Goal: Task Accomplishment & Management: Use online tool/utility

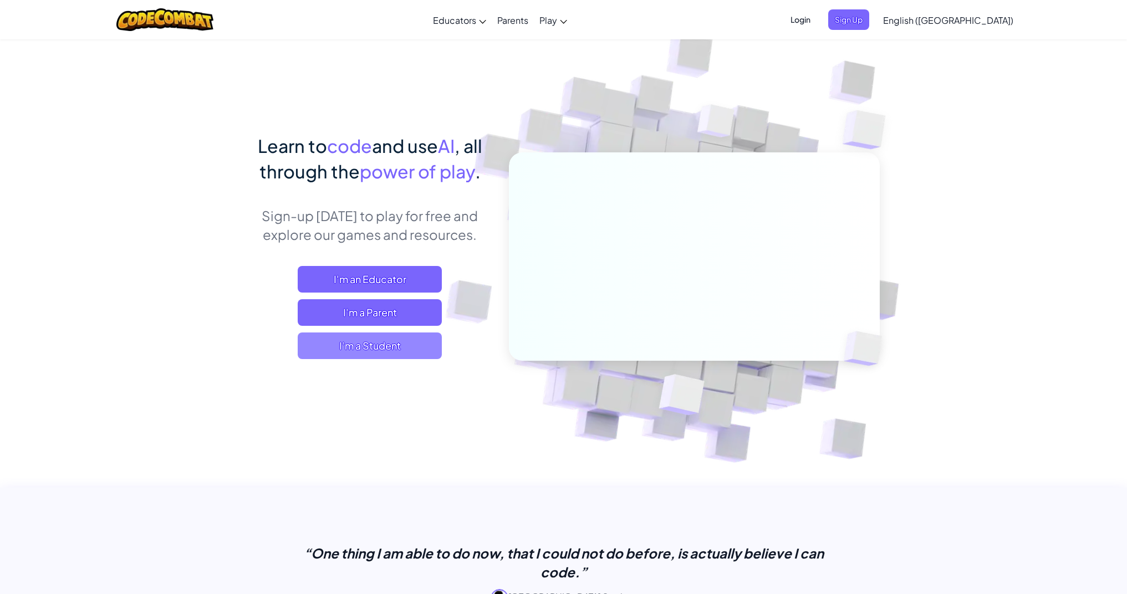
click at [426, 351] on span "I'm a Student" at bounding box center [370, 345] width 144 height 27
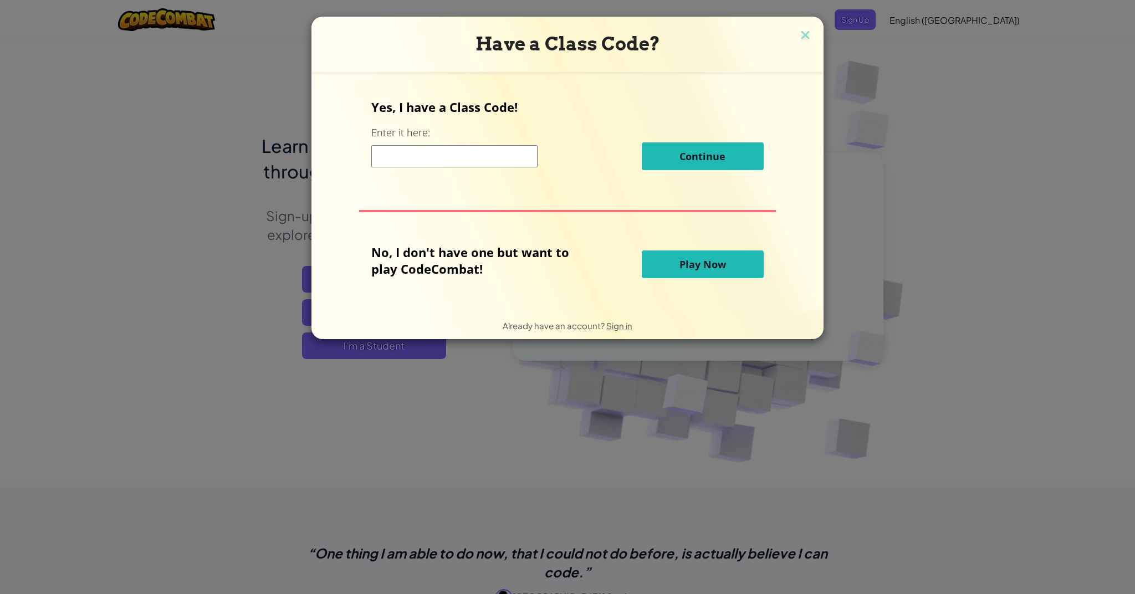
drag, startPoint x: 708, startPoint y: 269, endPoint x: 624, endPoint y: 318, distance: 96.8
click at [706, 270] on span "Play Now" at bounding box center [702, 264] width 47 height 13
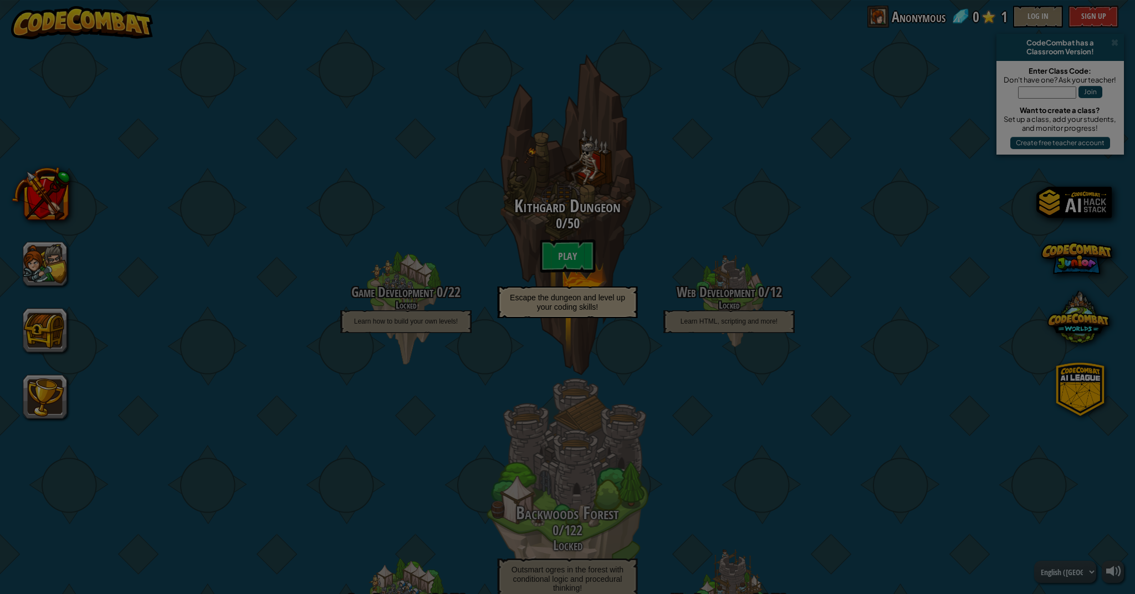
click at [0, 0] on link "Original" at bounding box center [0, 0] width 0 height 0
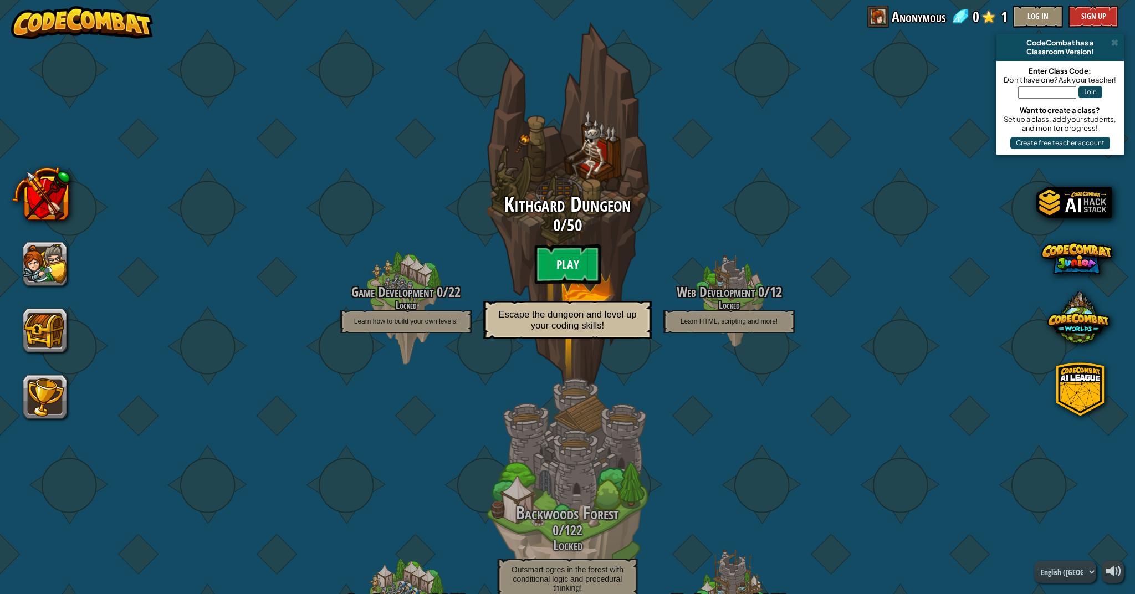
click at [574, 253] on btn "Play" at bounding box center [567, 264] width 66 height 40
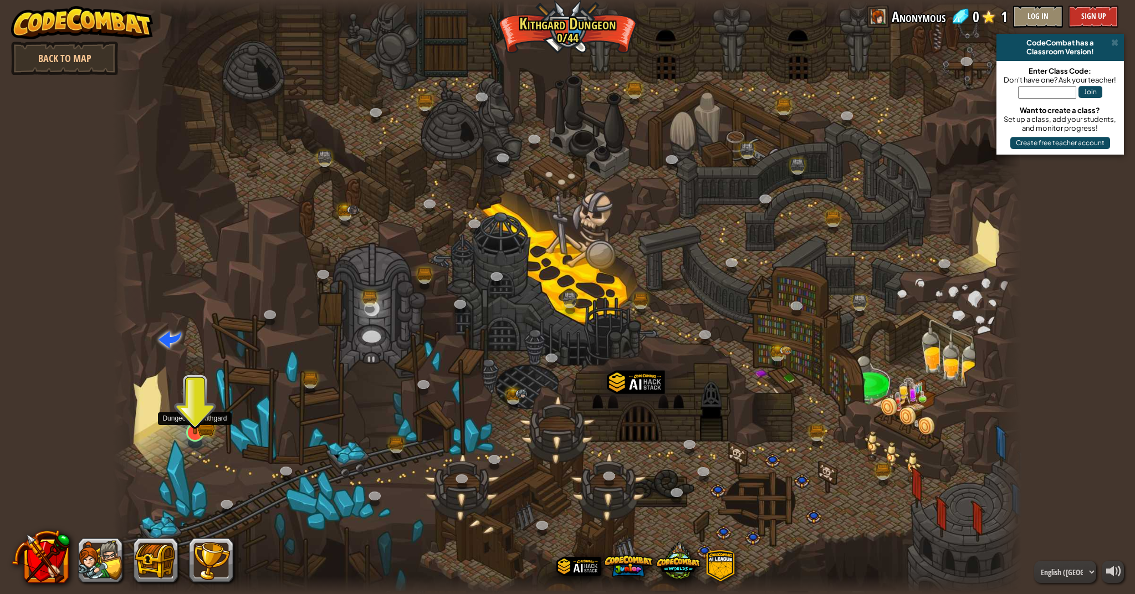
click at [199, 429] on img at bounding box center [194, 406] width 25 height 55
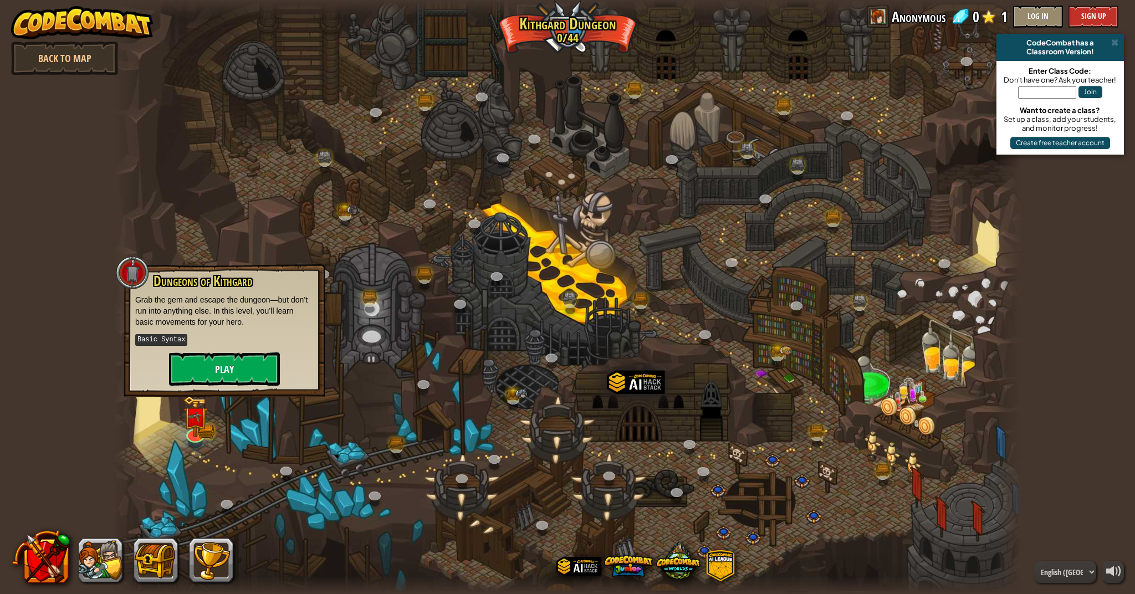
click at [227, 375] on button "Play" at bounding box center [224, 368] width 111 height 33
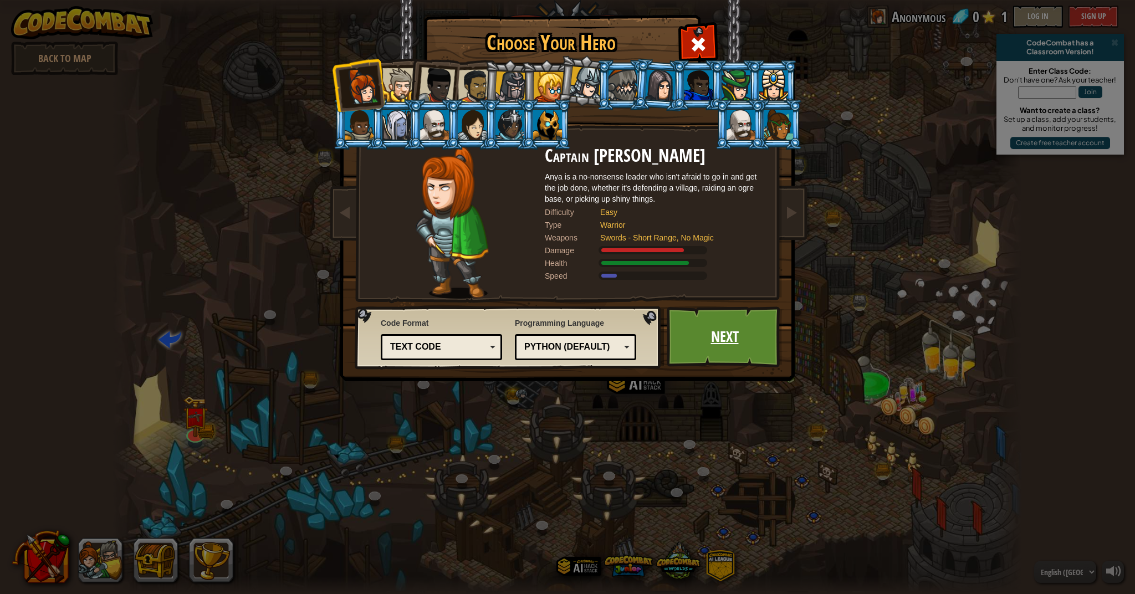
click at [732, 341] on link "Next" at bounding box center [725, 336] width 116 height 61
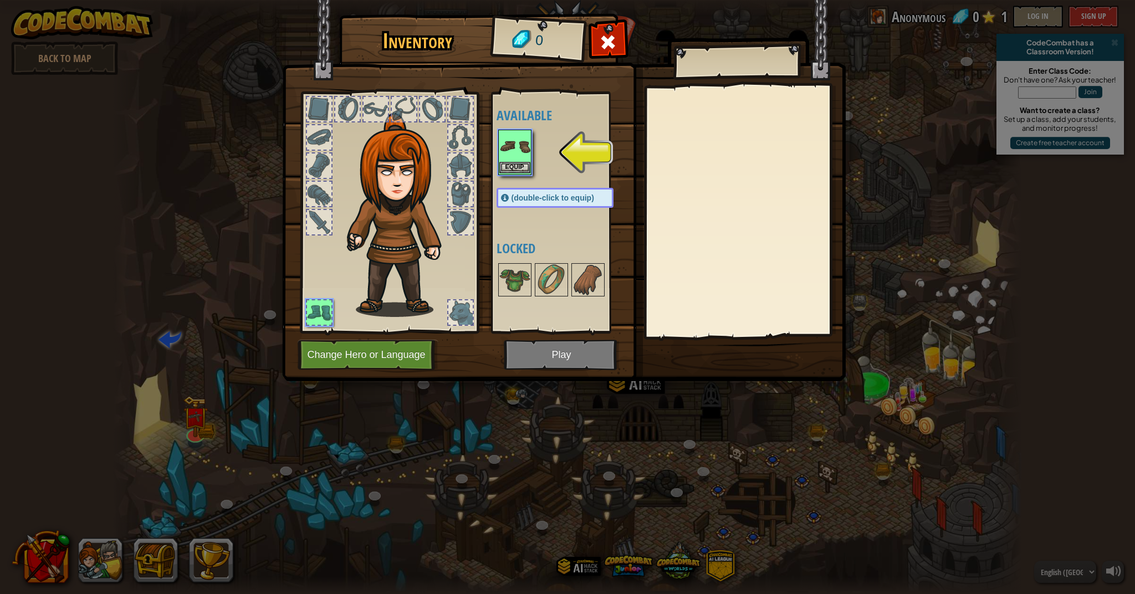
click at [515, 147] on img at bounding box center [514, 146] width 31 height 31
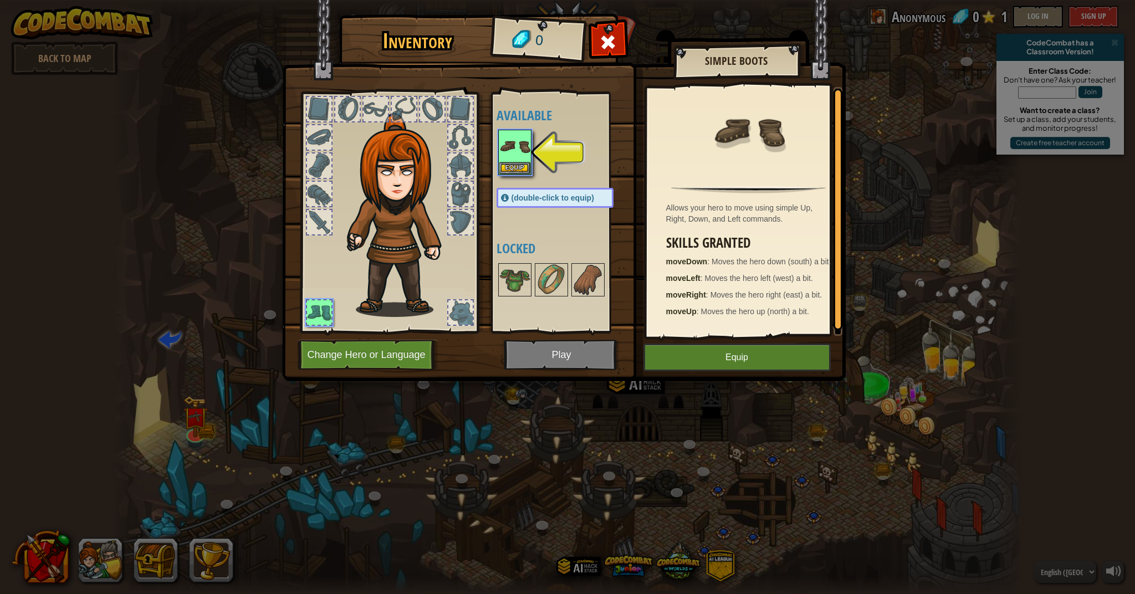
click at [419, 359] on button "Change Hero or Language" at bounding box center [368, 355] width 141 height 30
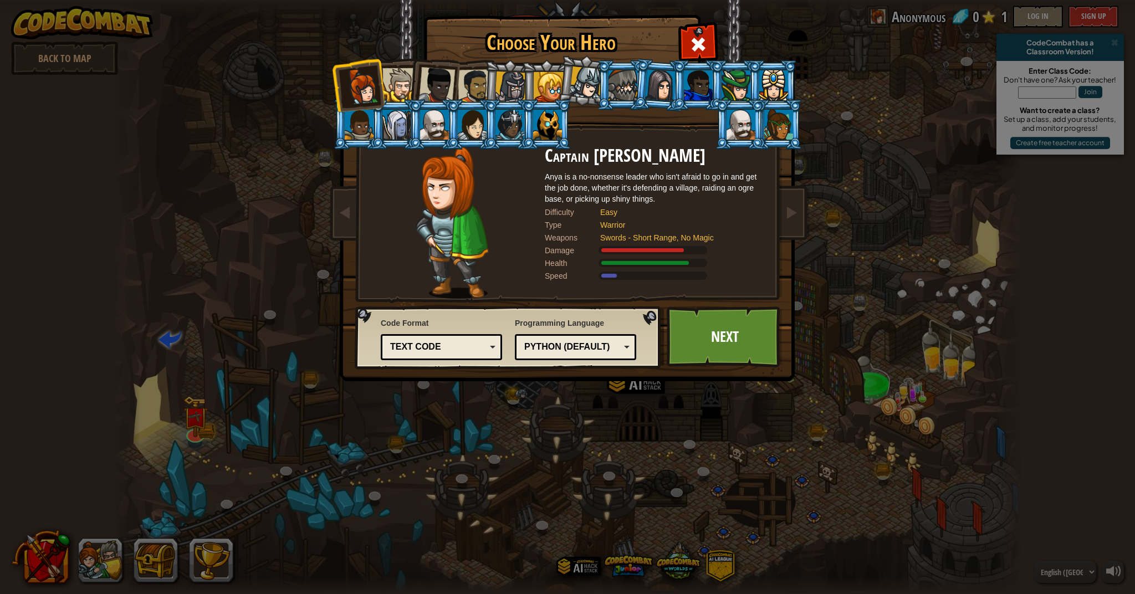
click at [400, 79] on div at bounding box center [399, 85] width 34 height 34
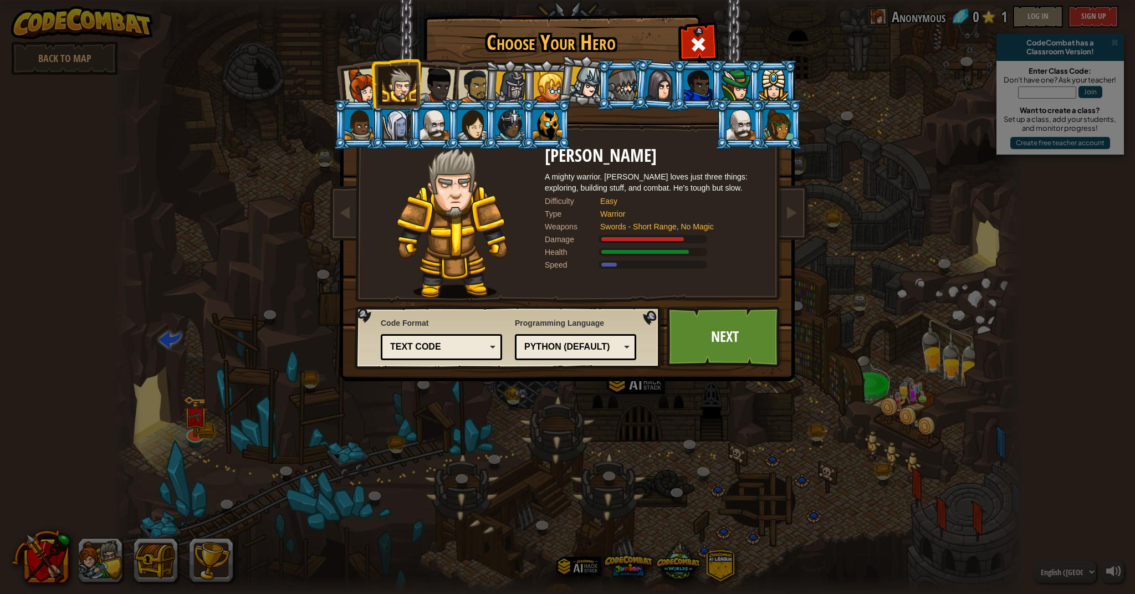
click at [437, 88] on div at bounding box center [436, 85] width 37 height 37
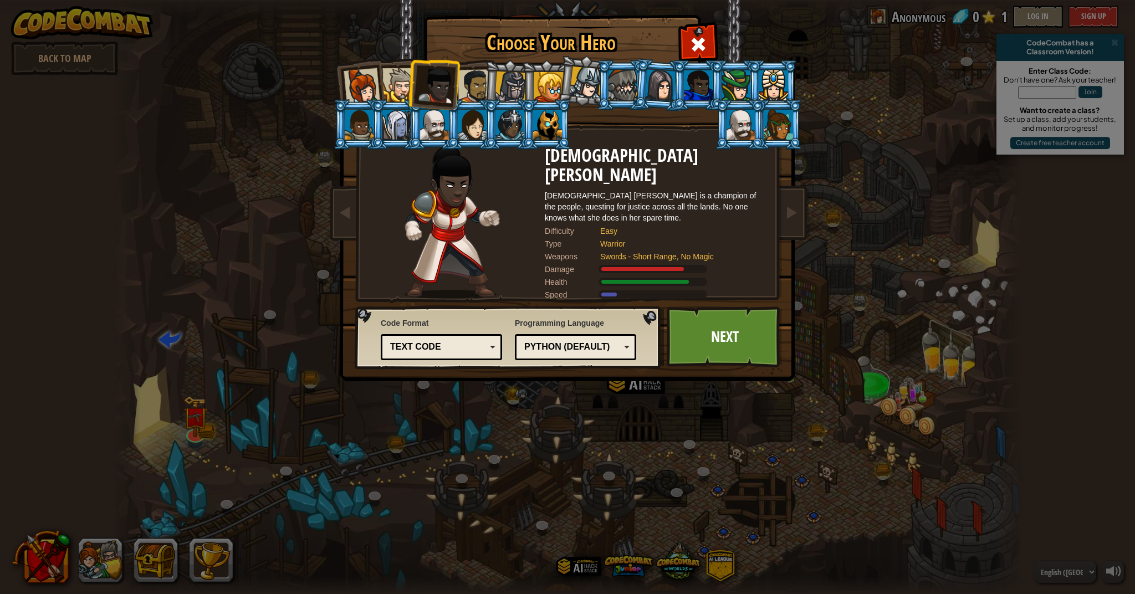
click at [463, 83] on div at bounding box center [475, 86] width 34 height 34
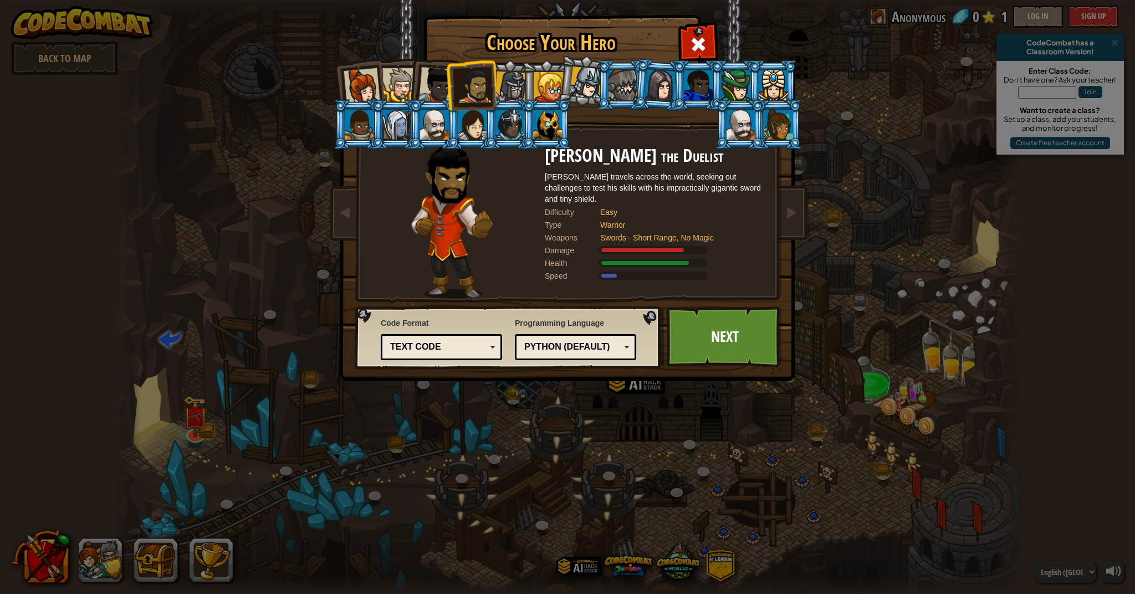
click at [498, 91] on div at bounding box center [511, 87] width 32 height 32
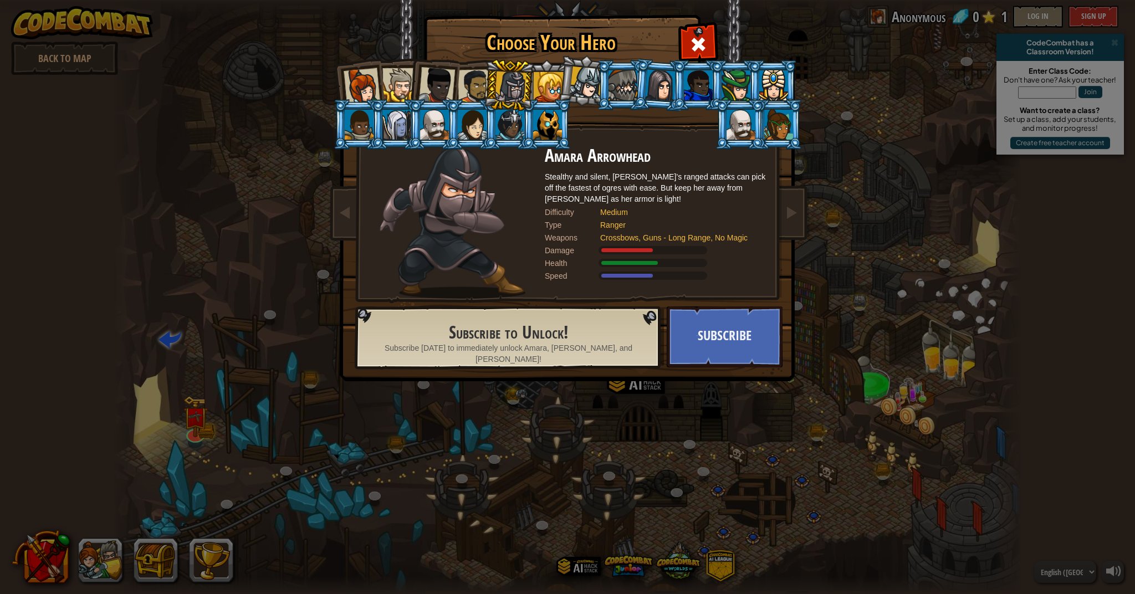
click at [561, 81] on li at bounding box center [583, 80] width 55 height 55
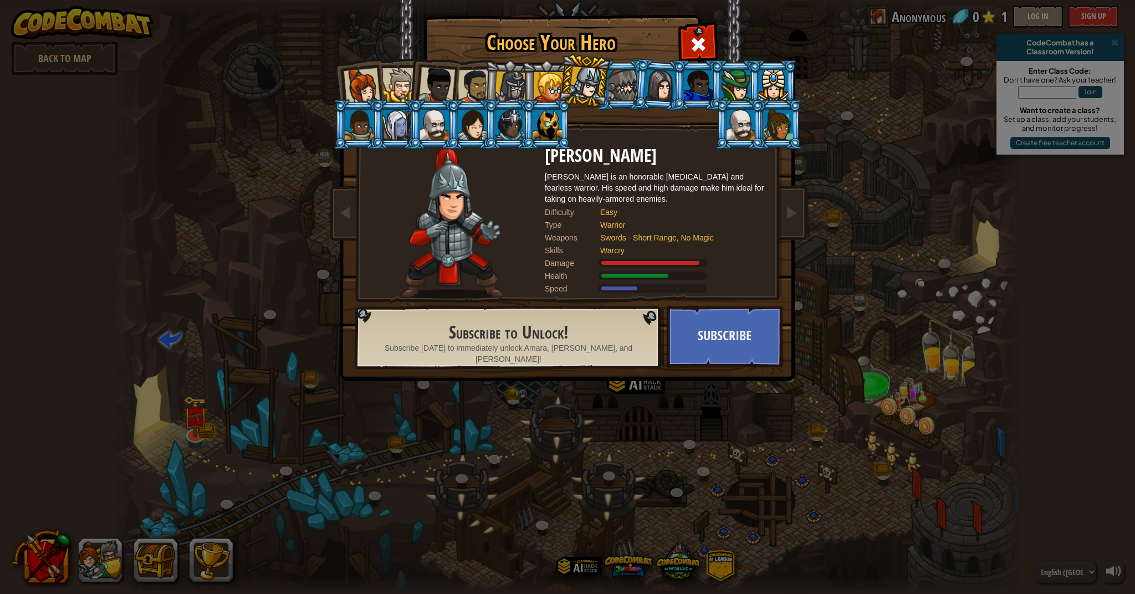
click at [555, 89] on div at bounding box center [549, 87] width 30 height 30
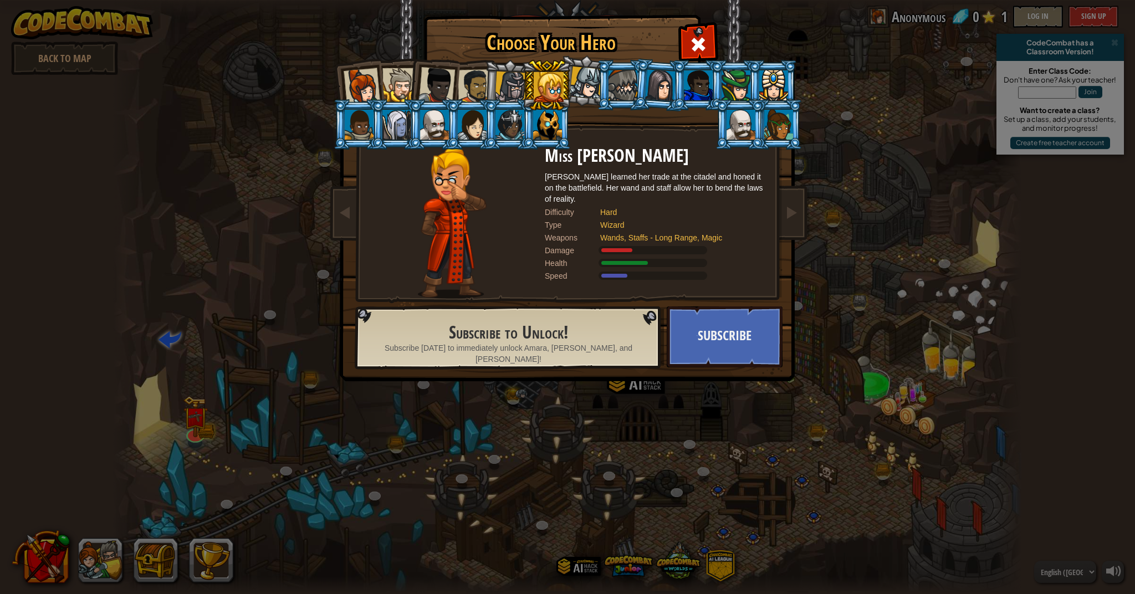
click at [591, 79] on div at bounding box center [586, 82] width 33 height 33
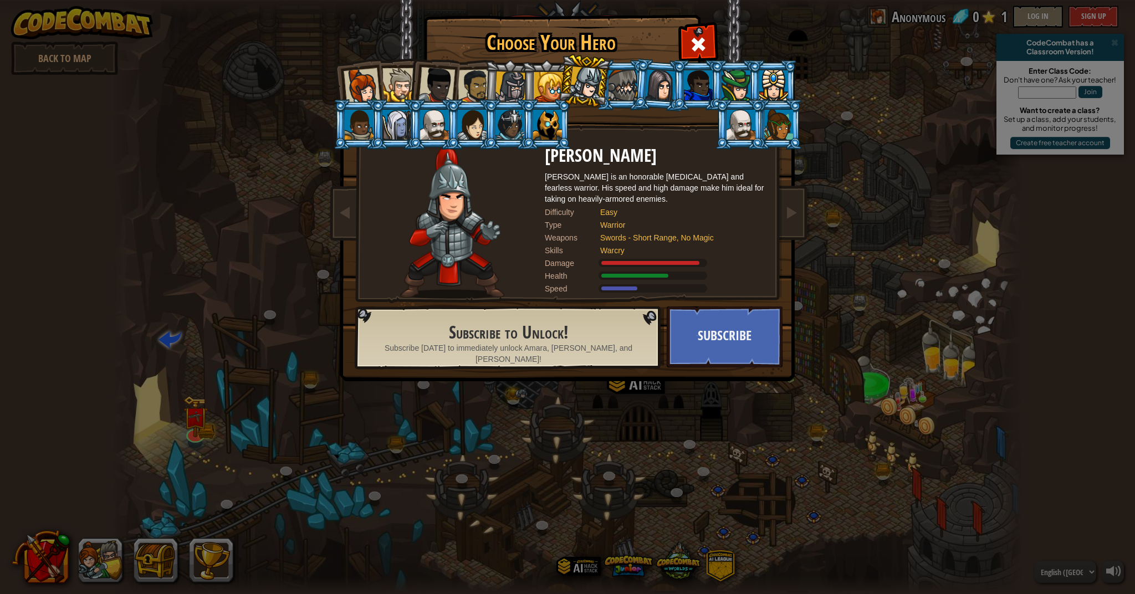
drag, startPoint x: 613, startPoint y: 75, endPoint x: 617, endPoint y: 91, distance: 16.0
click at [616, 83] on div at bounding box center [622, 85] width 29 height 30
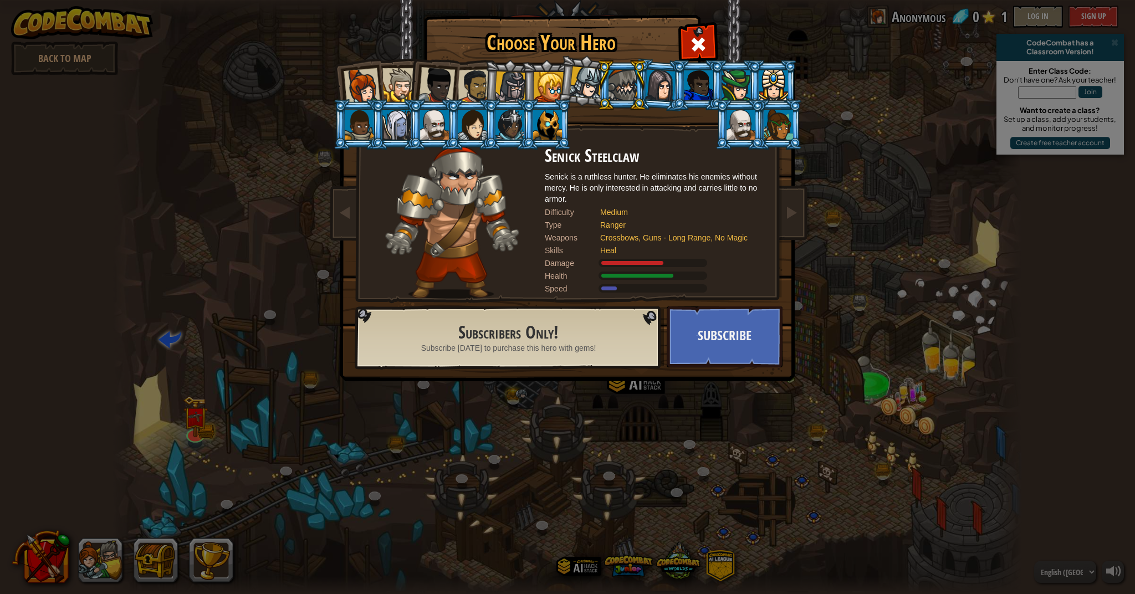
click at [395, 81] on div at bounding box center [399, 85] width 34 height 34
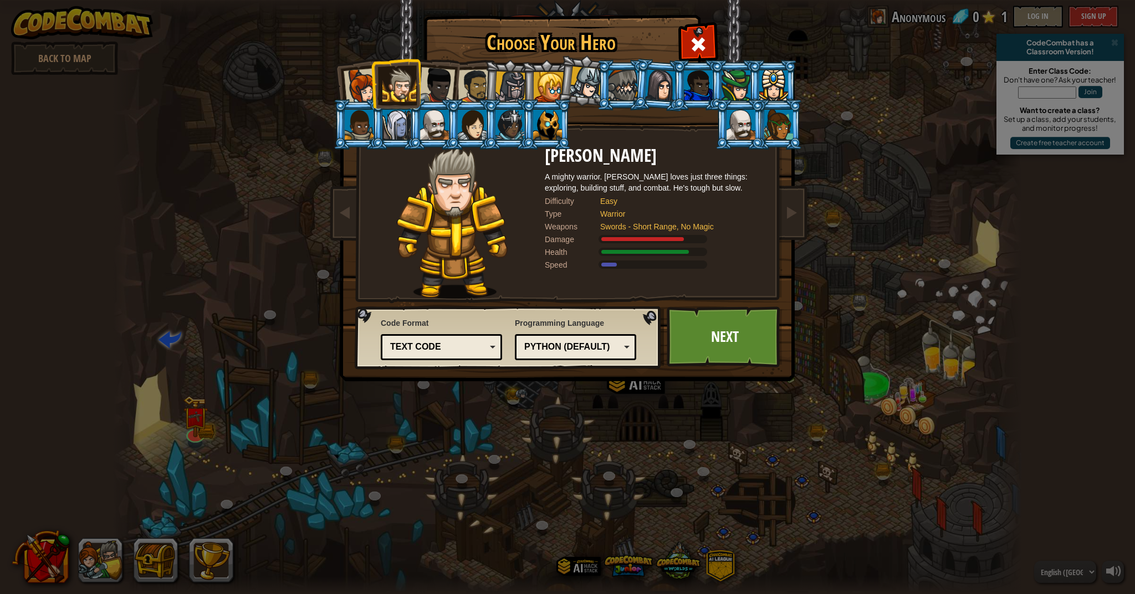
click at [469, 80] on div at bounding box center [475, 86] width 34 height 34
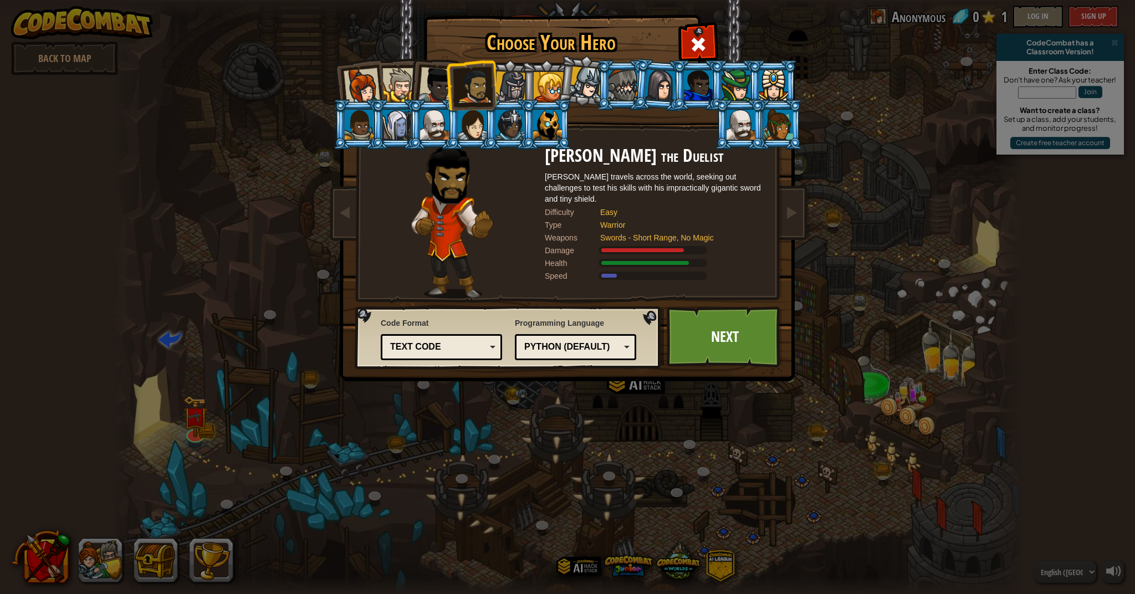
click at [402, 94] on div at bounding box center [399, 85] width 34 height 34
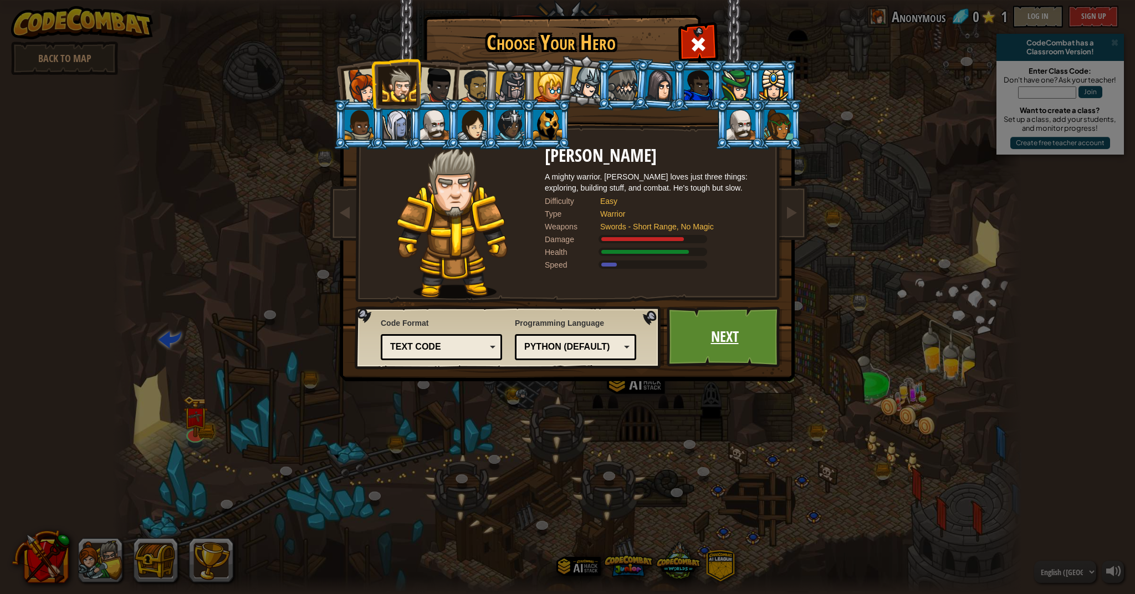
click at [721, 339] on link "Next" at bounding box center [725, 336] width 116 height 61
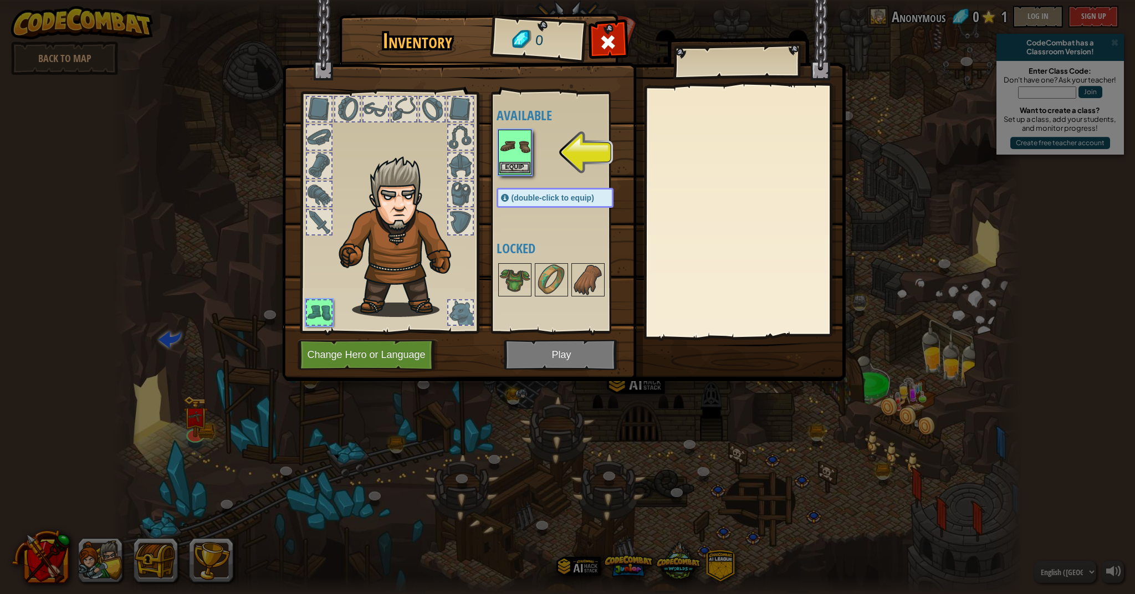
click at [505, 164] on button "Equip" at bounding box center [514, 168] width 31 height 12
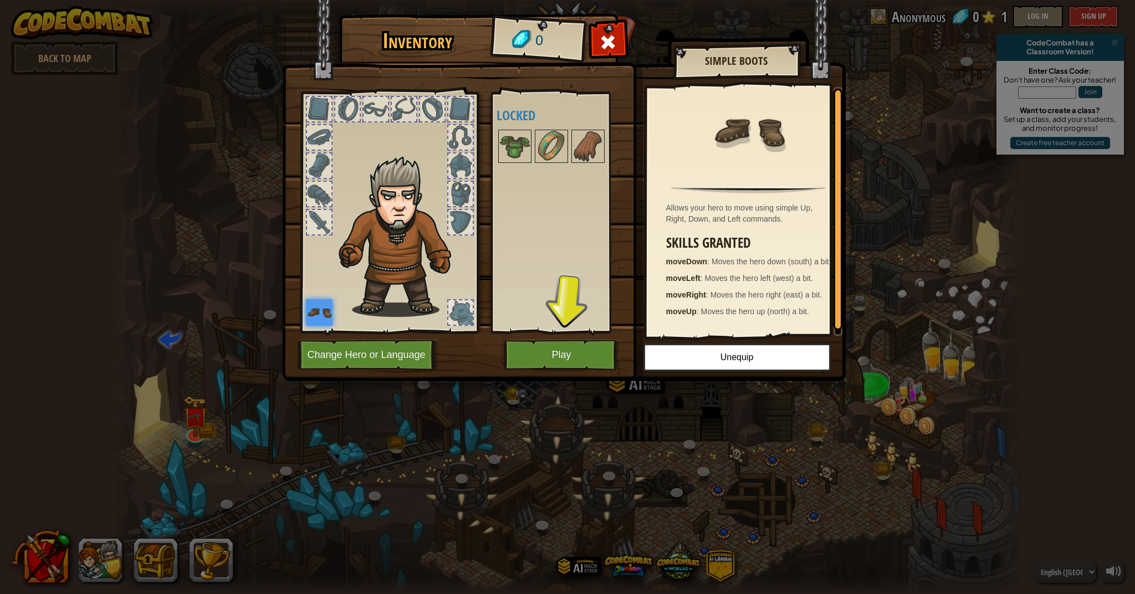
click at [324, 315] on img at bounding box center [319, 312] width 27 height 27
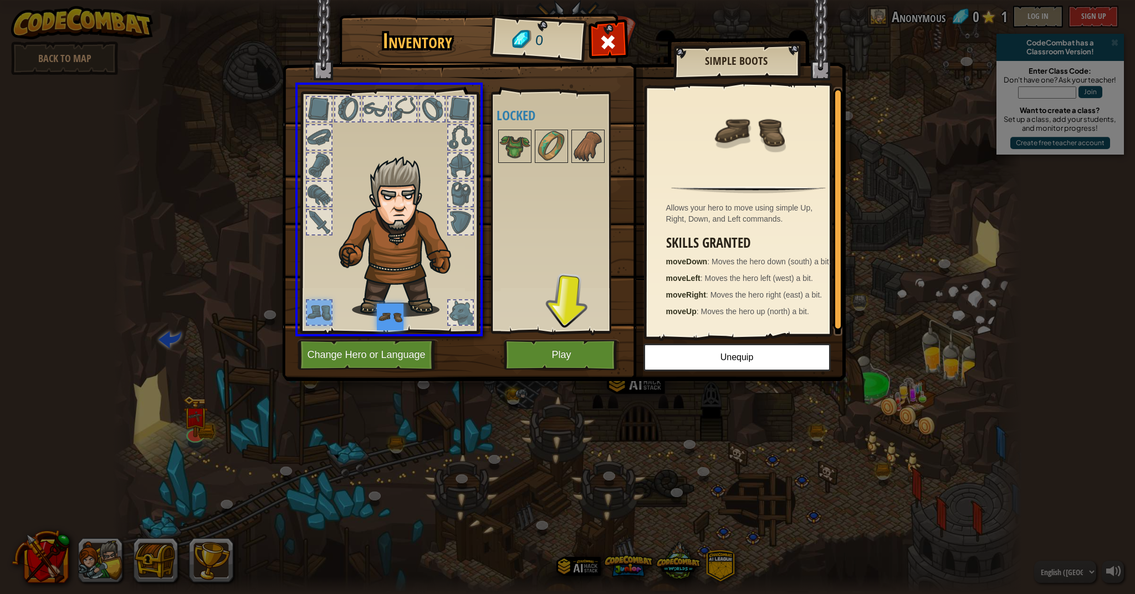
drag, startPoint x: 320, startPoint y: 314, endPoint x: 398, endPoint y: 325, distance: 78.4
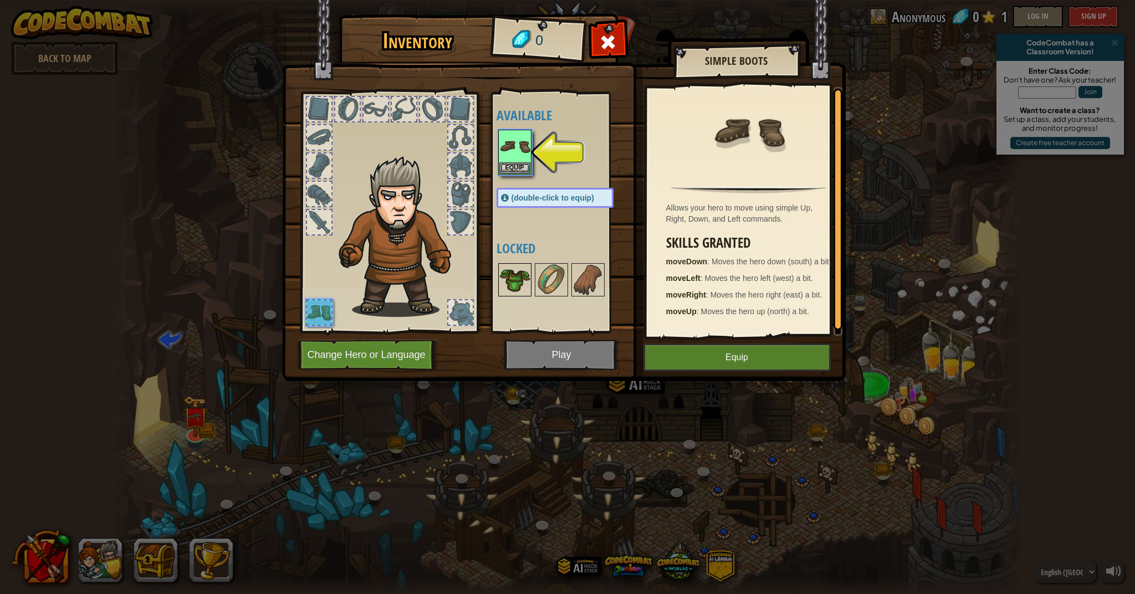
click at [513, 282] on img at bounding box center [514, 279] width 31 height 31
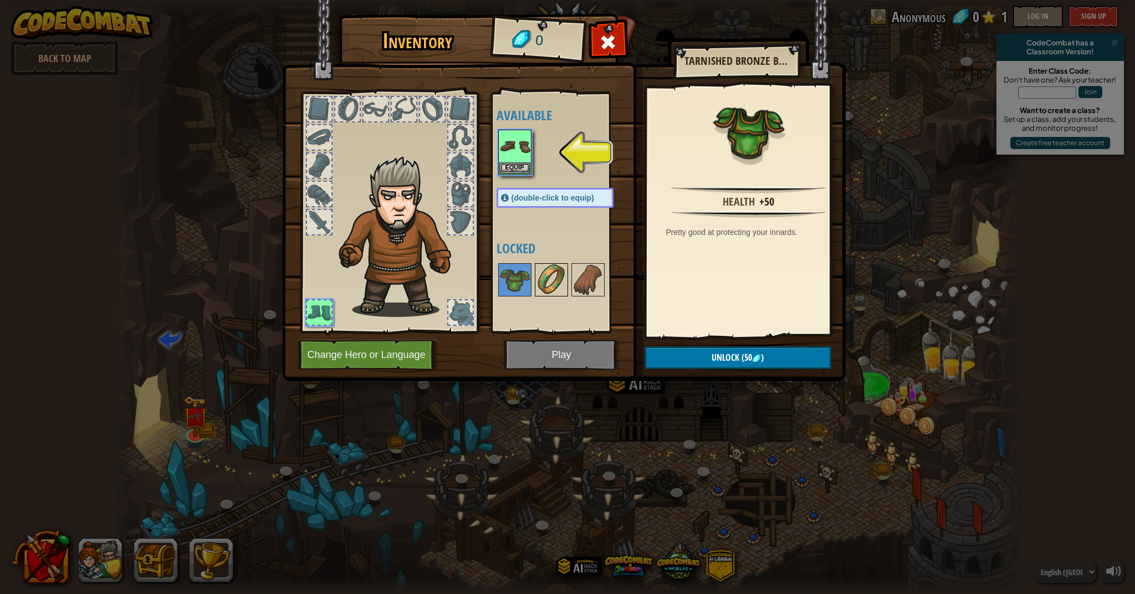
click at [544, 277] on img at bounding box center [551, 279] width 31 height 31
click at [510, 170] on button "Equip" at bounding box center [514, 168] width 31 height 12
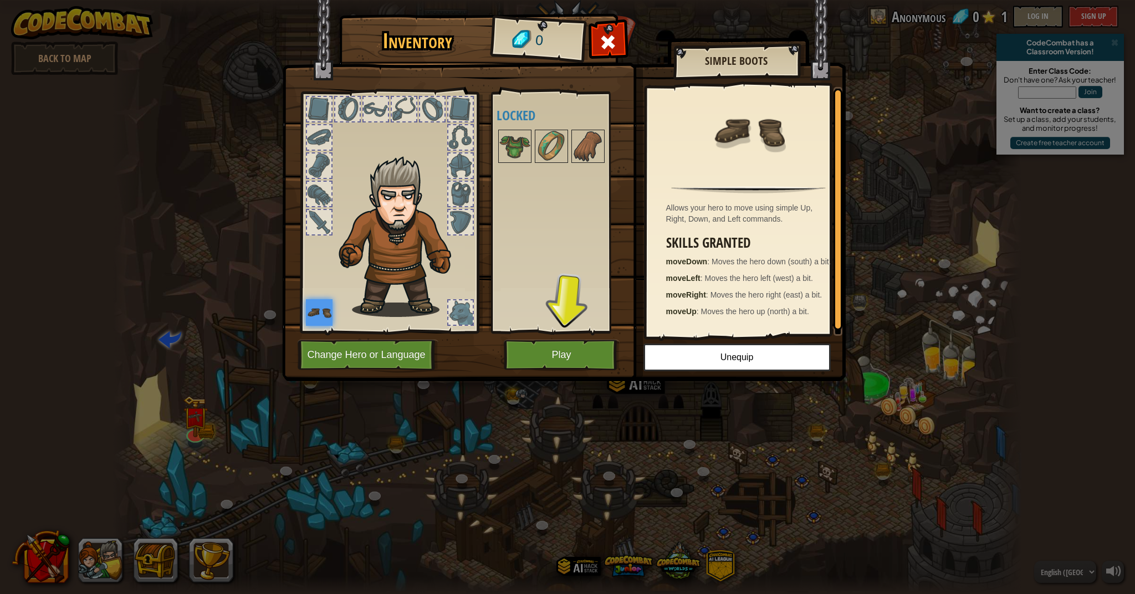
click at [531, 360] on button "Play" at bounding box center [562, 355] width 116 height 30
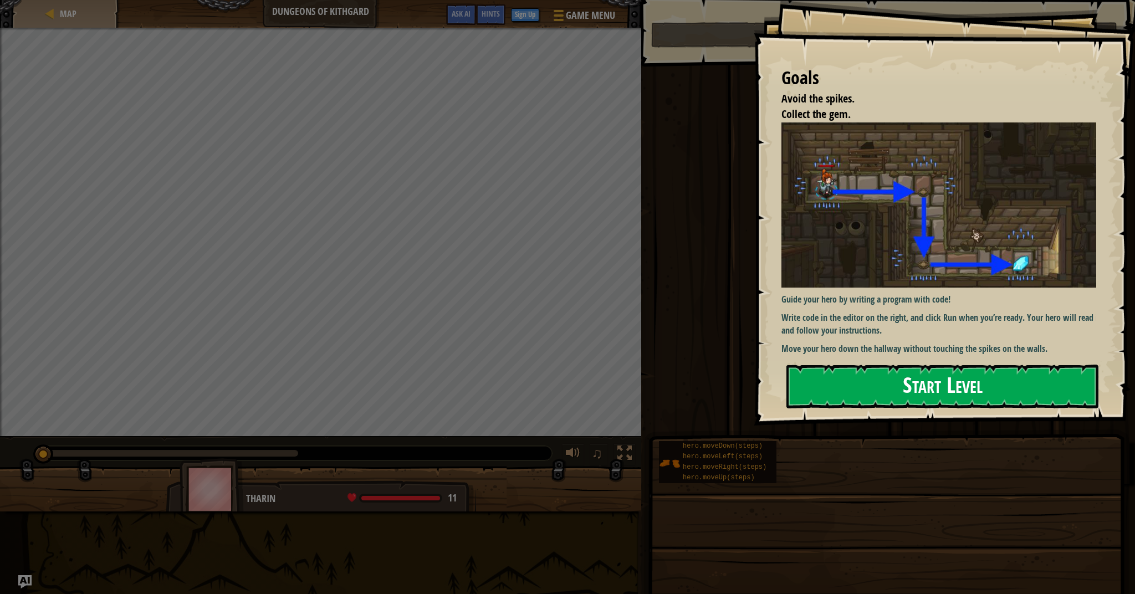
click at [915, 388] on button "Start Level" at bounding box center [942, 387] width 312 height 44
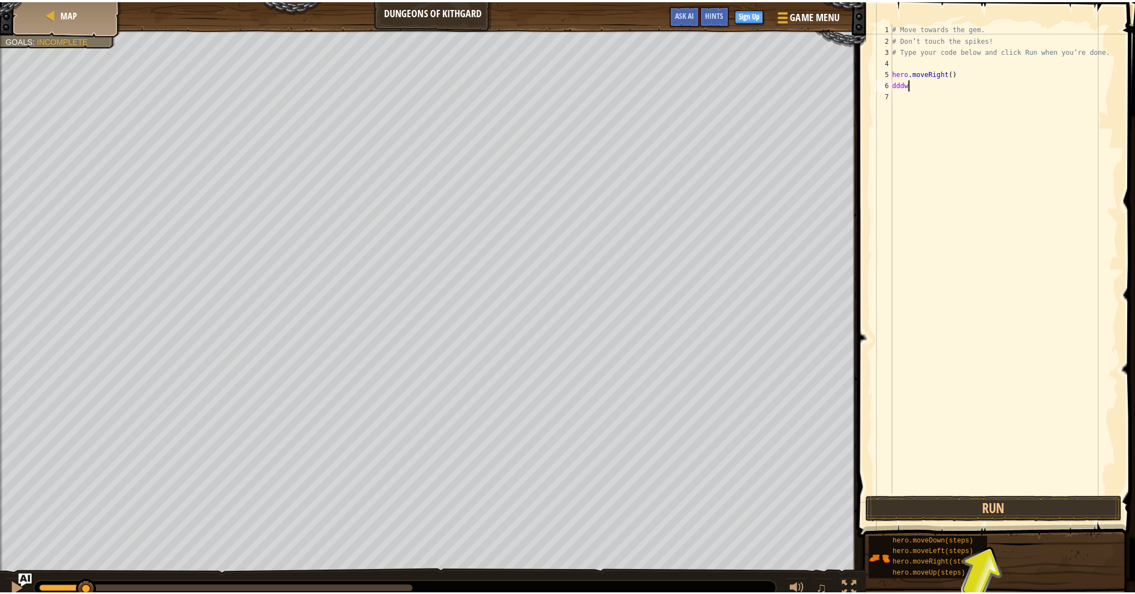
scroll to position [5, 1]
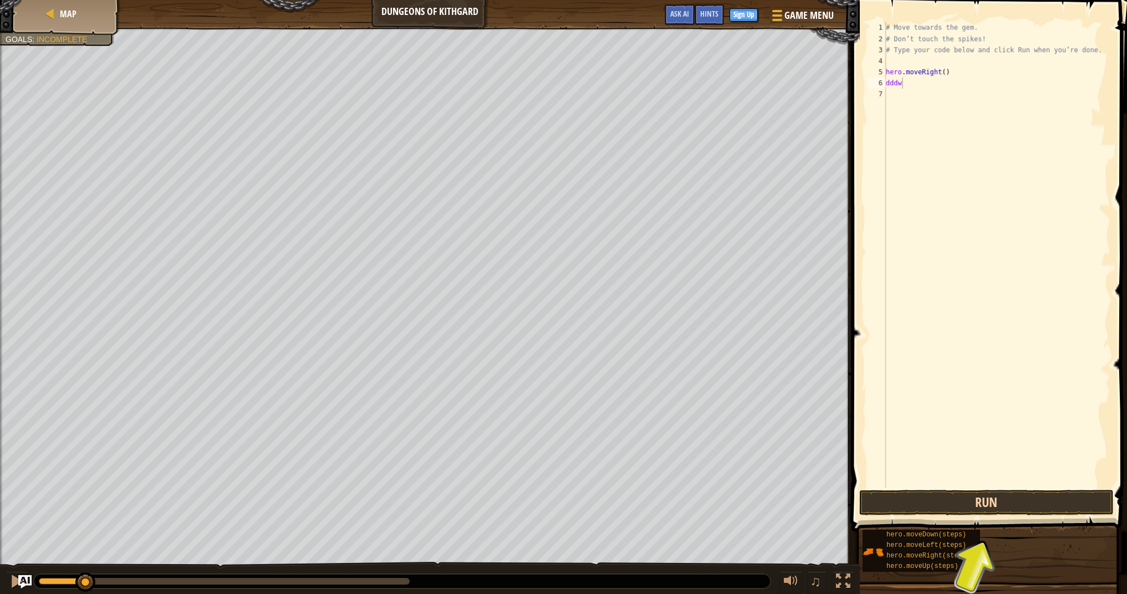
click at [1039, 504] on button "Run" at bounding box center [986, 502] width 254 height 25
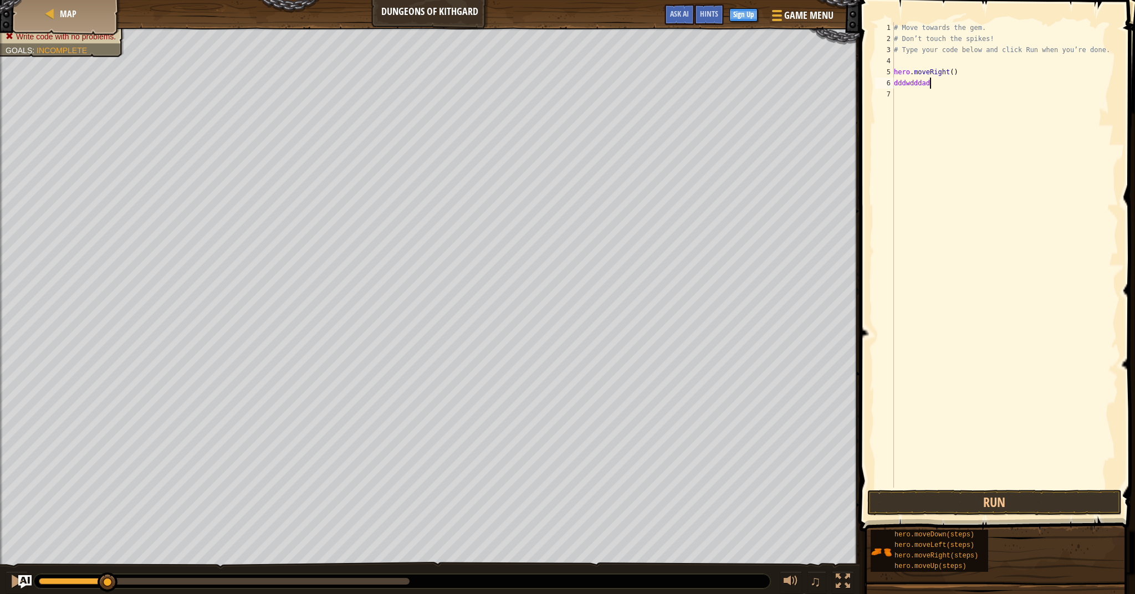
scroll to position [5, 2]
click at [1037, 497] on button "Run" at bounding box center [994, 502] width 254 height 25
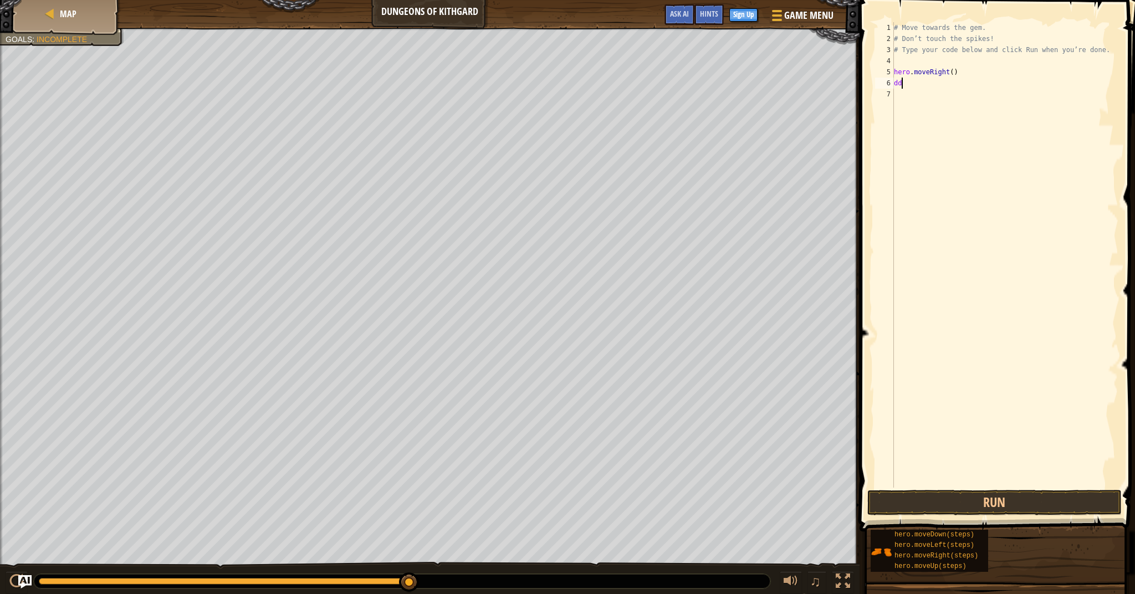
scroll to position [5, 0]
type textarea "d"
click at [1082, 495] on button "Run" at bounding box center [994, 502] width 254 height 25
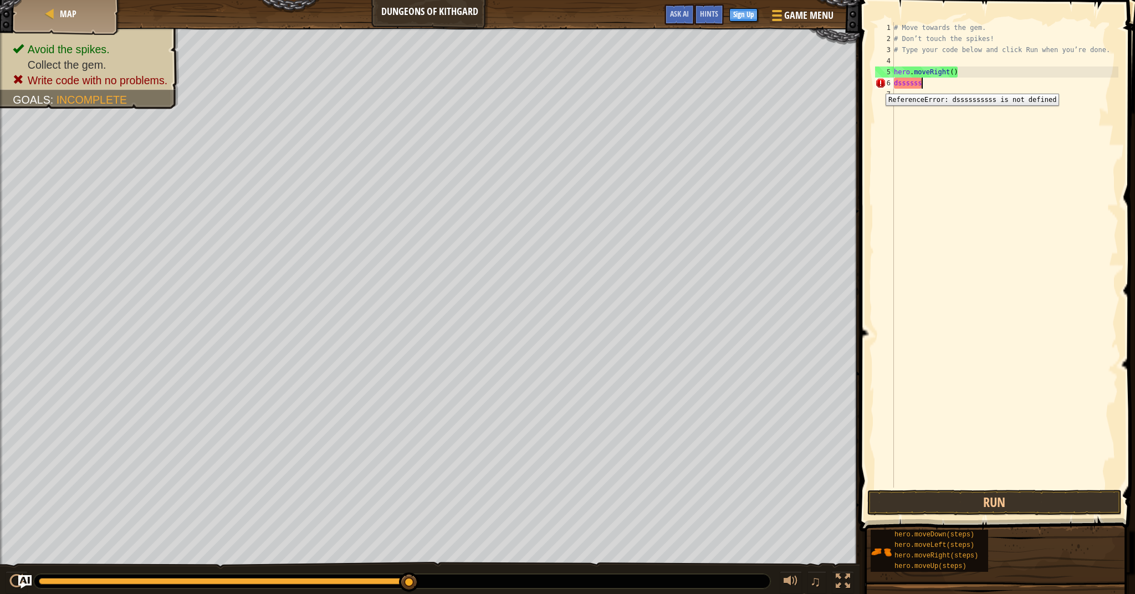
scroll to position [5, 1]
type textarea "d"
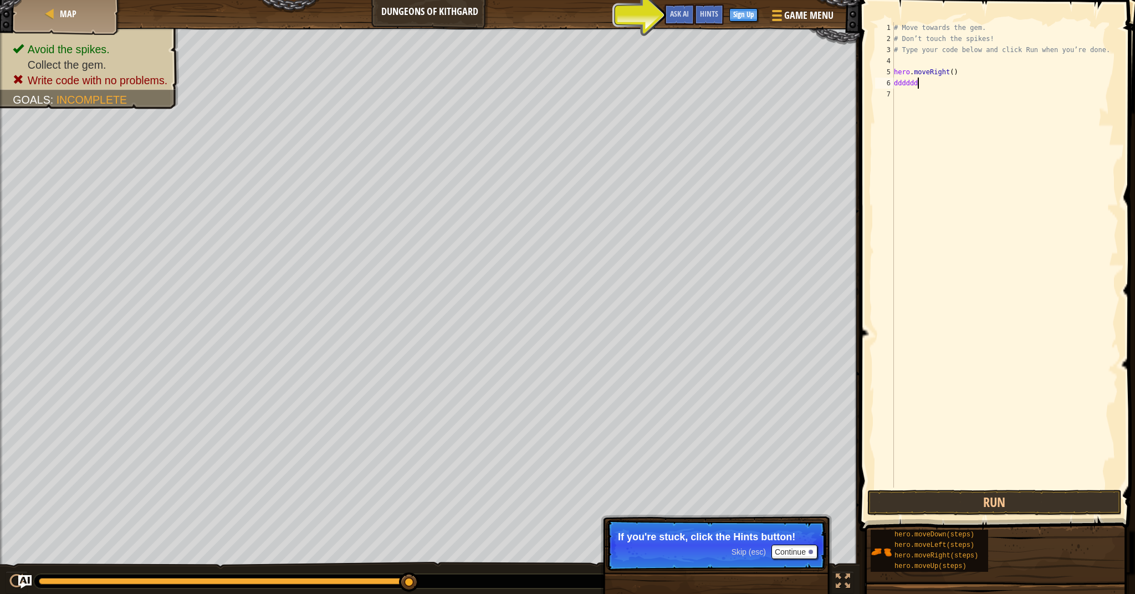
scroll to position [5, 2]
click at [1001, 500] on button "Run" at bounding box center [994, 502] width 254 height 25
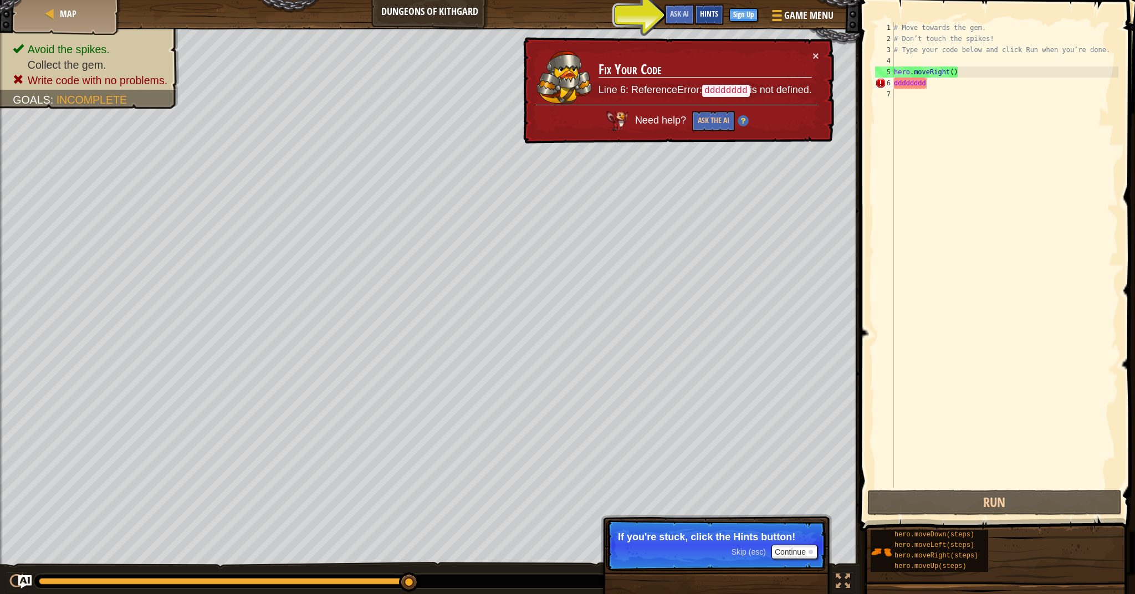
click at [714, 9] on div "Hints" at bounding box center [708, 14] width 29 height 21
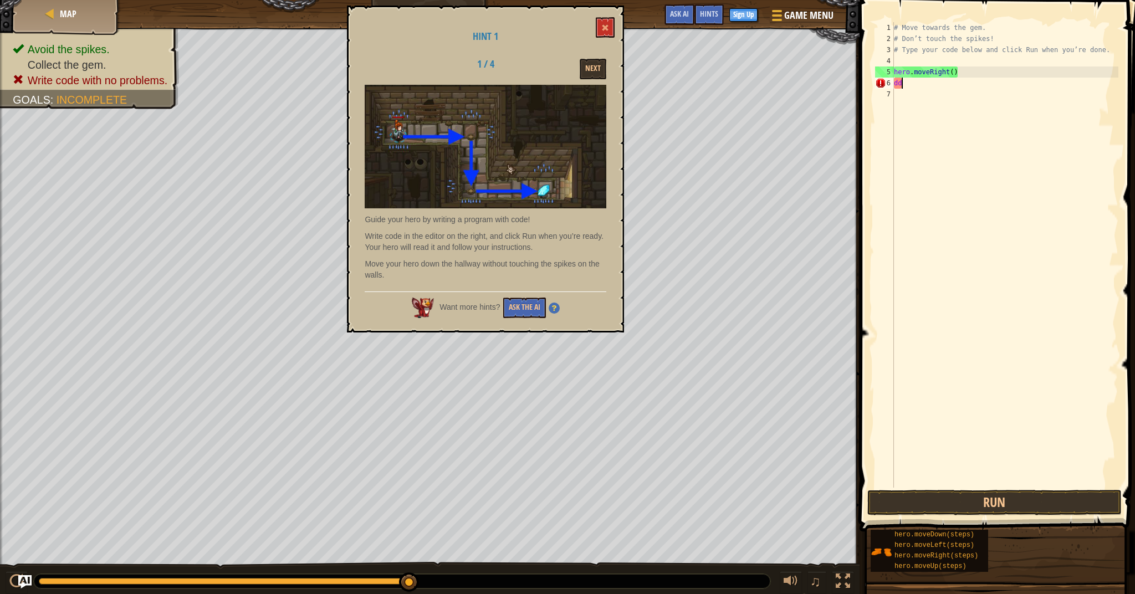
scroll to position [5, 0]
type textarea "d"
click at [613, 20] on button at bounding box center [605, 27] width 19 height 21
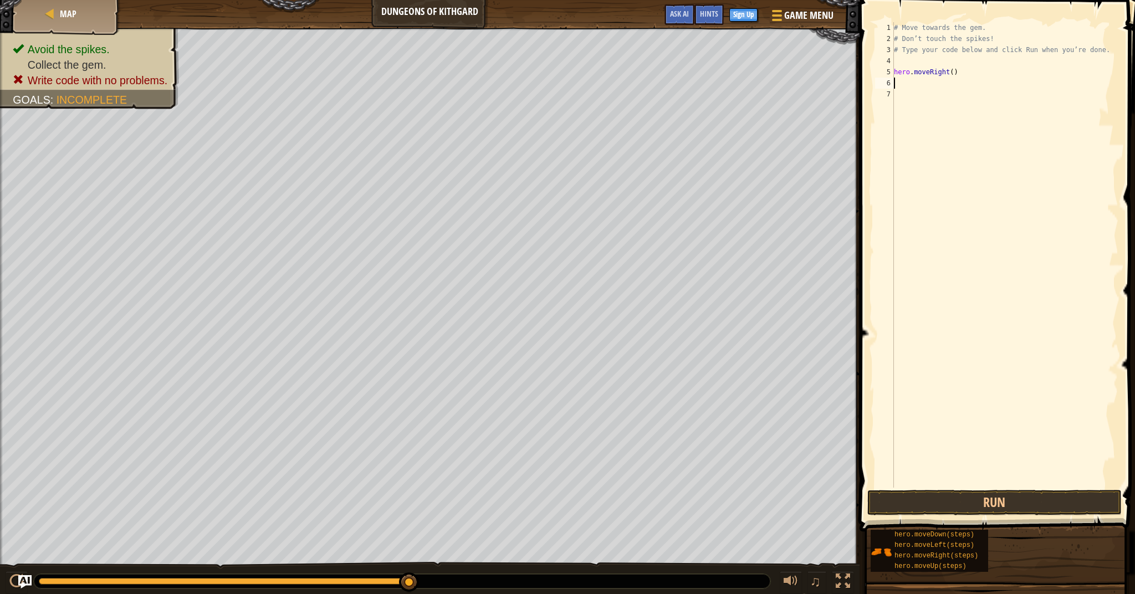
click at [900, 86] on div "# Move towards the gem. # Don’t touch the spikes! # Type your code below and cl…" at bounding box center [1005, 266] width 227 height 488
click at [1030, 506] on button "Run" at bounding box center [994, 502] width 254 height 25
type textarea "dddddssssdddd"
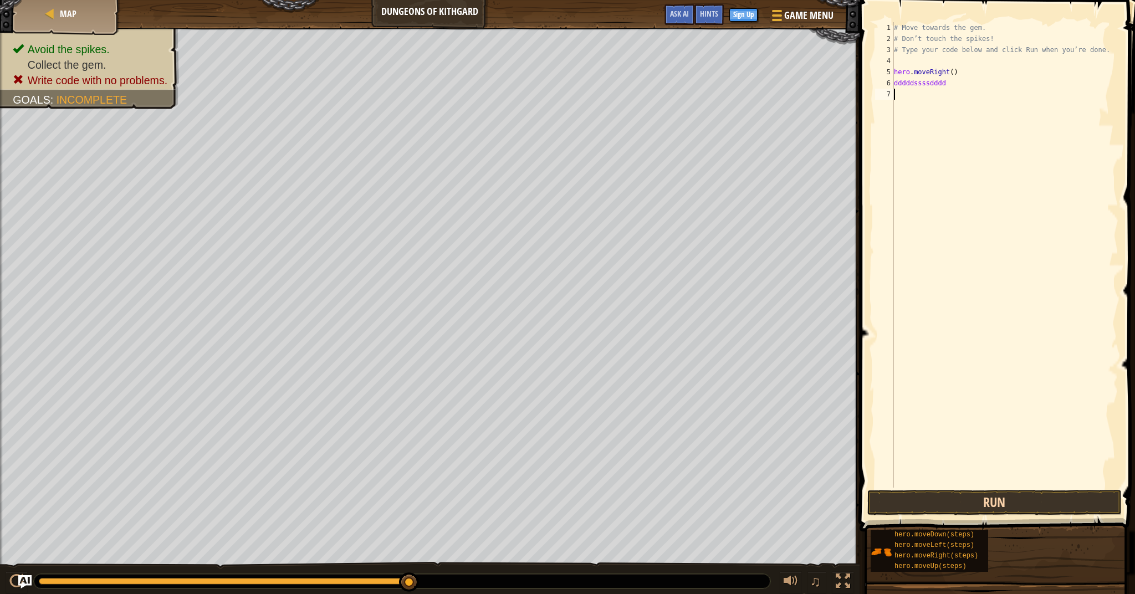
drag, startPoint x: 1074, startPoint y: 461, endPoint x: 1073, endPoint y: 504, distance: 43.2
click at [1072, 502] on div "dddddssssdddd 1 2 3 4 5 6 7 # Move towards the gem. # Don’t touch the spikes! #…" at bounding box center [995, 288] width 279 height 564
click at [1074, 497] on button "Run" at bounding box center [994, 502] width 254 height 25
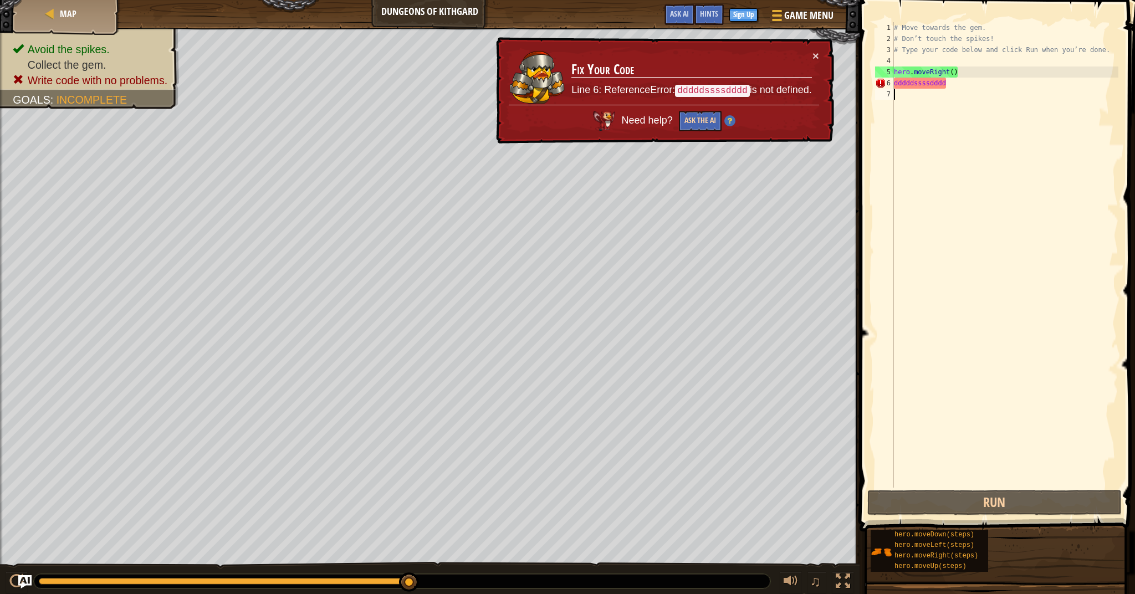
click at [697, 121] on button "Ask the AI" at bounding box center [700, 121] width 43 height 21
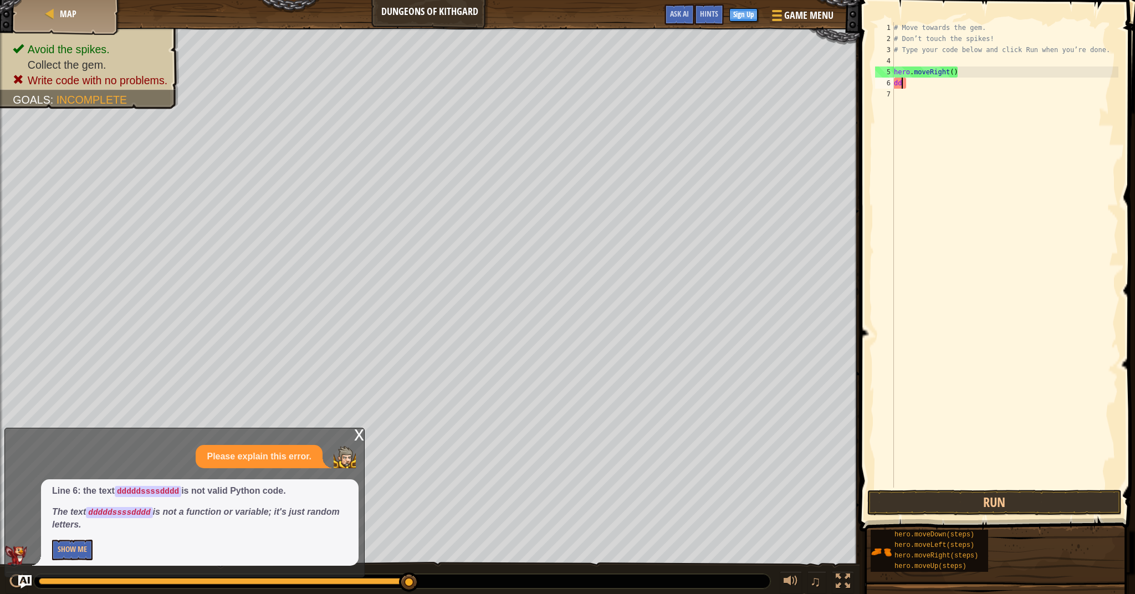
type textarea "d"
type textarea "rightdownright"
click at [941, 510] on button "Run" at bounding box center [994, 502] width 254 height 25
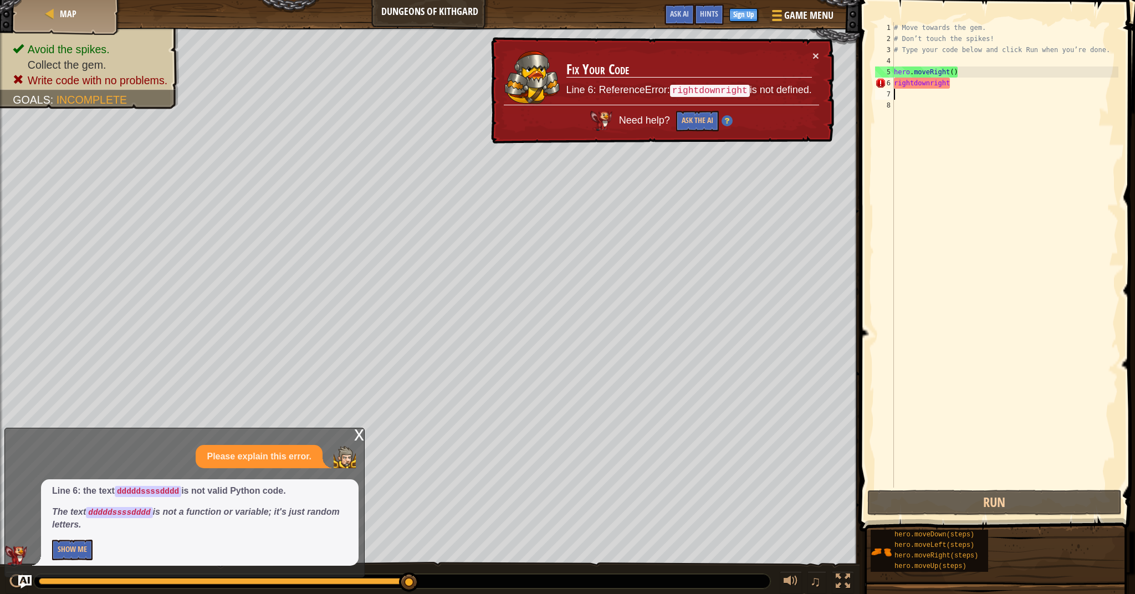
click at [961, 91] on div "# Move towards the gem. # Don’t touch the spikes! # Type your code below and cl…" at bounding box center [1005, 266] width 227 height 488
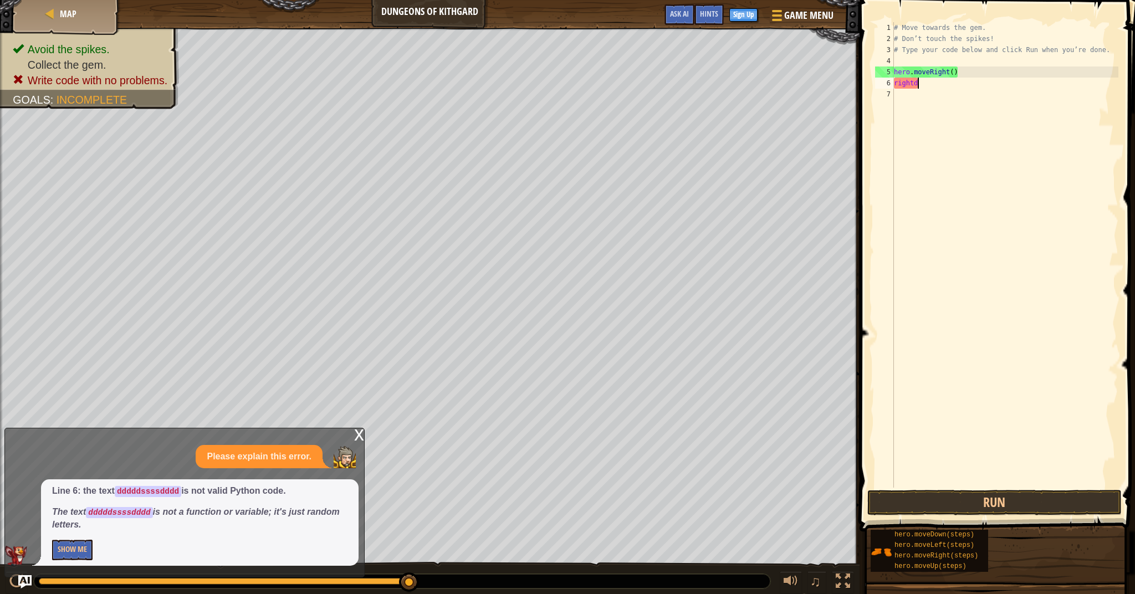
type textarea "right"
click at [895, 93] on div "# Move towards the gem. # Don’t touch the spikes! # Type your code below and cl…" at bounding box center [1005, 266] width 227 height 488
type textarea "down"
click at [961, 107] on div "hero.move Down press enter" at bounding box center [996, 126] width 209 height 50
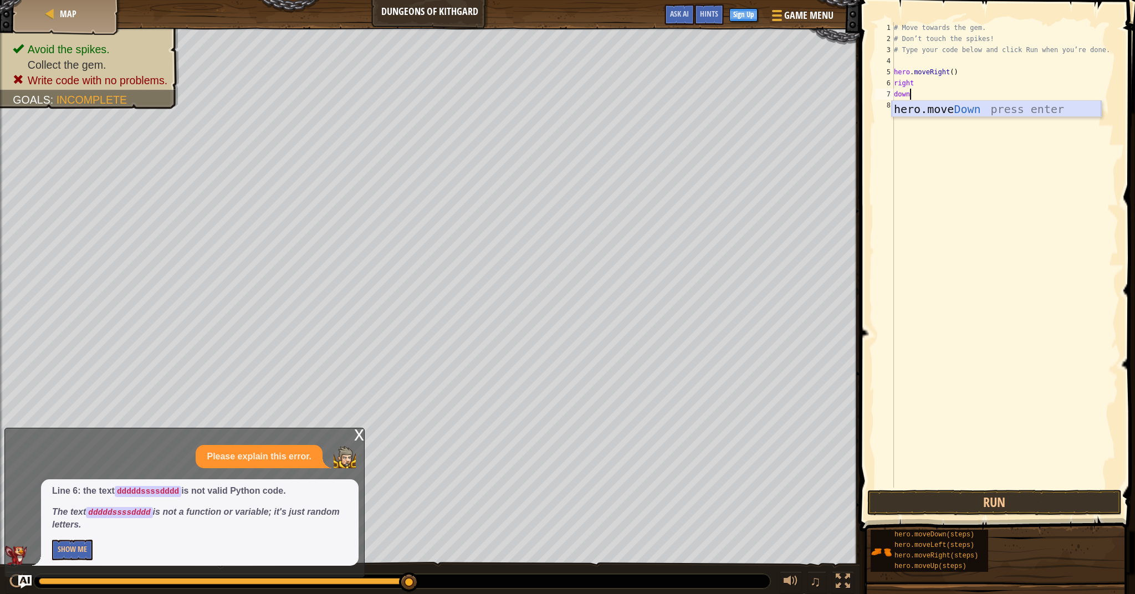
scroll to position [5, 0]
click at [909, 86] on div "# Move towards the gem. # Don’t touch the spikes! # Type your code below and cl…" at bounding box center [1005, 266] width 227 height 488
click at [926, 85] on div "# Move towards the gem. # Don’t touch the spikes! # Type your code below and cl…" at bounding box center [1005, 266] width 227 height 488
type textarea "r"
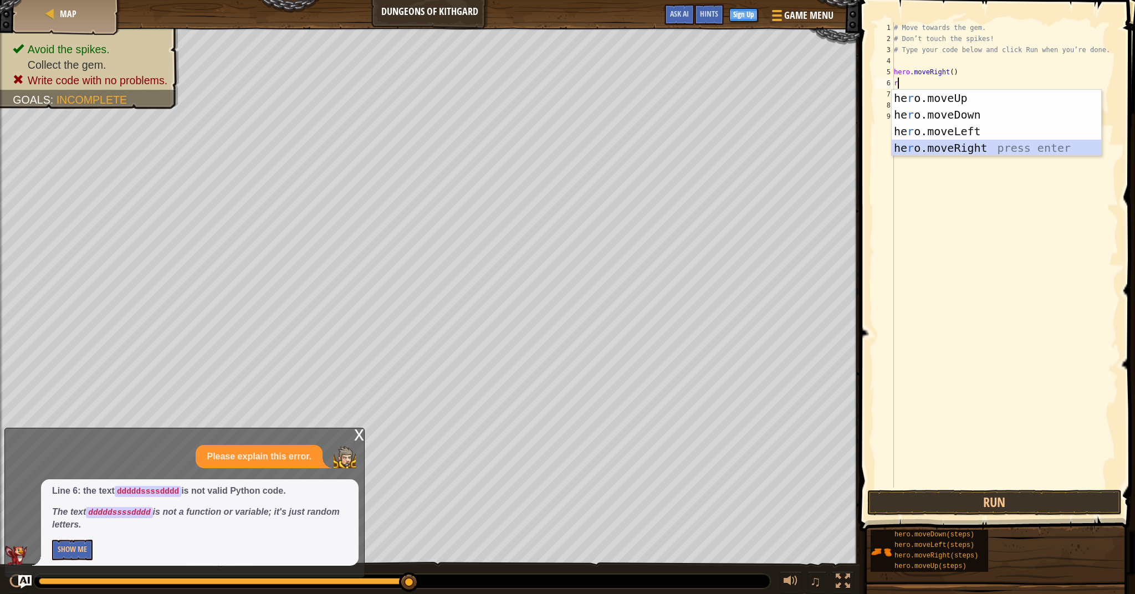
click at [956, 144] on div "he r o.moveUp press enter he r o.moveDown press enter he r o.moveLeft press ent…" at bounding box center [996, 140] width 209 height 100
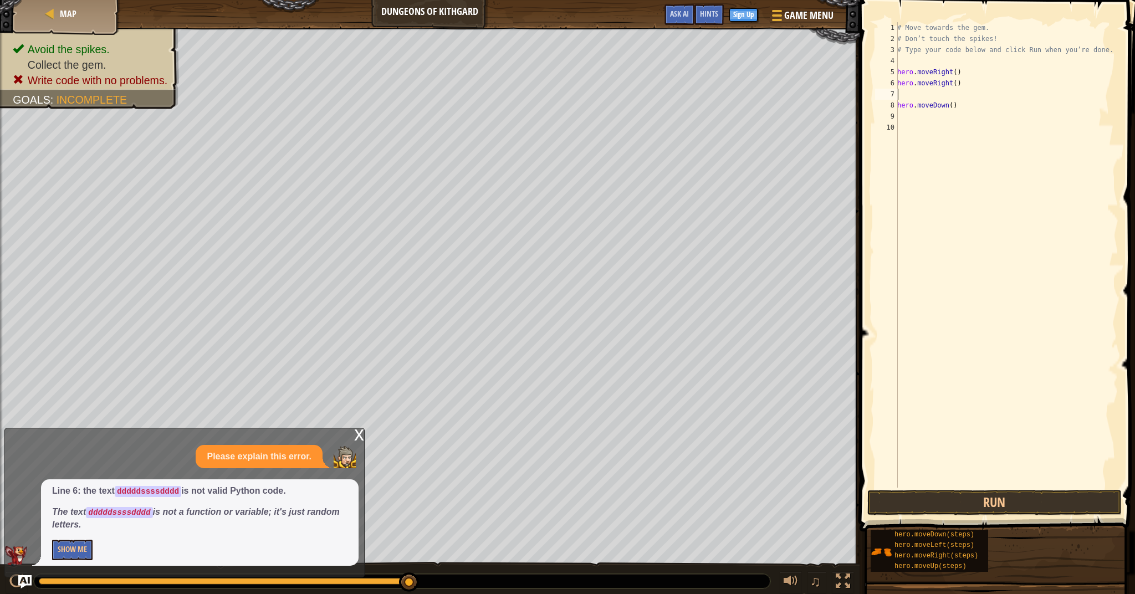
click at [956, 107] on div "# Move towards the gem. # Don’t touch the spikes! # Type your code below and cl…" at bounding box center [1006, 266] width 223 height 488
type textarea "h"
click at [925, 93] on div "# Move towards the gem. # Don’t touch the spikes! # Type your code below and cl…" at bounding box center [1006, 266] width 223 height 488
type textarea "do"
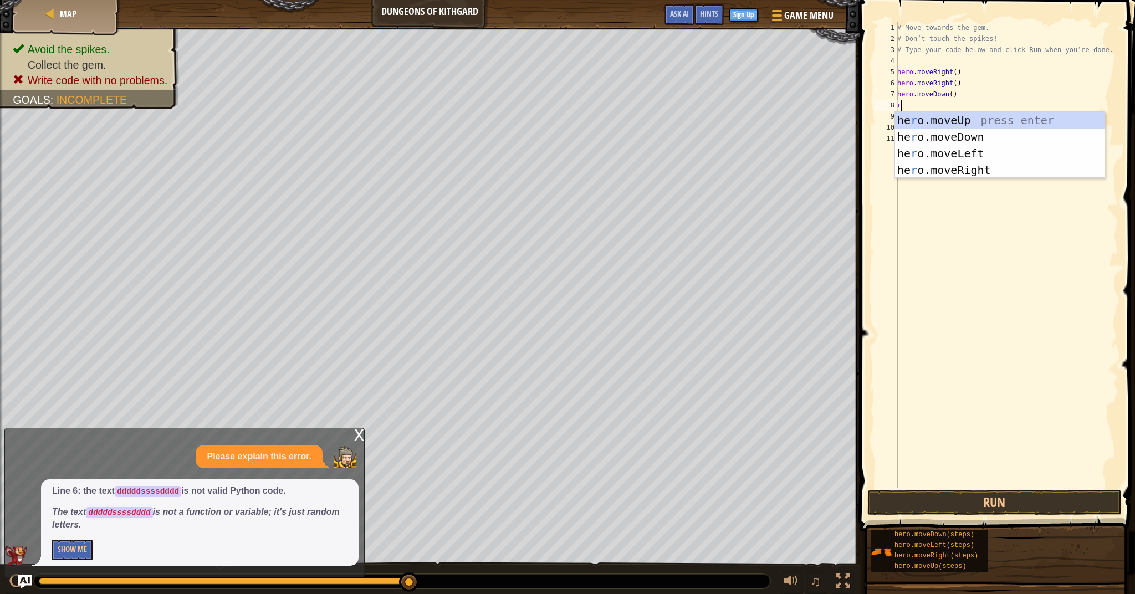
type textarea "ri"
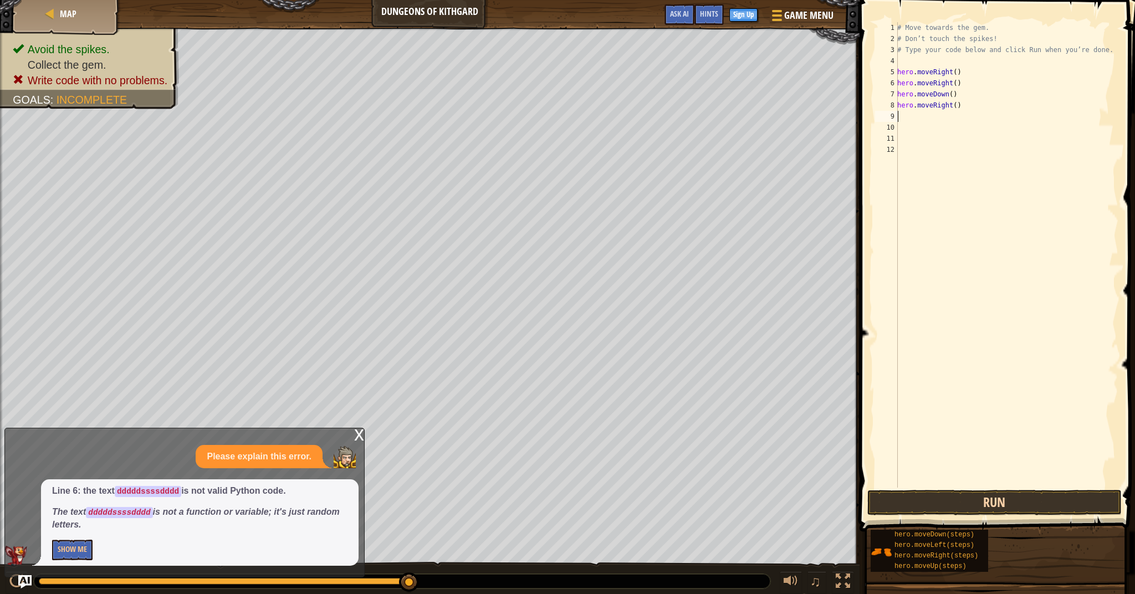
click at [1013, 506] on button "Run" at bounding box center [994, 502] width 254 height 25
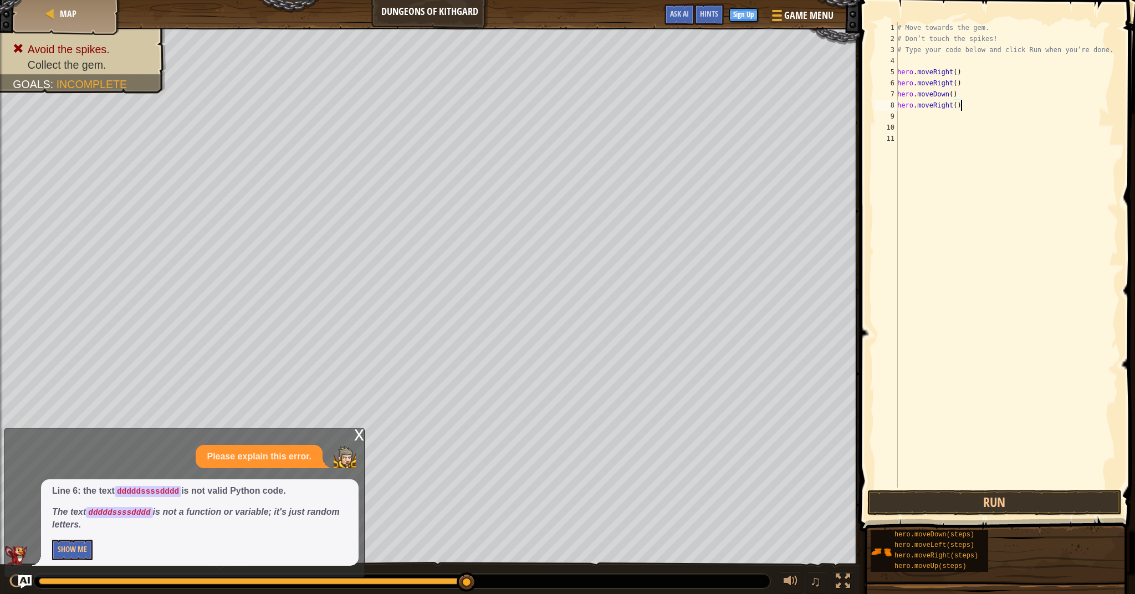
click at [970, 83] on div "# Move towards the gem. # Don’t touch the spikes! # Type your code below and cl…" at bounding box center [1006, 266] width 223 height 488
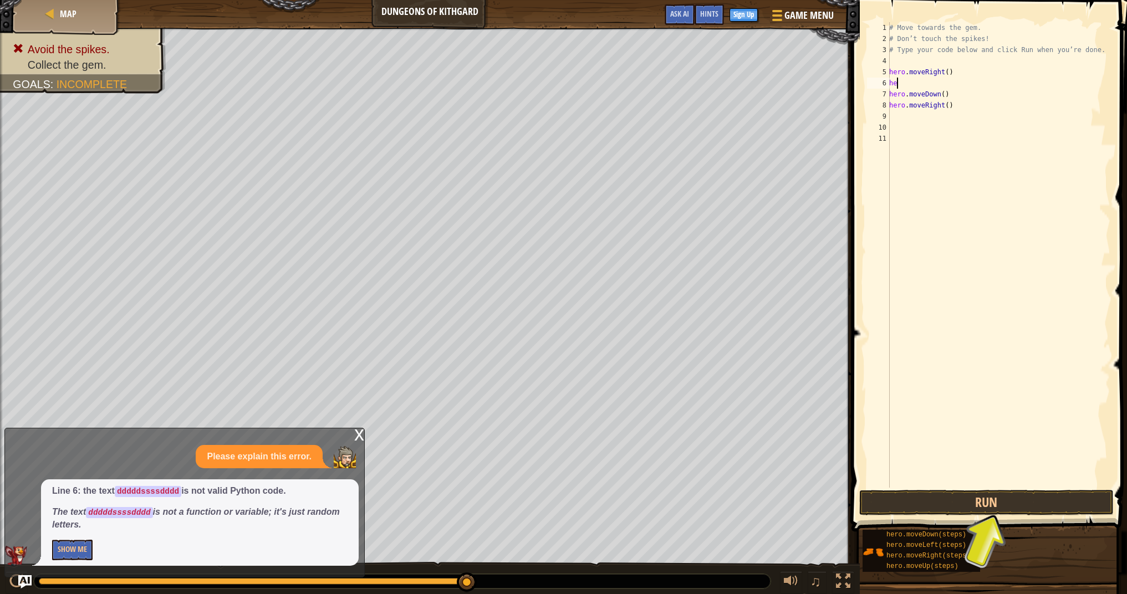
type textarea "h"
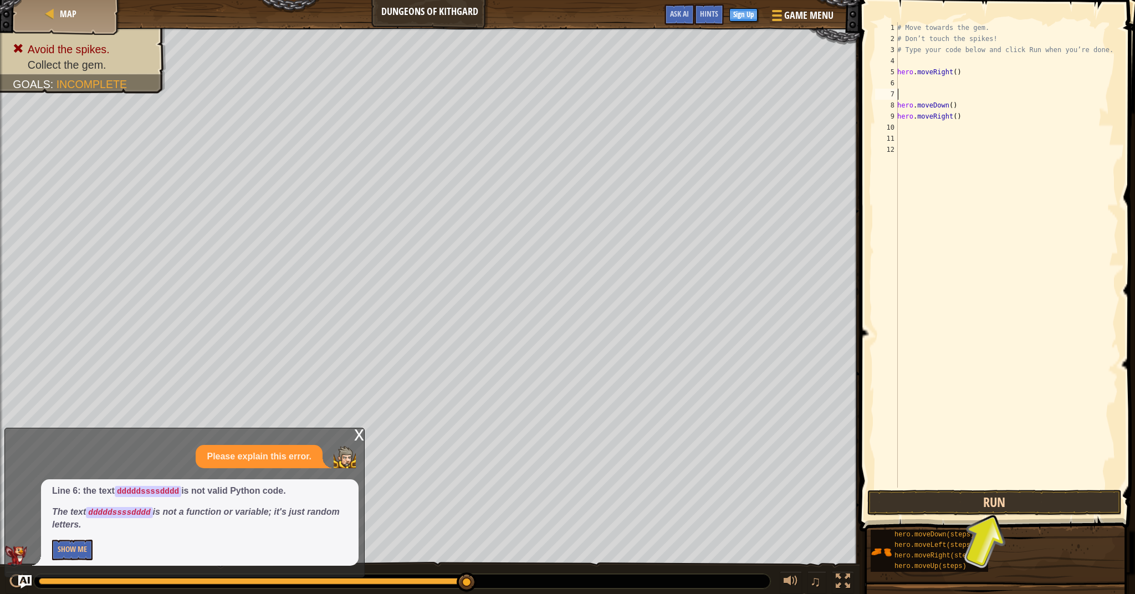
click at [1026, 498] on button "Run" at bounding box center [994, 502] width 254 height 25
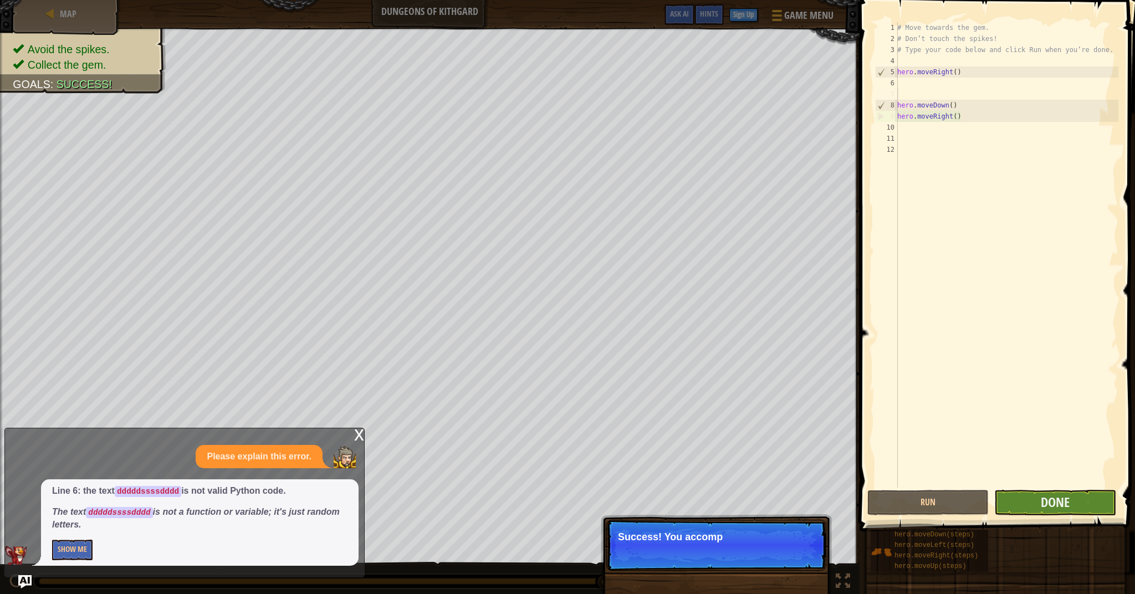
click at [1087, 509] on button "Done" at bounding box center [1054, 502] width 121 height 25
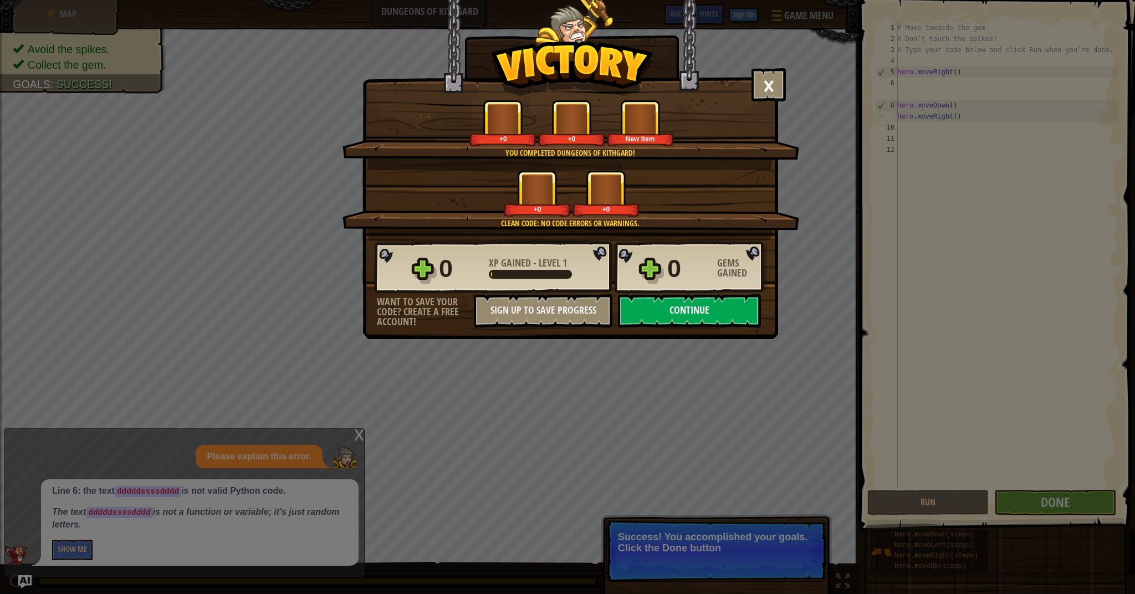
click at [717, 318] on button "Continue" at bounding box center [689, 310] width 143 height 33
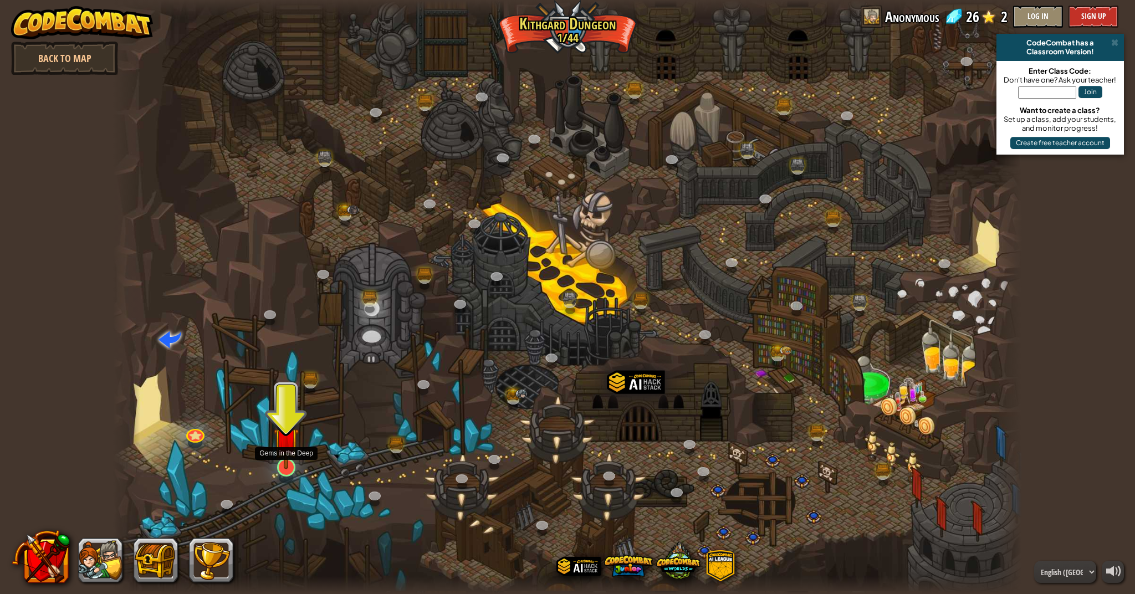
click at [293, 461] on img at bounding box center [286, 440] width 25 height 58
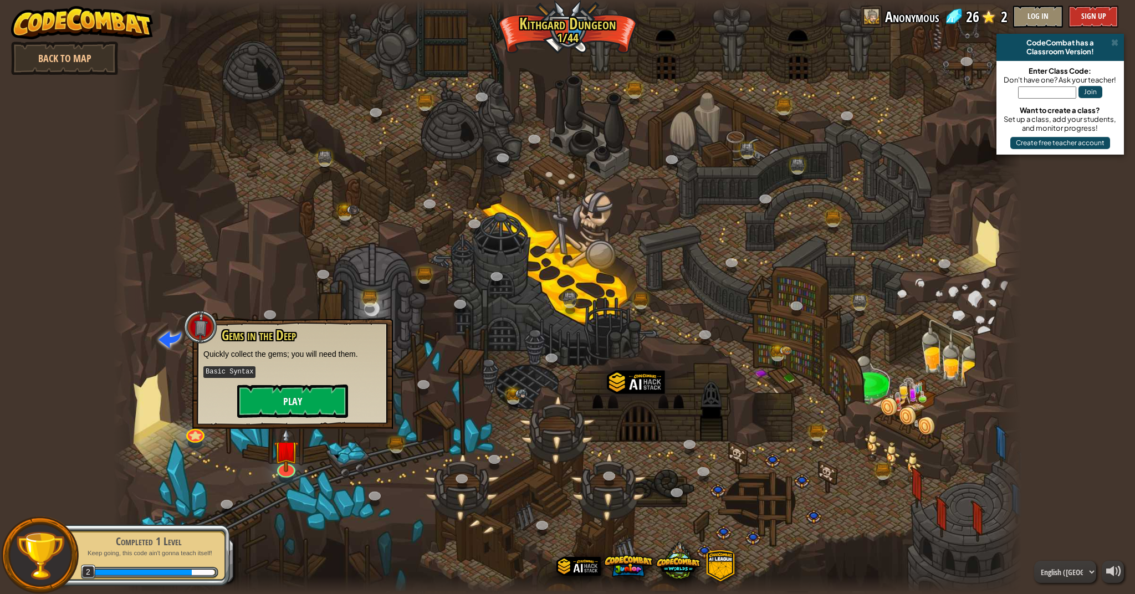
click at [310, 397] on button "Play" at bounding box center [292, 401] width 111 height 33
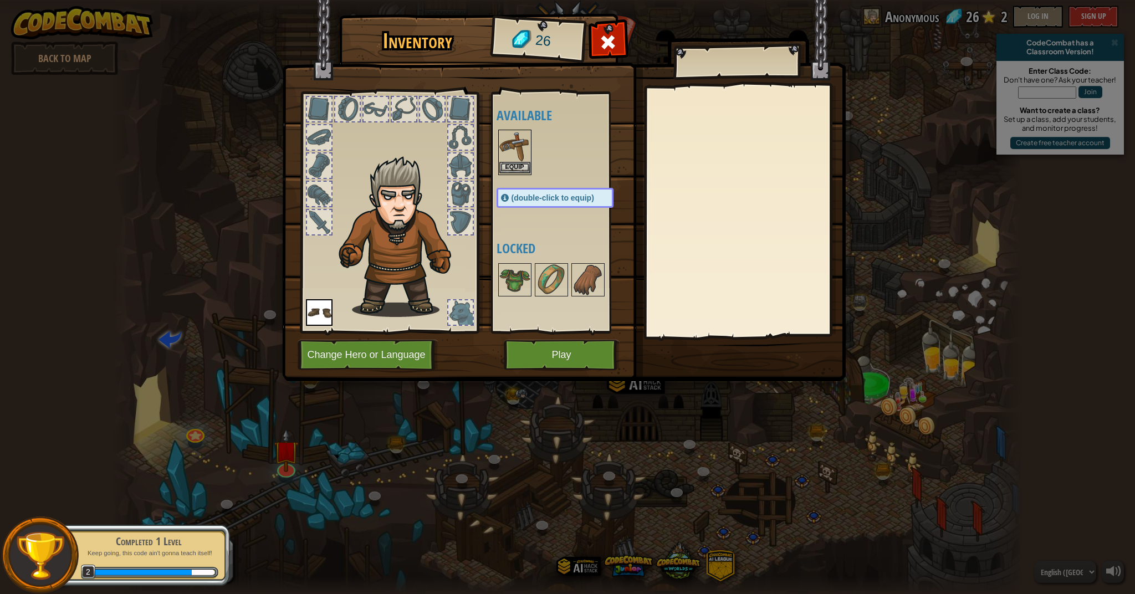
click at [521, 167] on button "Equip" at bounding box center [514, 168] width 31 height 12
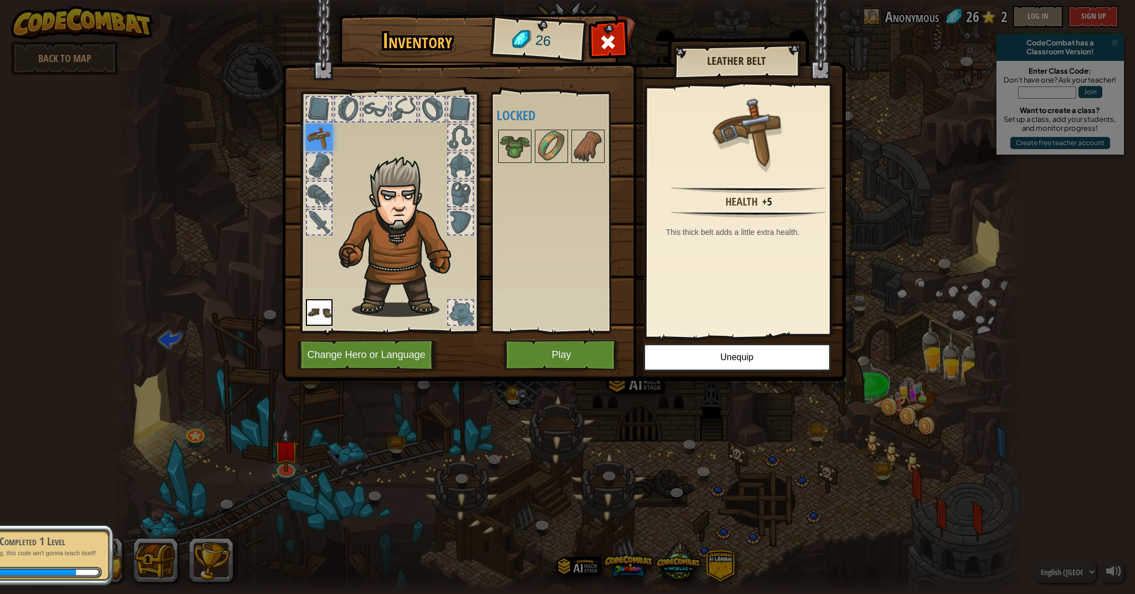
click at [585, 351] on button "Play" at bounding box center [562, 355] width 116 height 30
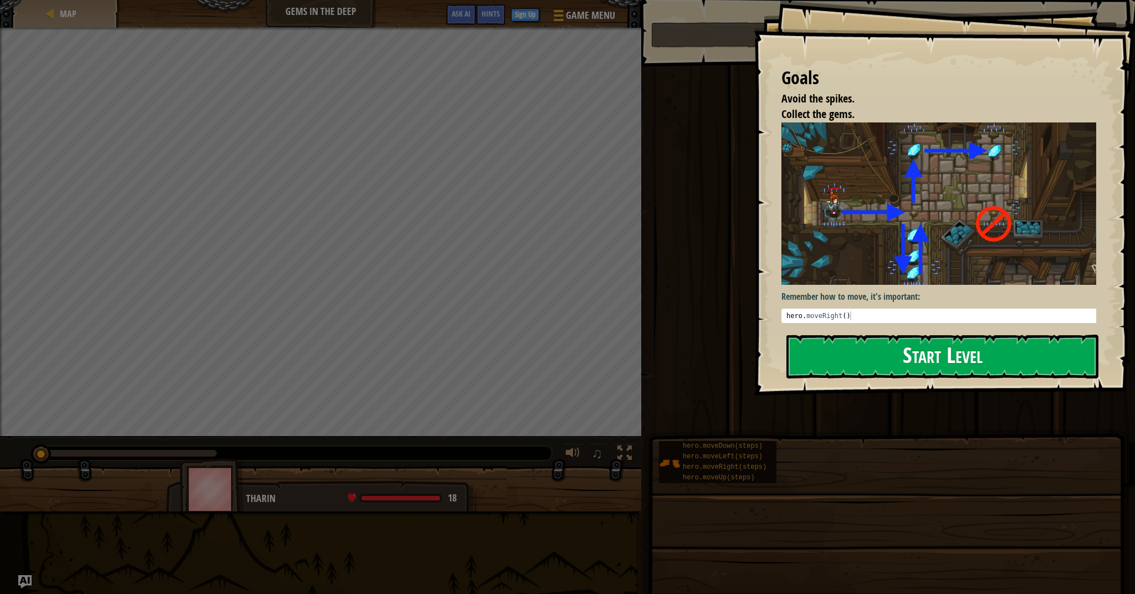
click at [1006, 353] on button "Start Level" at bounding box center [942, 357] width 312 height 44
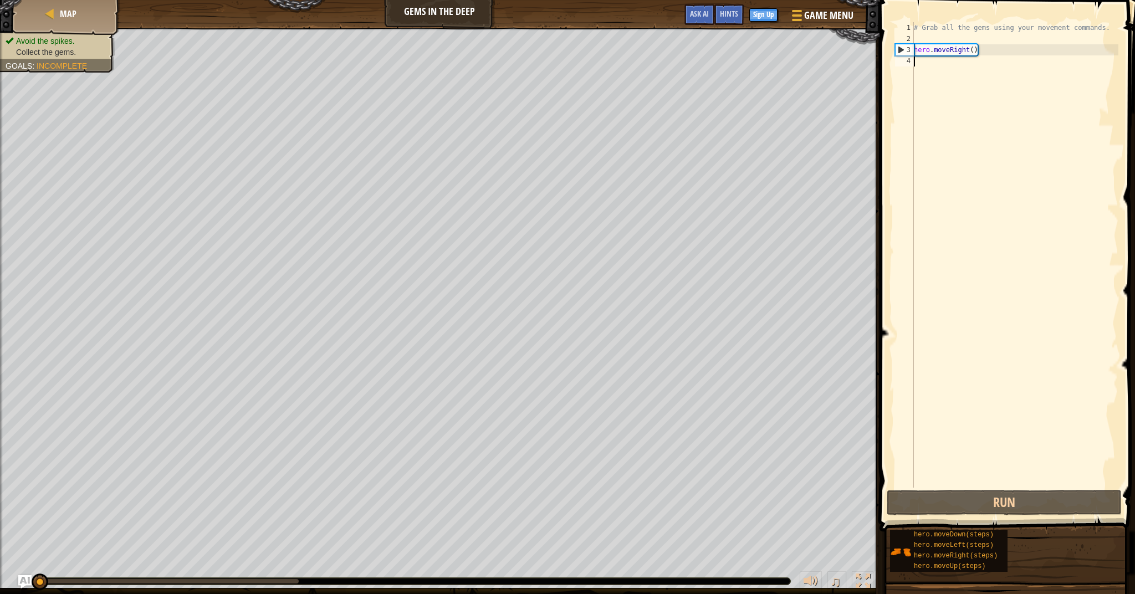
type textarea "d"
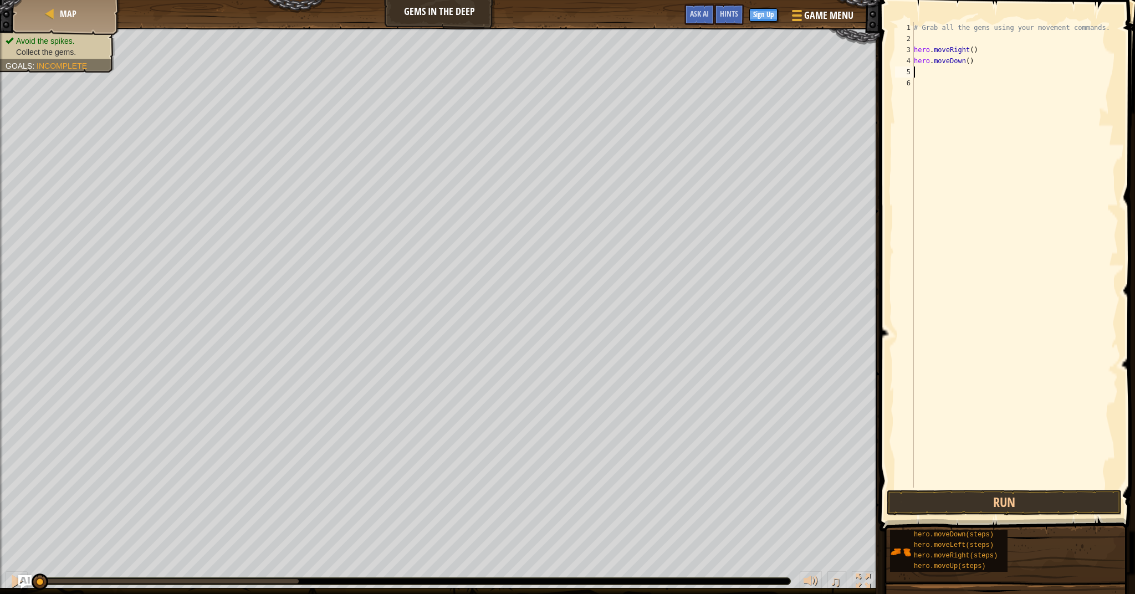
type textarea "u"
type textarea "r"
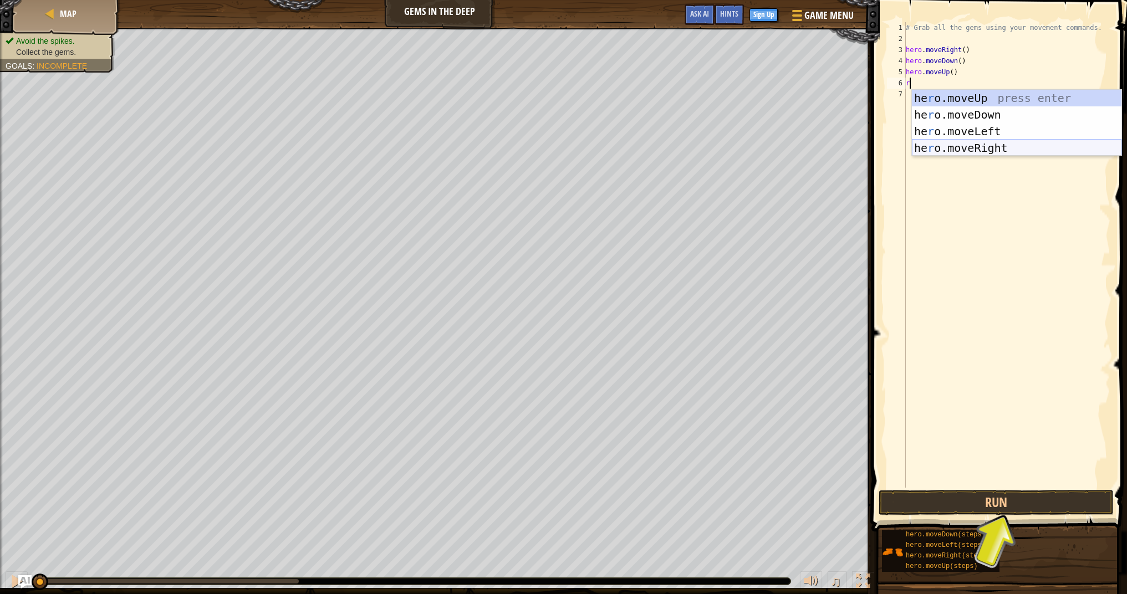
click at [992, 150] on div "he r o.moveUp press enter he r o.moveDown press enter he r o.moveLeft press ent…" at bounding box center [1016, 140] width 209 height 100
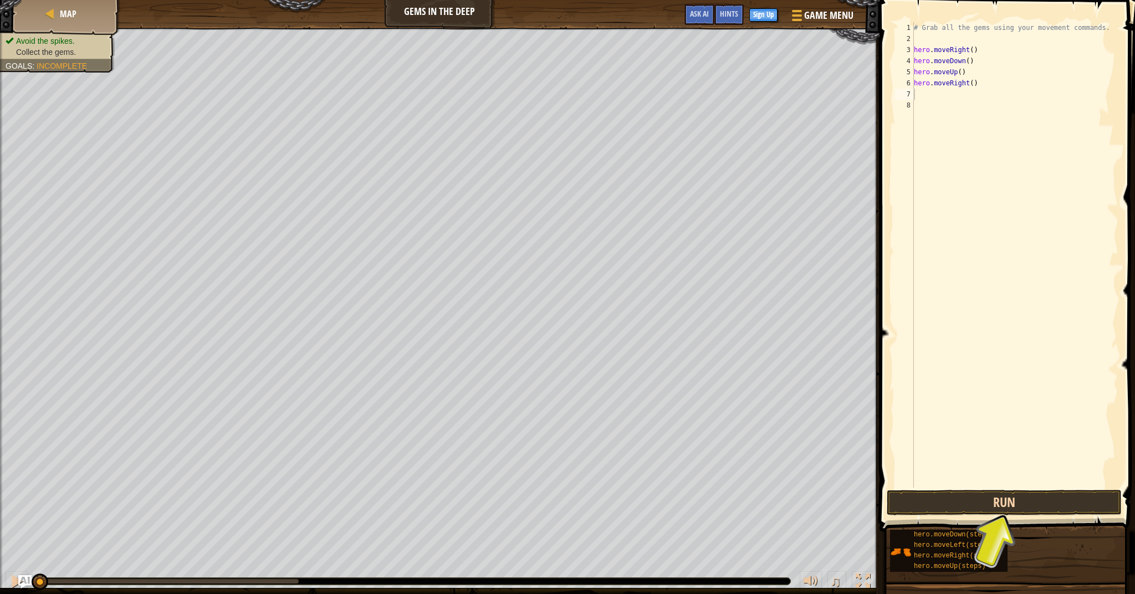
click at [979, 496] on button "Run" at bounding box center [1004, 502] width 235 height 25
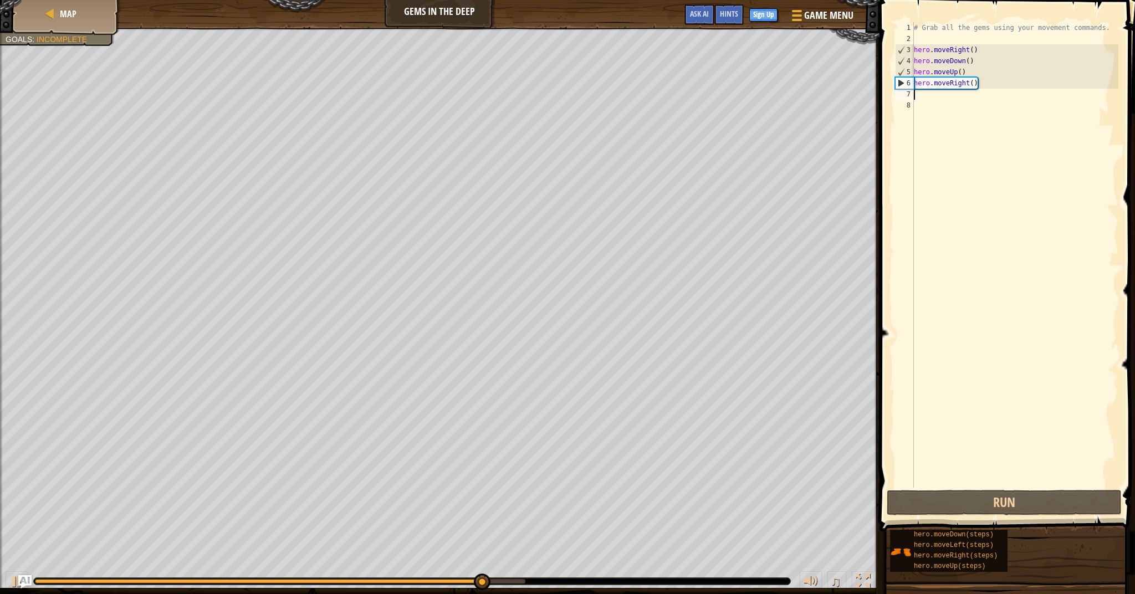
type textarea "u"
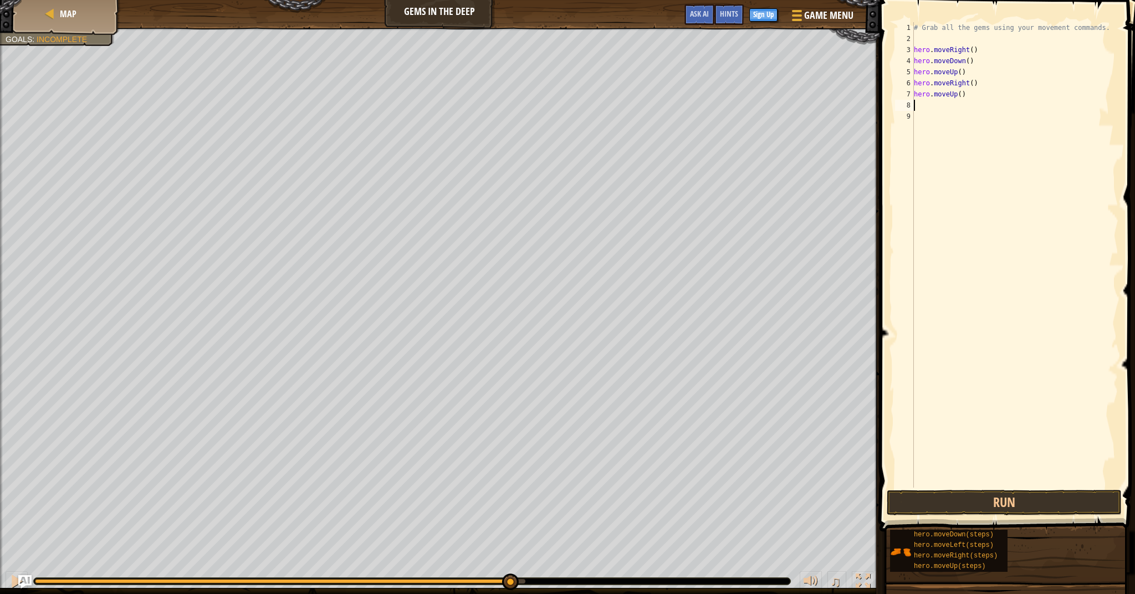
type textarea "l"
type textarea "r"
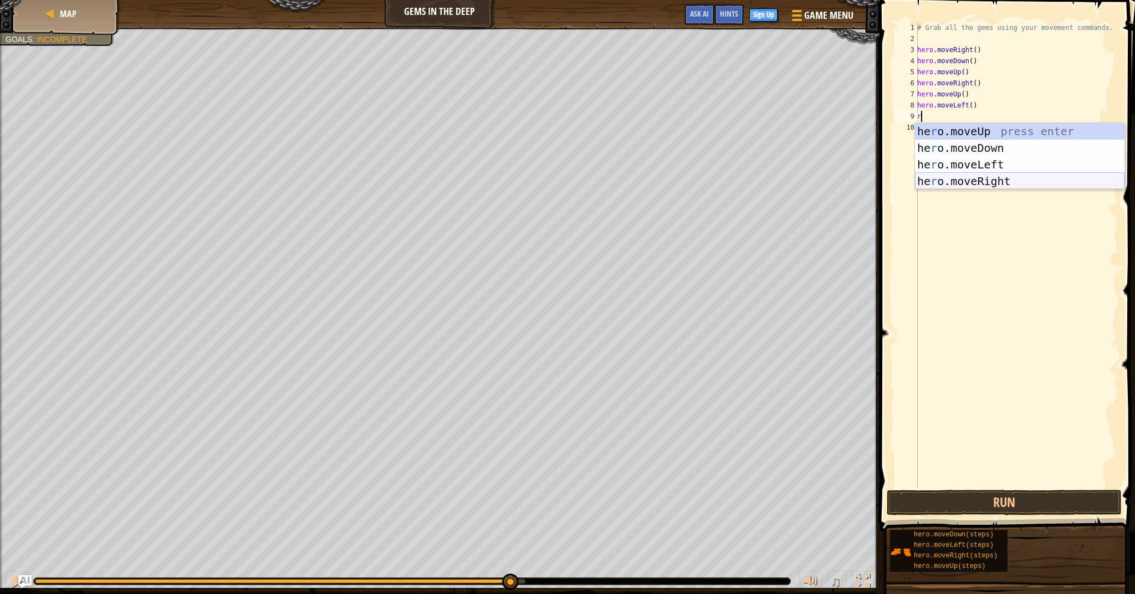
click at [968, 183] on div "he r o.moveUp press enter he r o.moveDown press enter he r o.moveLeft press ent…" at bounding box center [1019, 173] width 209 height 100
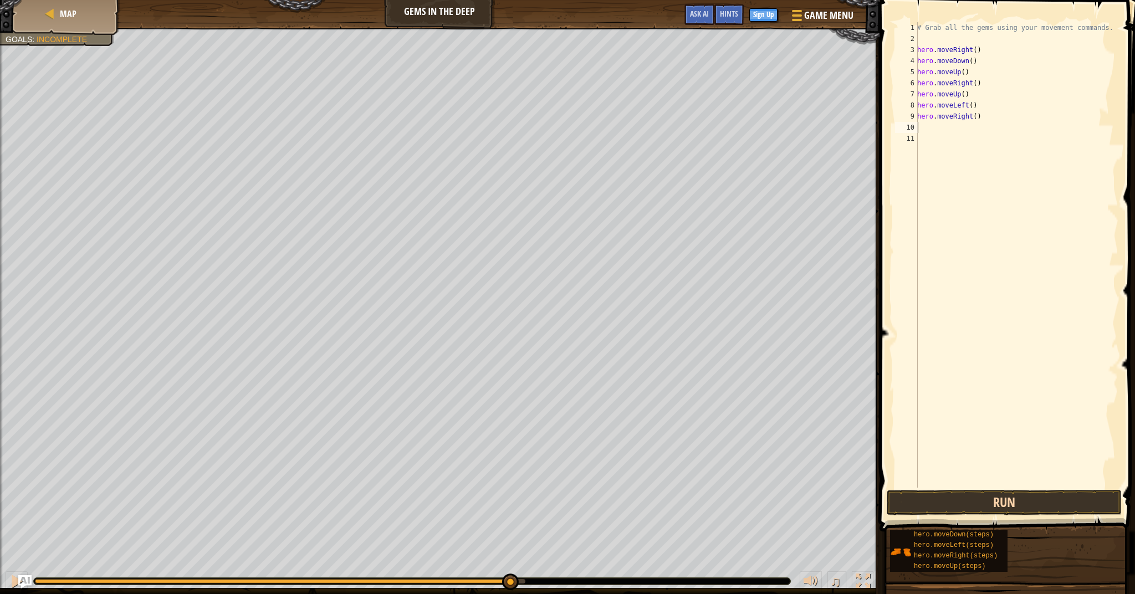
click at [979, 499] on button "Run" at bounding box center [1004, 502] width 235 height 25
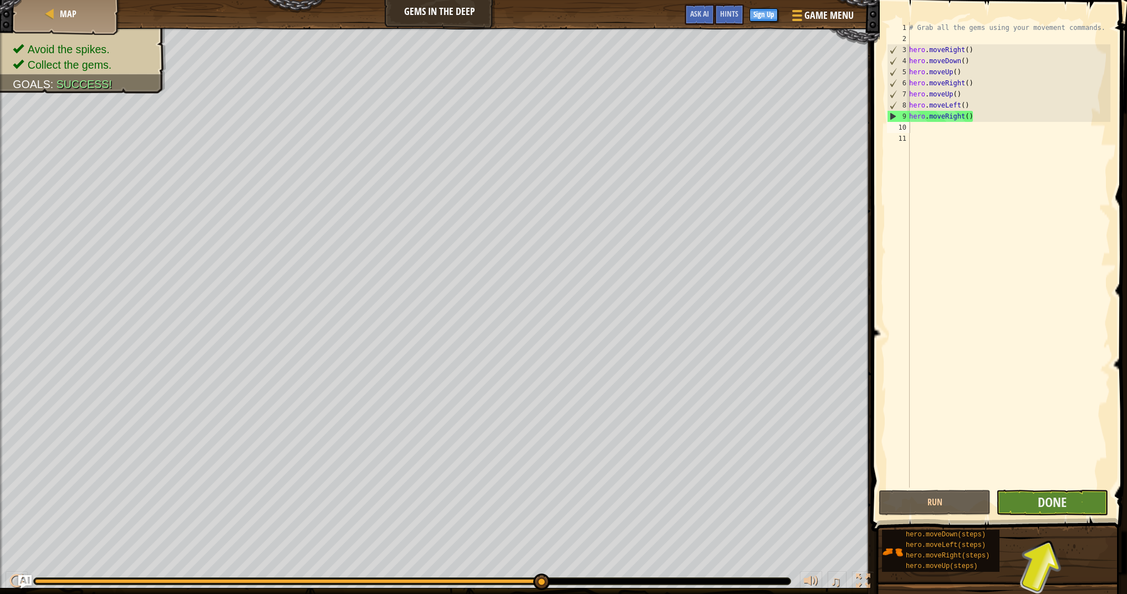
click at [1068, 502] on button "Done" at bounding box center [1052, 502] width 112 height 25
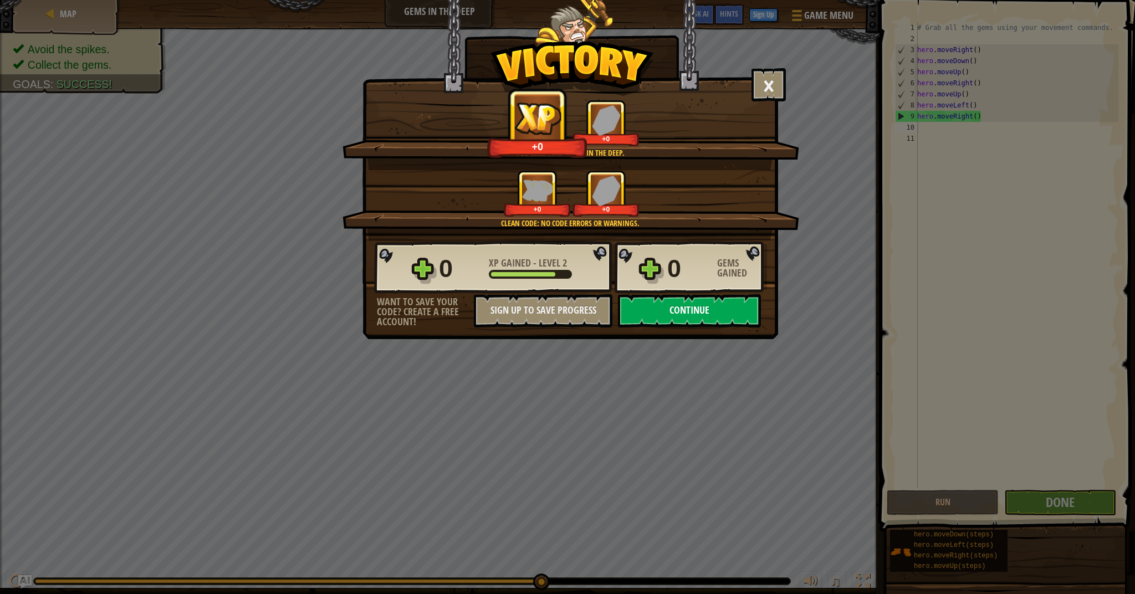
click at [751, 313] on button "Continue" at bounding box center [689, 310] width 143 height 33
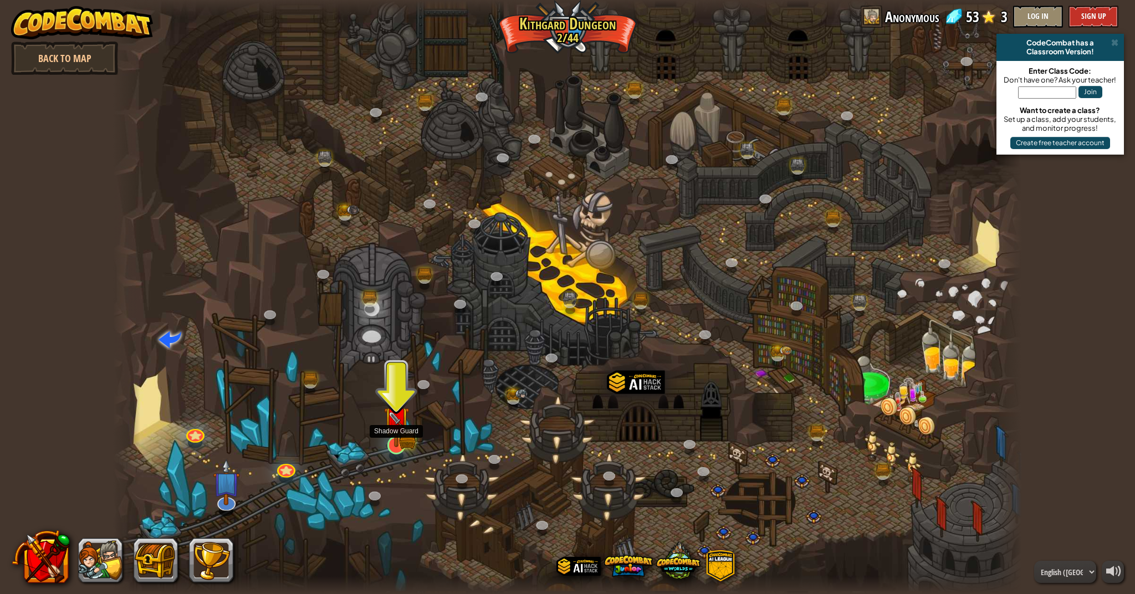
click at [403, 427] on img at bounding box center [396, 419] width 15 height 15
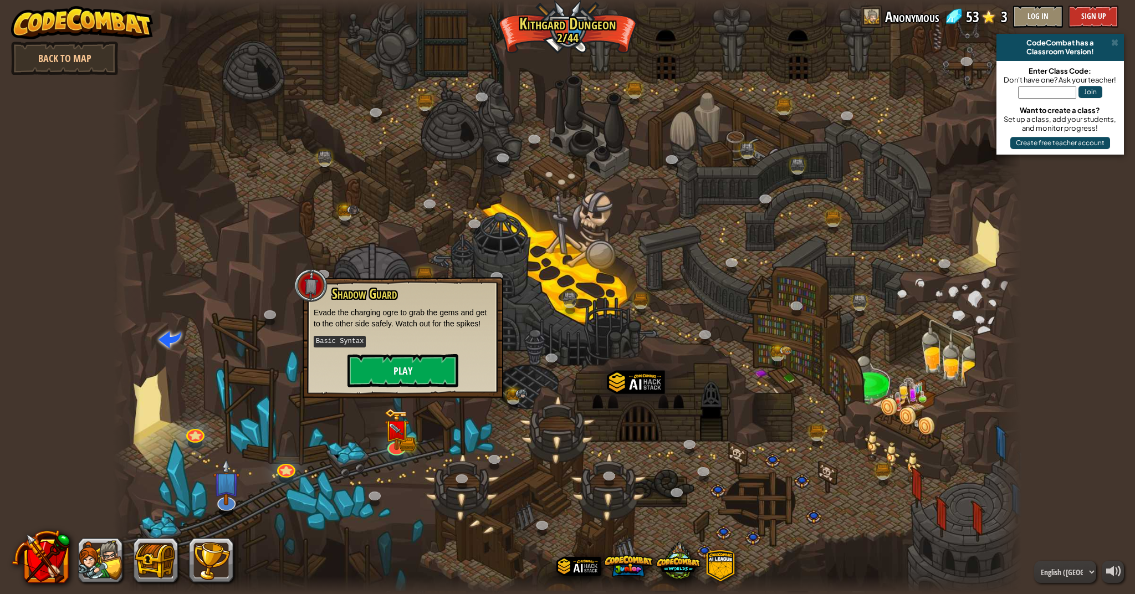
click at [400, 369] on button "Play" at bounding box center [402, 370] width 111 height 33
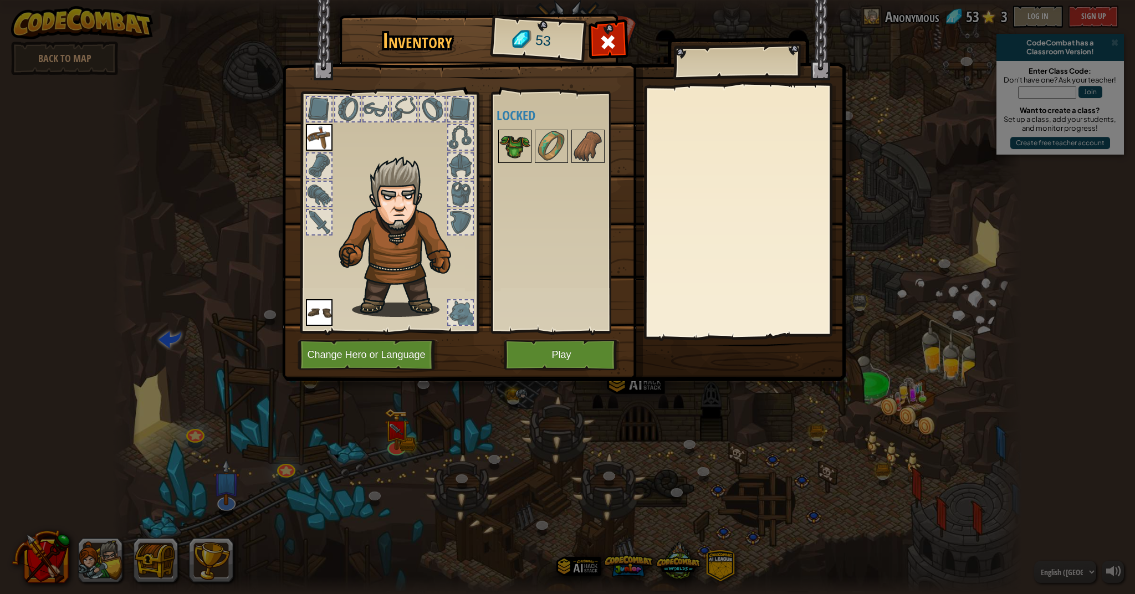
click at [508, 158] on img at bounding box center [514, 146] width 31 height 31
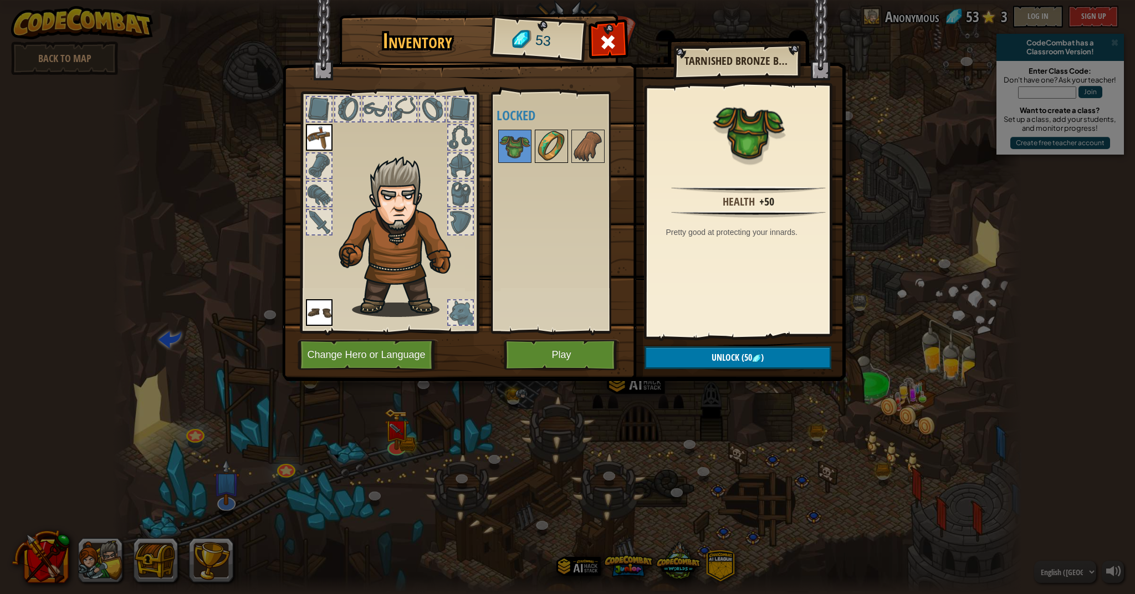
click at [555, 149] on img at bounding box center [551, 146] width 31 height 31
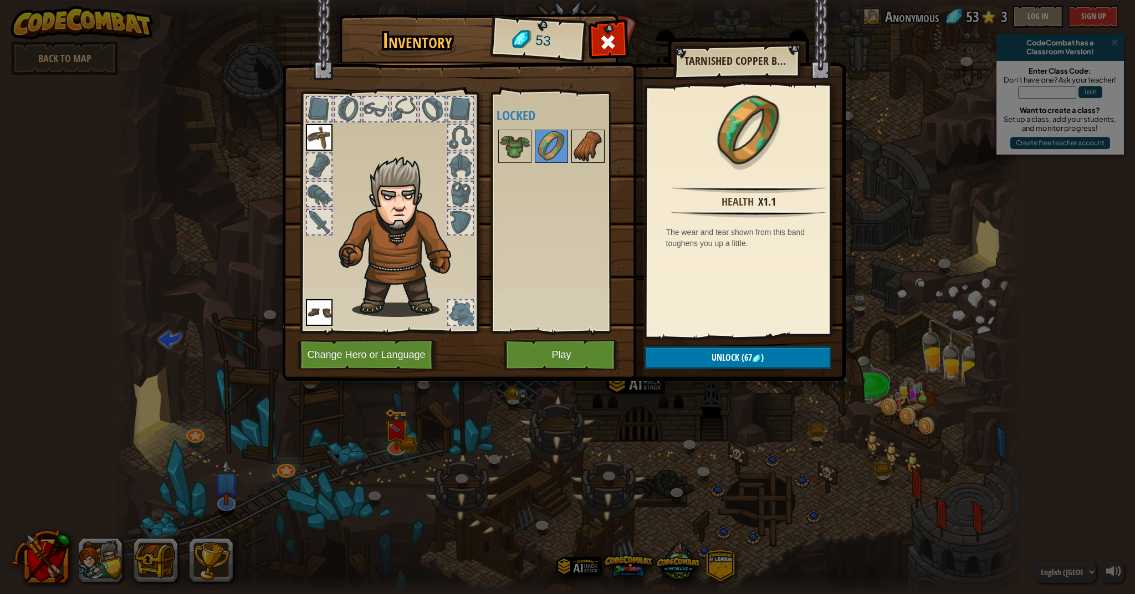
click at [589, 142] on img at bounding box center [587, 146] width 31 height 31
drag, startPoint x: 507, startPoint y: 151, endPoint x: 336, endPoint y: 202, distance: 178.1
click at [336, 202] on div "Inventory 53 Available Equip Equip (double-click to equip) Locked Worker's Glov…" at bounding box center [568, 200] width 564 height 366
drag, startPoint x: 330, startPoint y: 191, endPoint x: 344, endPoint y: 187, distance: 14.0
click at [330, 192] on div at bounding box center [319, 194] width 24 height 24
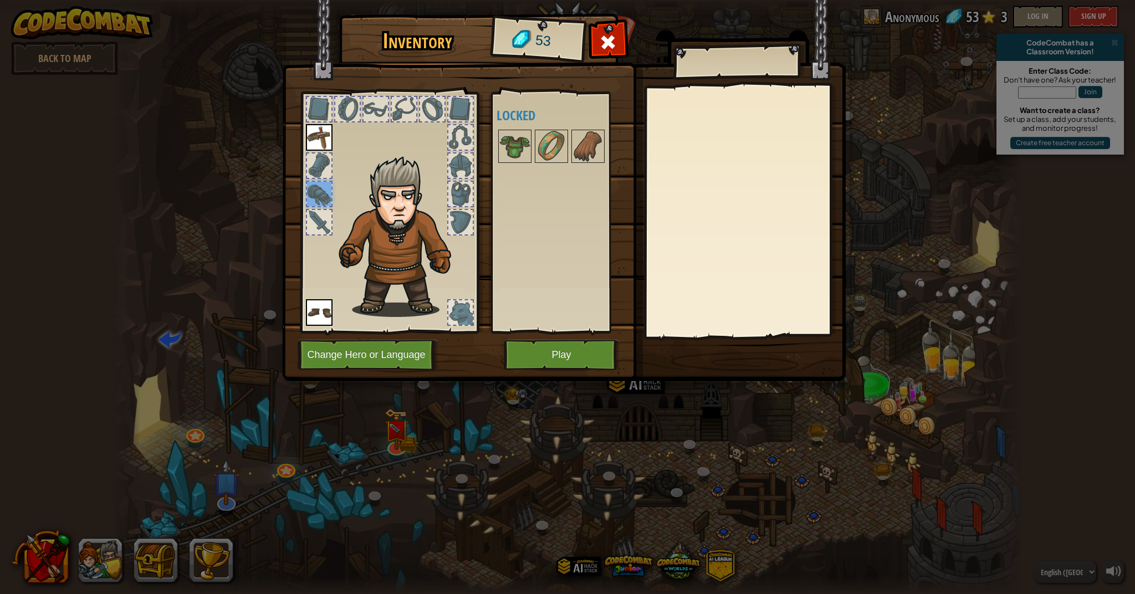
drag, startPoint x: 336, startPoint y: 185, endPoint x: 331, endPoint y: 180, distance: 7.5
click at [336, 185] on img at bounding box center [402, 236] width 136 height 161
click at [324, 160] on div at bounding box center [319, 165] width 24 height 24
click at [573, 349] on button "Play" at bounding box center [562, 355] width 116 height 30
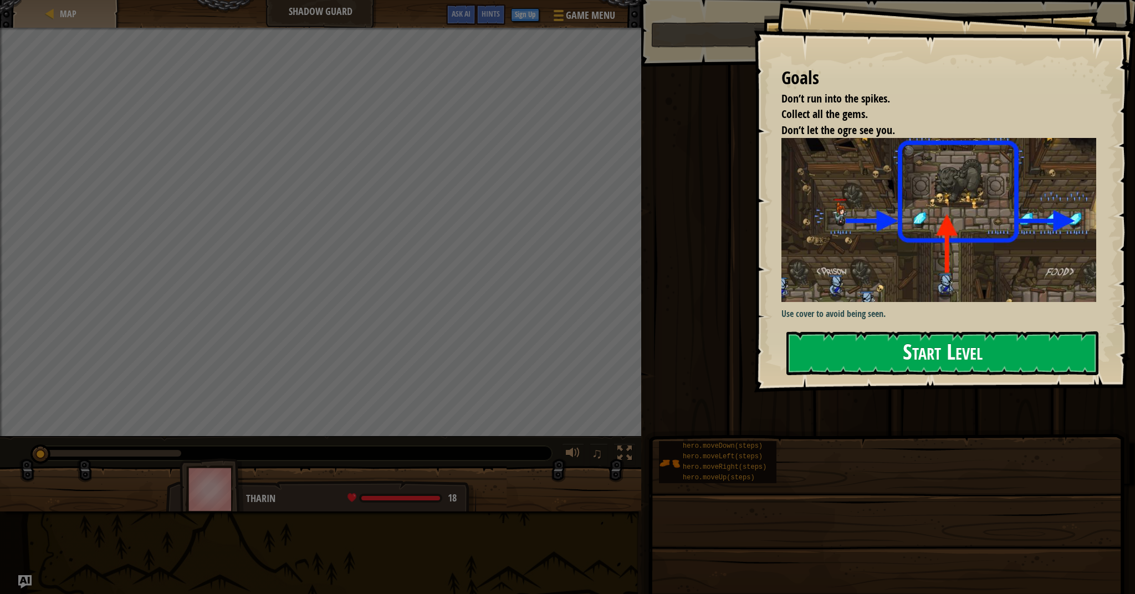
click at [892, 331] on button "Start Level" at bounding box center [942, 353] width 312 height 44
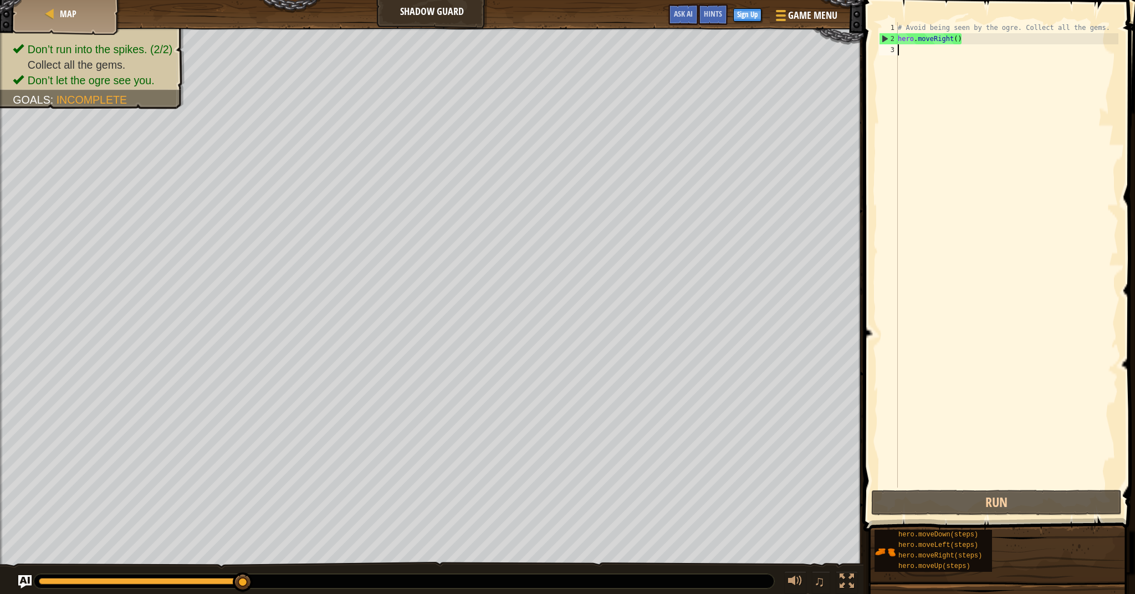
type textarea "d"
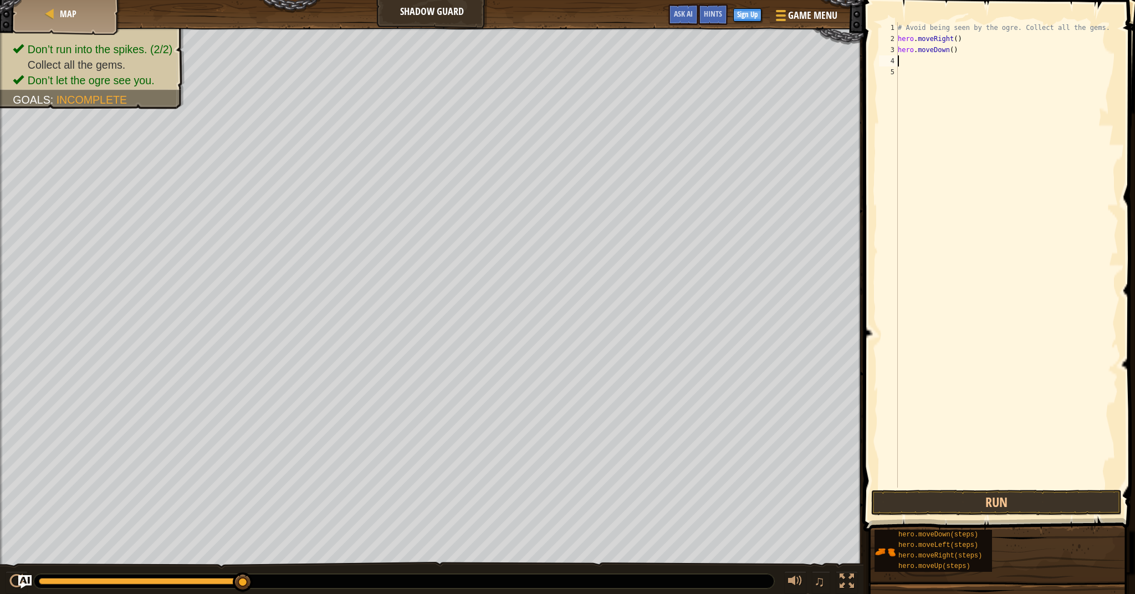
type textarea "a"
click at [962, 54] on div "# Avoid being seen by the ogre. Collect all the gems. hero . moveRight ( ) hero…" at bounding box center [1007, 266] width 223 height 488
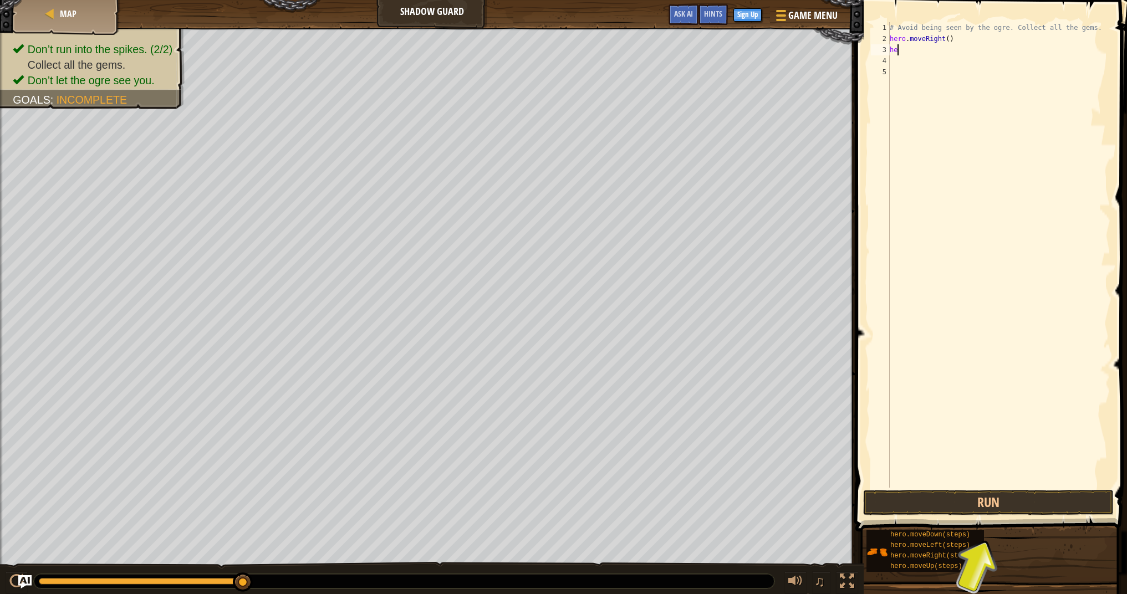
type textarea "h"
type textarea "u"
type textarea "r"
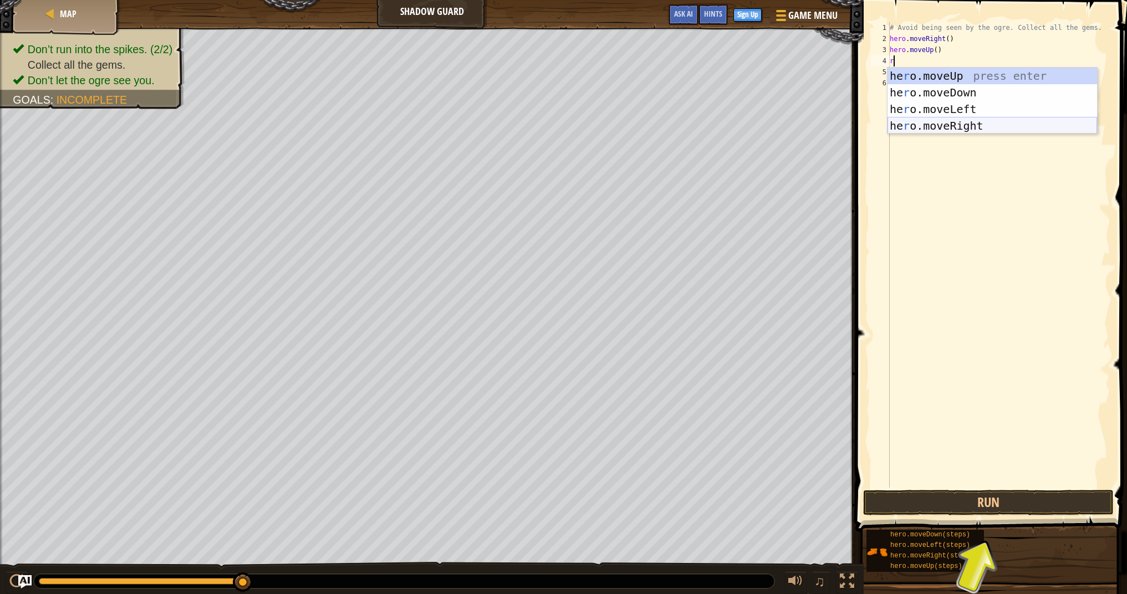
click at [969, 132] on div "he r o.moveUp press enter he r o.moveDown press enter he r o.moveLeft press ent…" at bounding box center [991, 118] width 209 height 100
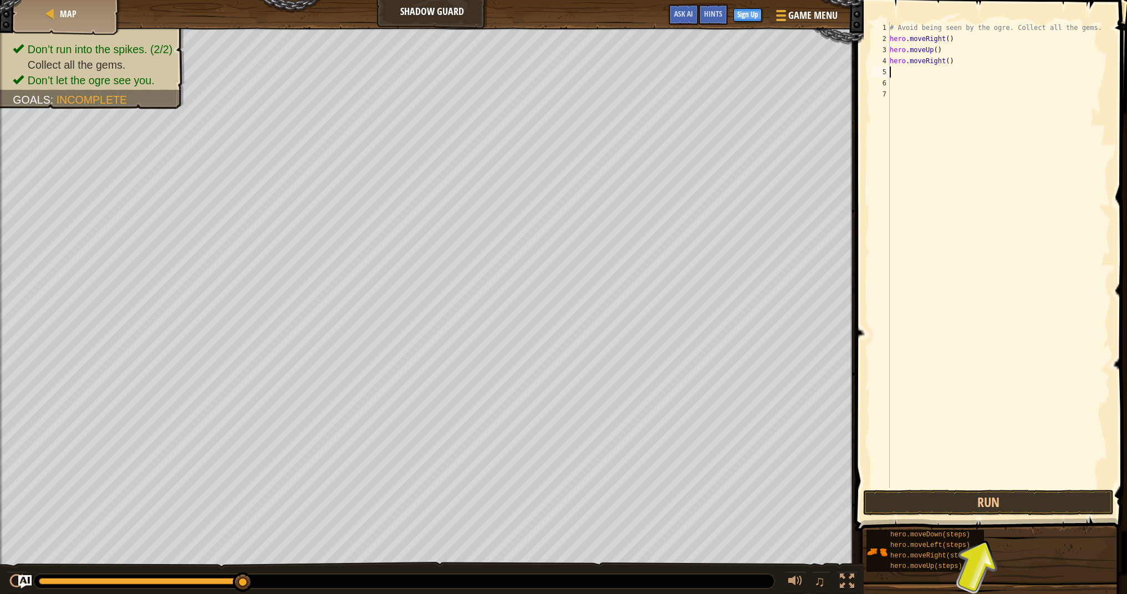
type textarea "d"
type textarea "r"
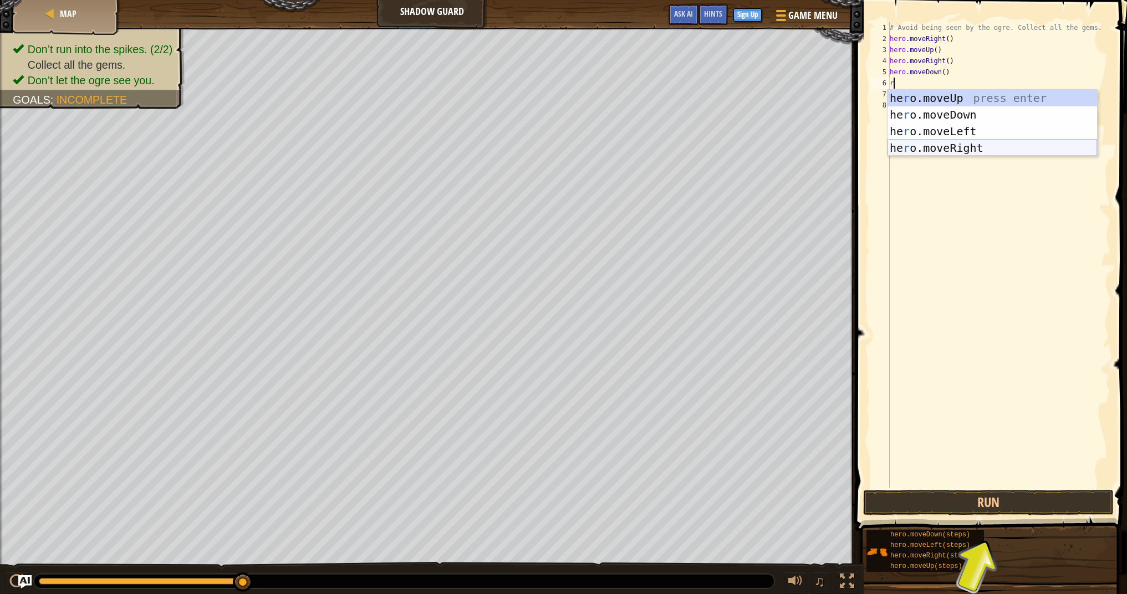
click at [955, 155] on div "he r o.moveUp press enter he r o.moveDown press enter he r o.moveLeft press ent…" at bounding box center [991, 140] width 209 height 100
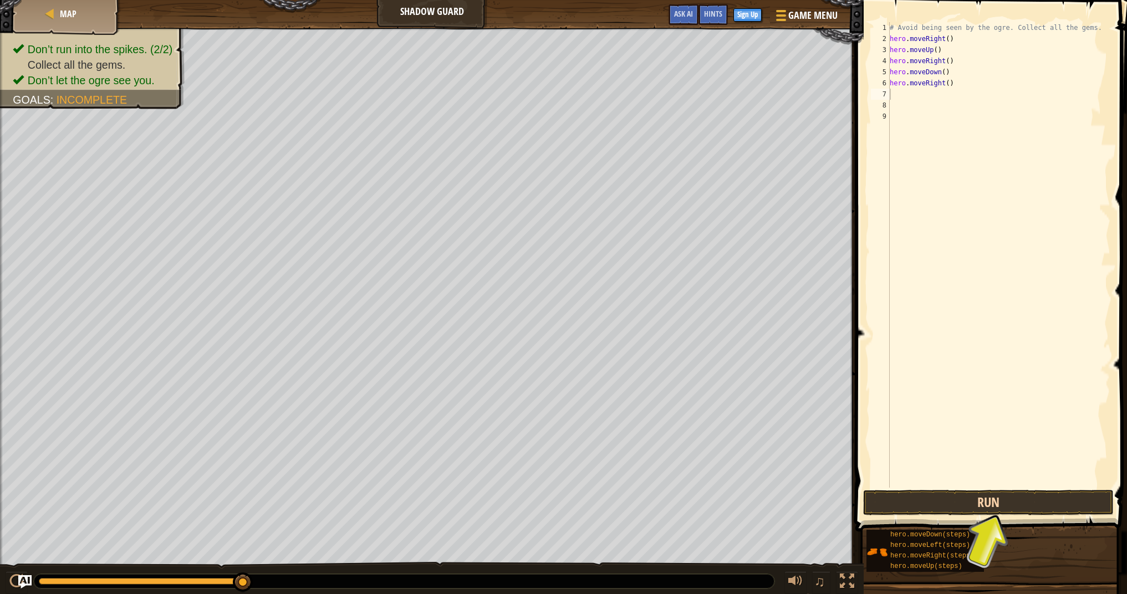
click at [1014, 501] on button "Run" at bounding box center [988, 502] width 250 height 25
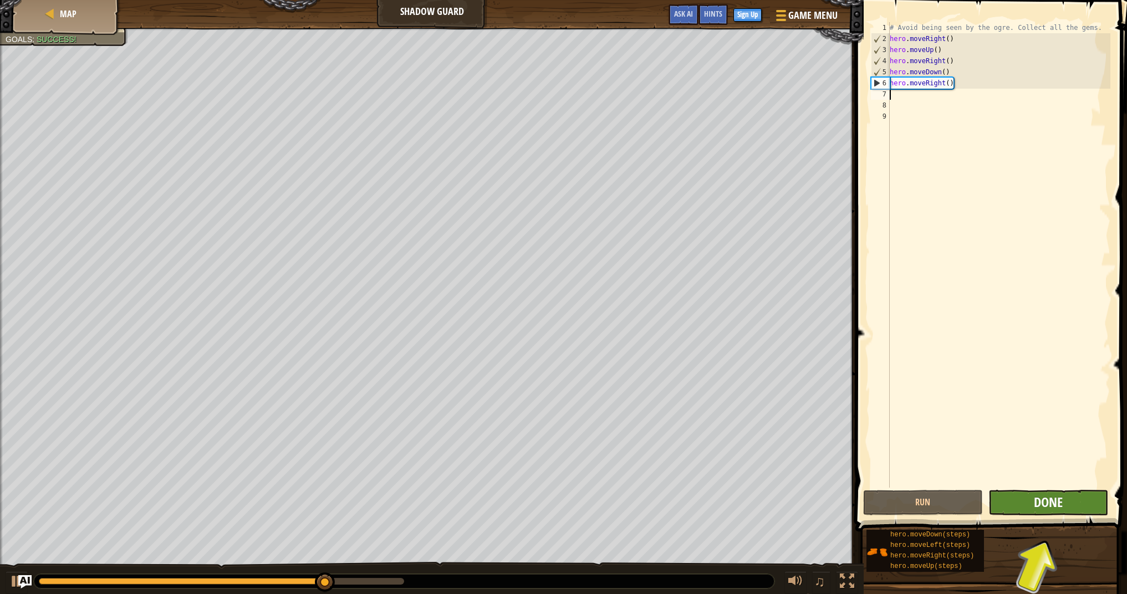
click at [1069, 497] on button "Done" at bounding box center [1048, 502] width 120 height 25
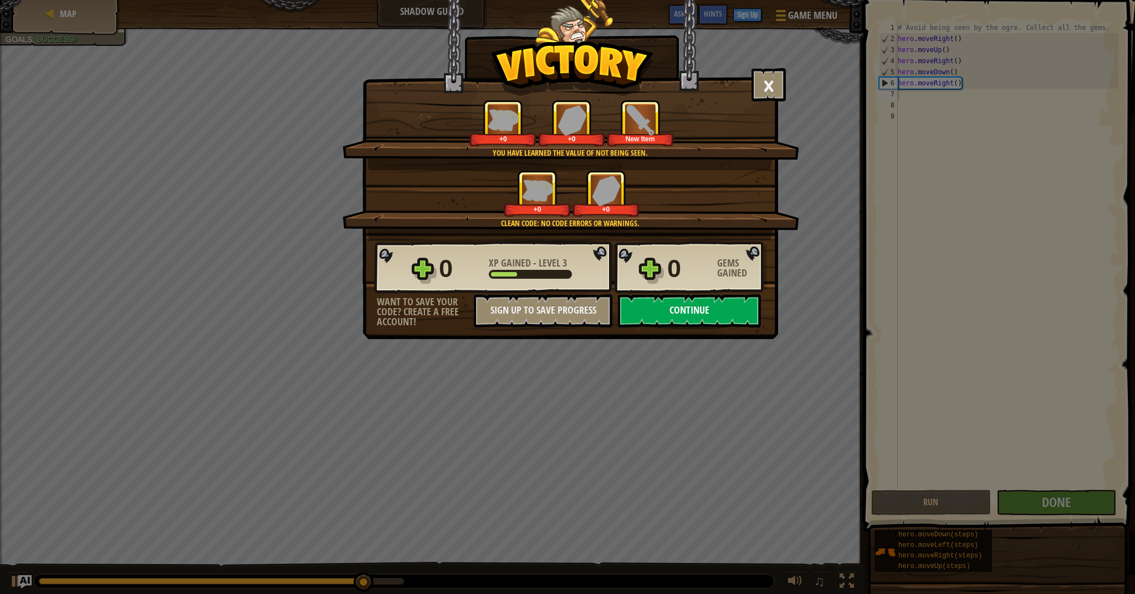
click at [690, 306] on button "Continue" at bounding box center [689, 310] width 143 height 33
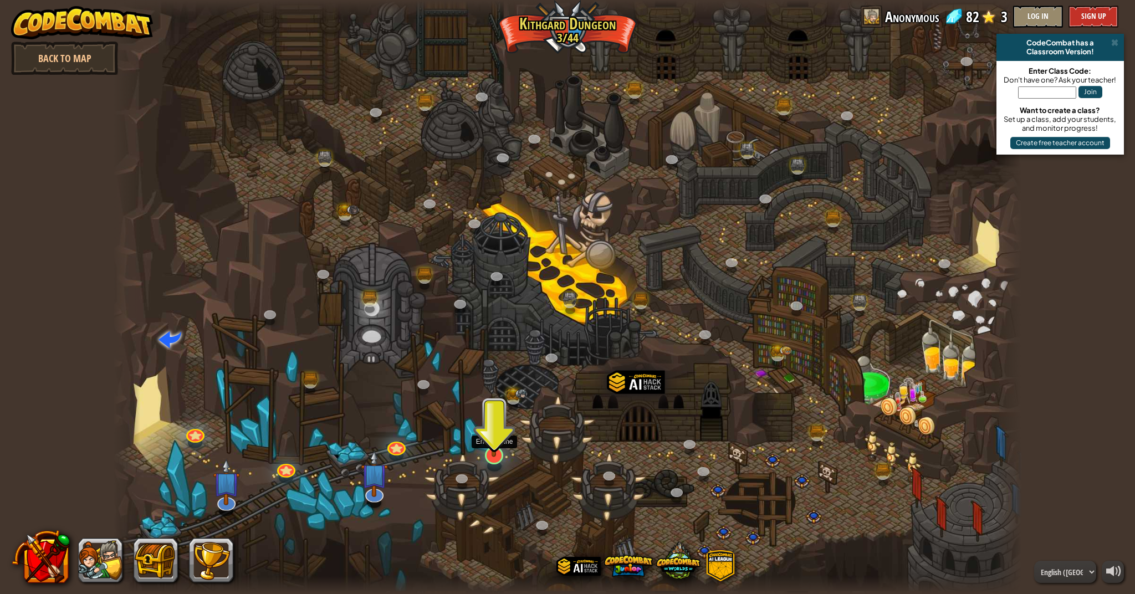
click at [489, 458] on div at bounding box center [494, 456] width 18 height 18
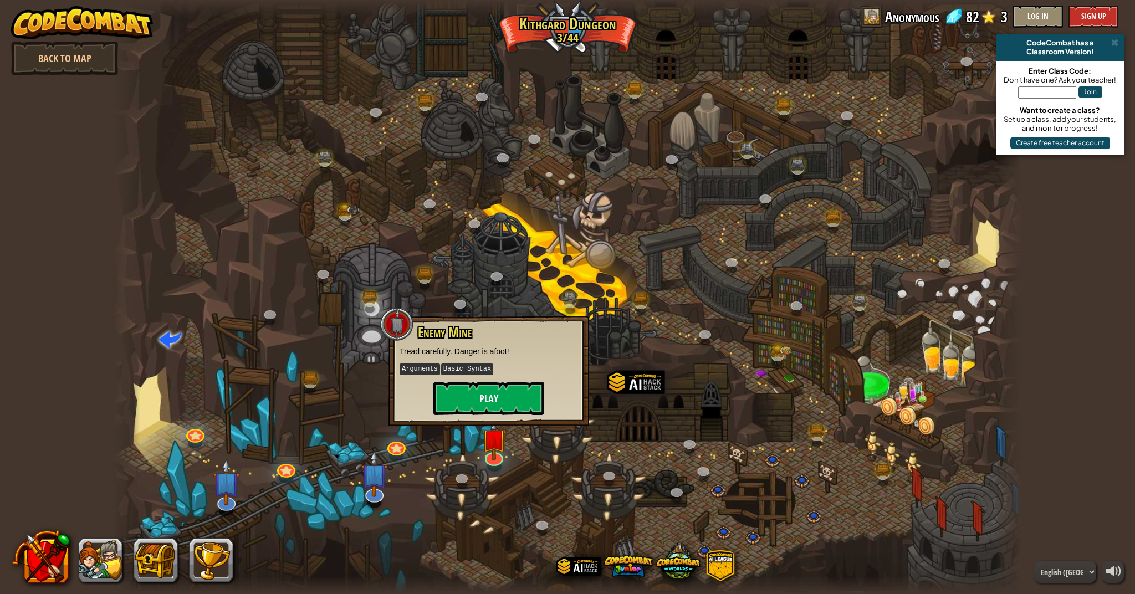
click at [508, 385] on button "Play" at bounding box center [488, 398] width 111 height 33
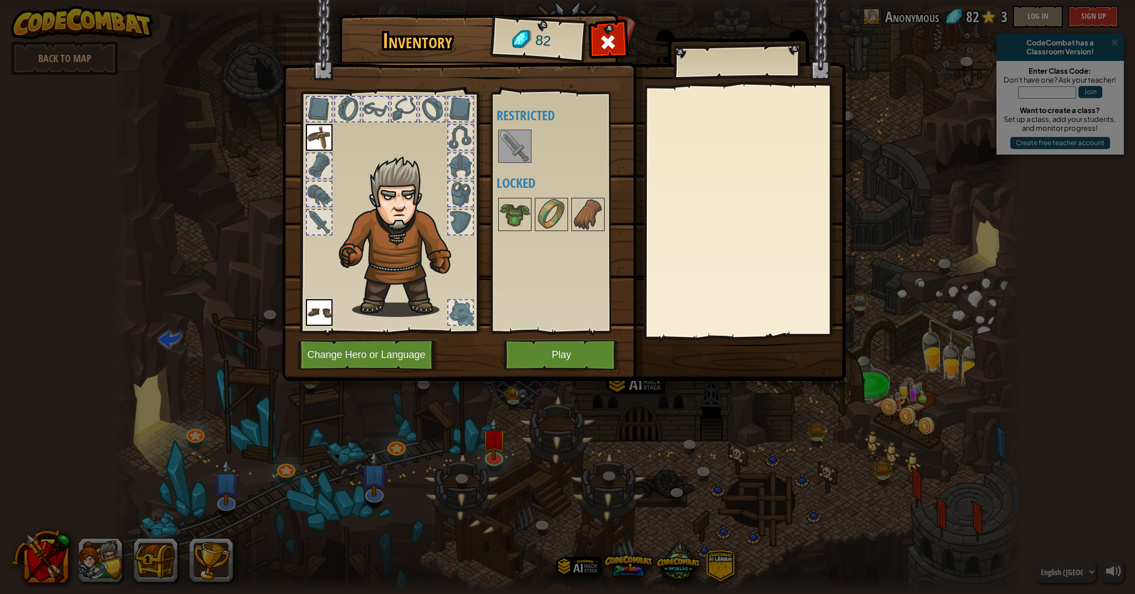
click at [539, 369] on button "Play" at bounding box center [562, 355] width 116 height 30
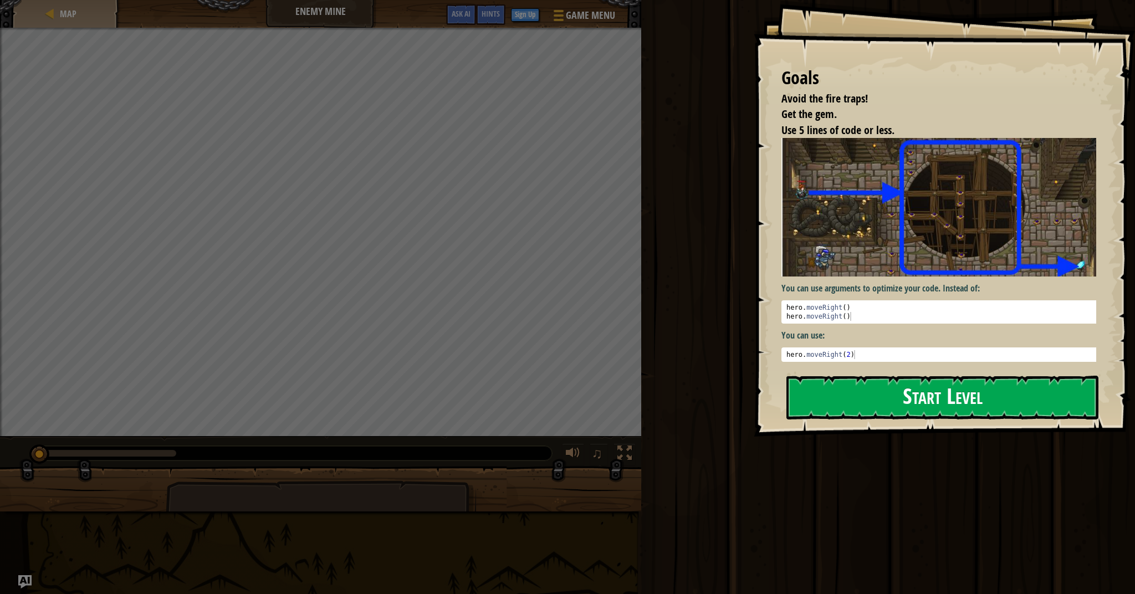
click at [886, 392] on button "Start Level" at bounding box center [942, 398] width 312 height 44
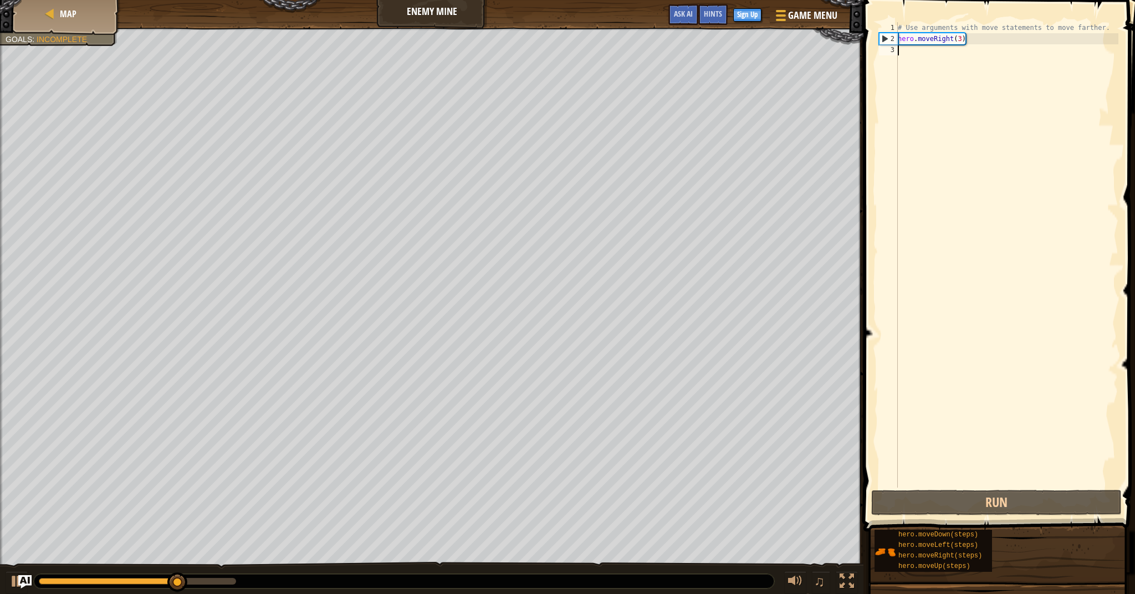
type textarea "u"
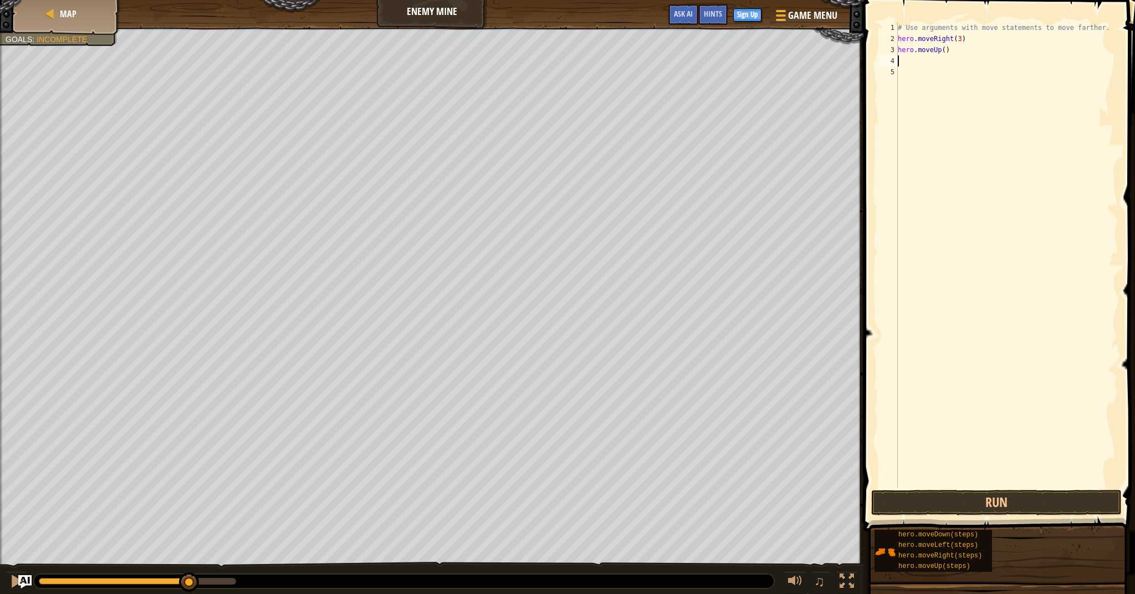
type textarea "r"
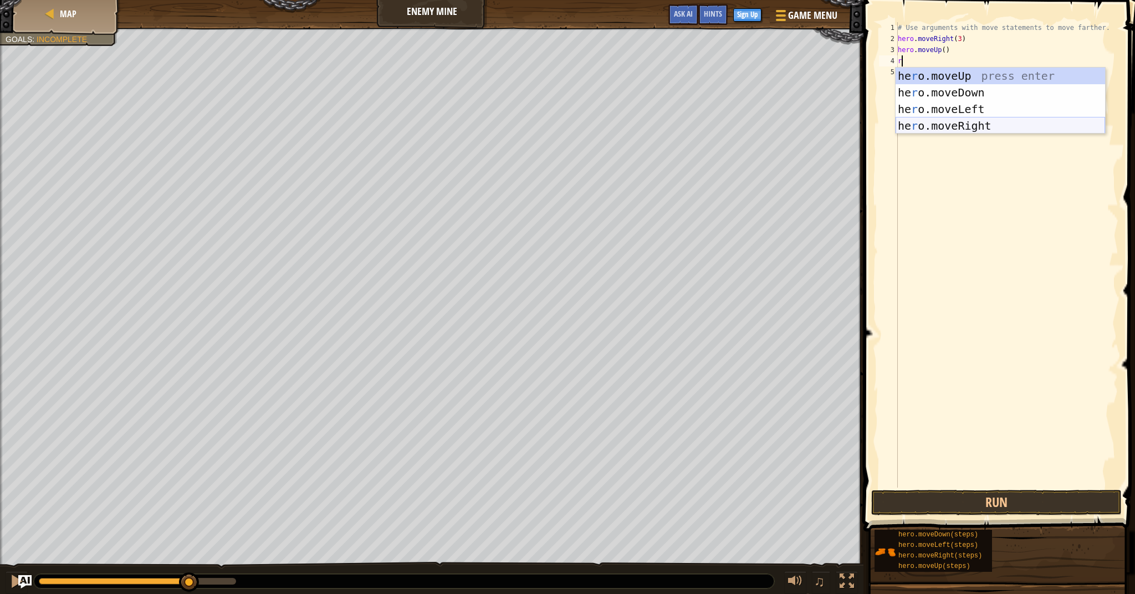
click at [938, 130] on div "he r o.moveUp press enter he r o.moveDown press enter he r o.moveLeft press ent…" at bounding box center [1000, 118] width 209 height 100
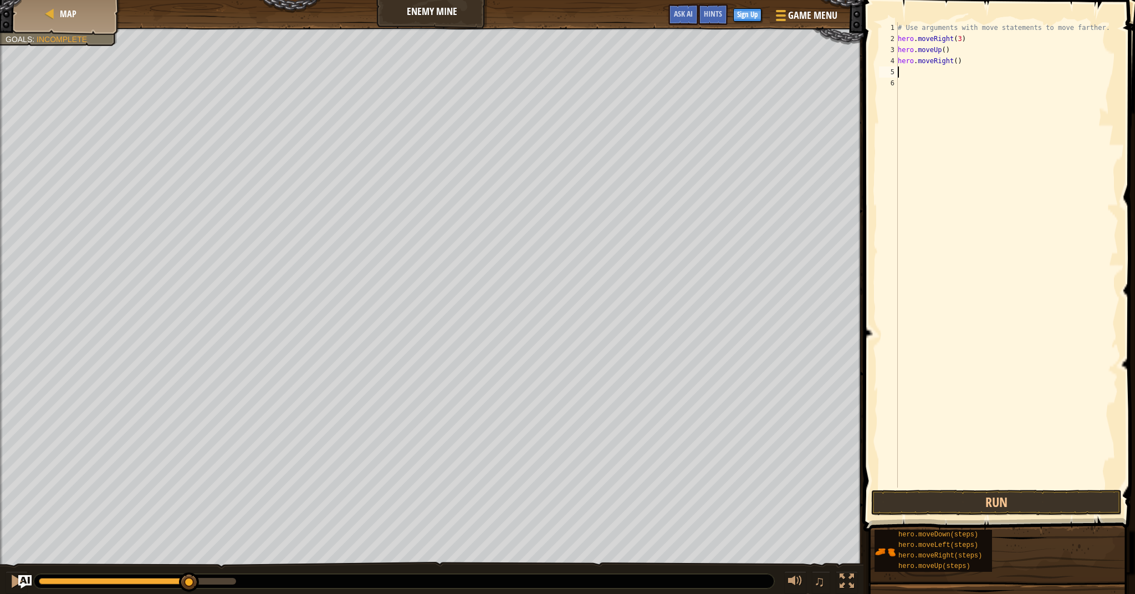
type textarea "d"
type textarea "r"
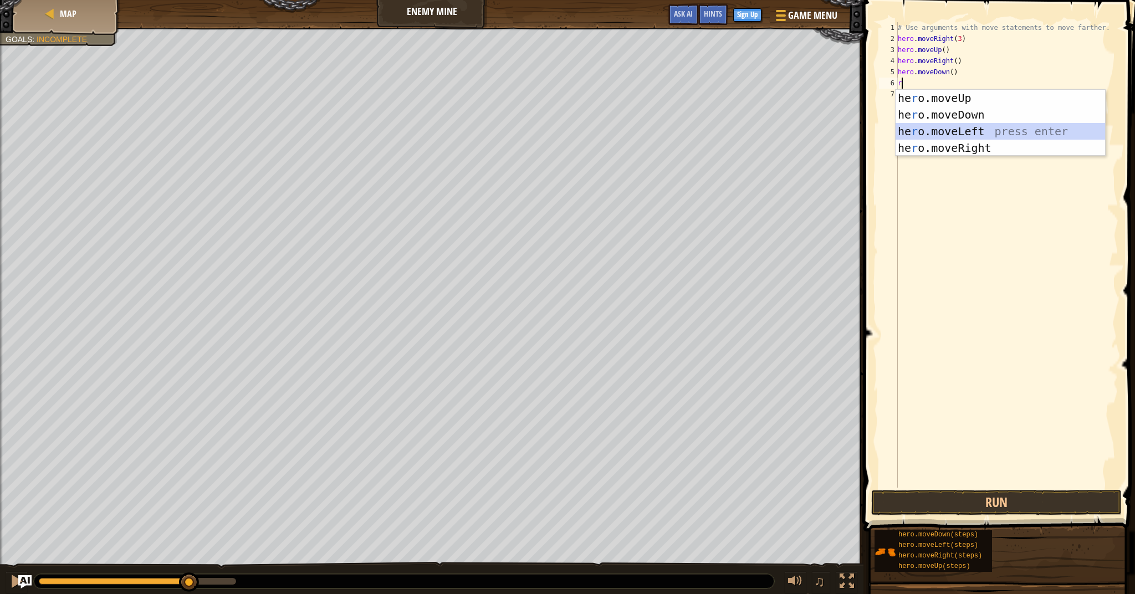
click at [947, 130] on div "he r o.moveUp press enter he r o.moveDown press enter he r o.moveLeft press ent…" at bounding box center [1000, 140] width 209 height 100
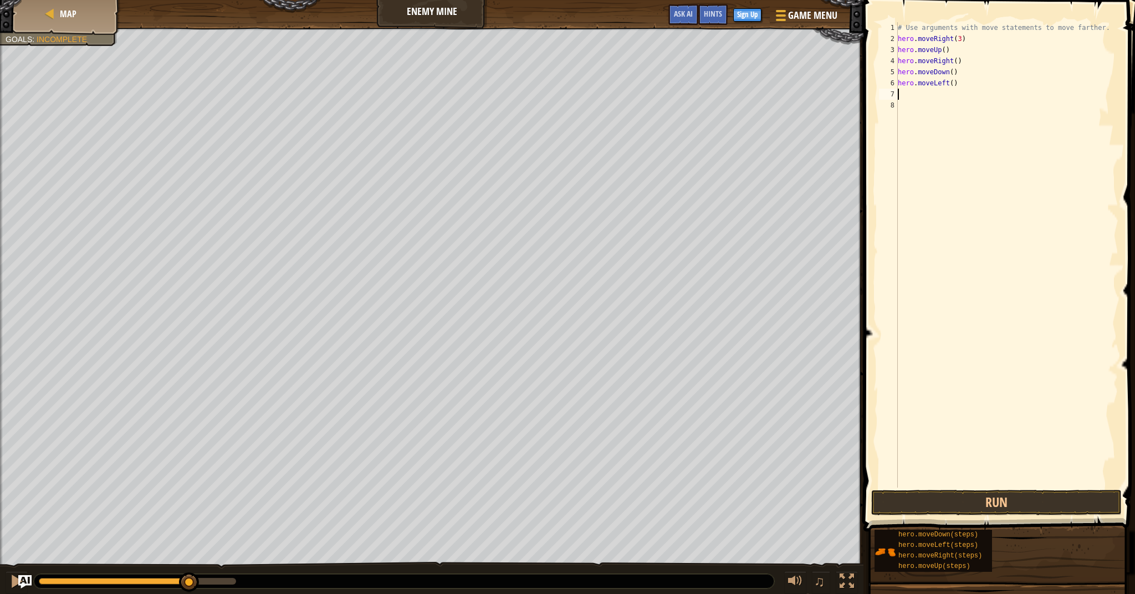
click at [960, 90] on div "# Use arguments with move statements to move farther. hero . moveRight ( 3 ) he…" at bounding box center [1007, 266] width 223 height 488
click at [963, 82] on div "# Use arguments with move statements to move farther. hero . moveRight ( 3 ) he…" at bounding box center [1007, 266] width 223 height 488
type textarea "h"
type textarea "r"
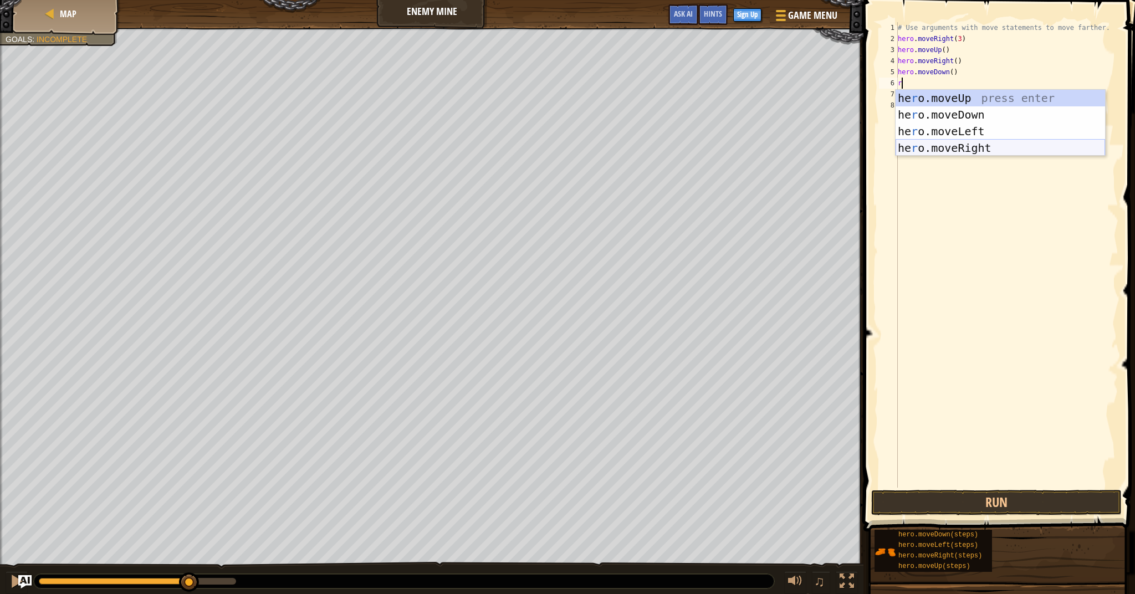
click at [969, 143] on div "he r o.moveUp press enter he r o.moveDown press enter he r o.moveLeft press ent…" at bounding box center [1000, 140] width 209 height 100
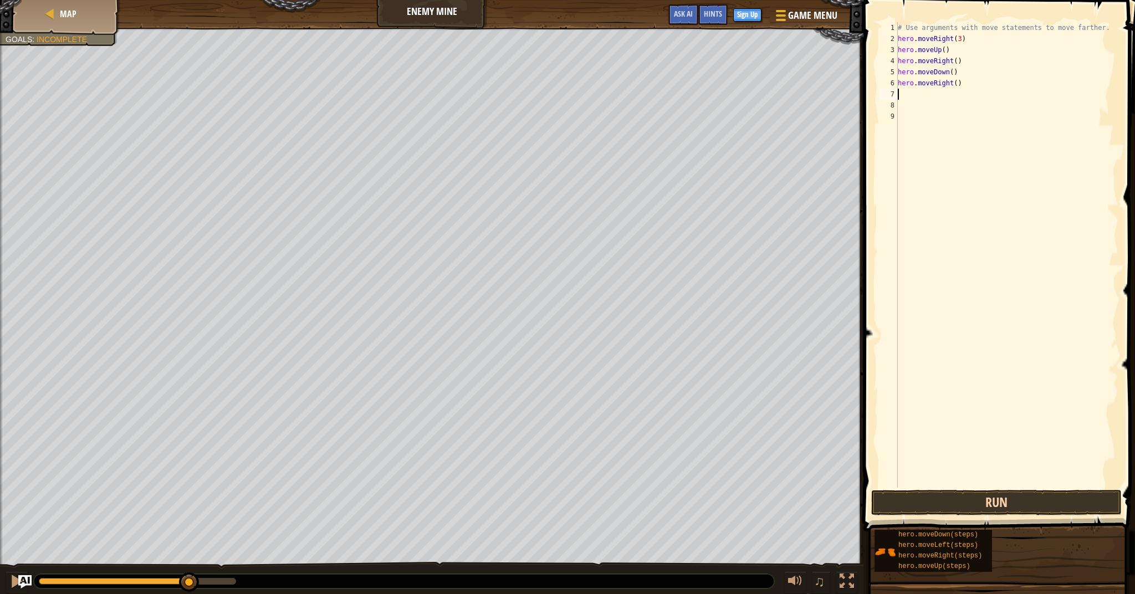
click at [986, 504] on button "Run" at bounding box center [996, 502] width 250 height 25
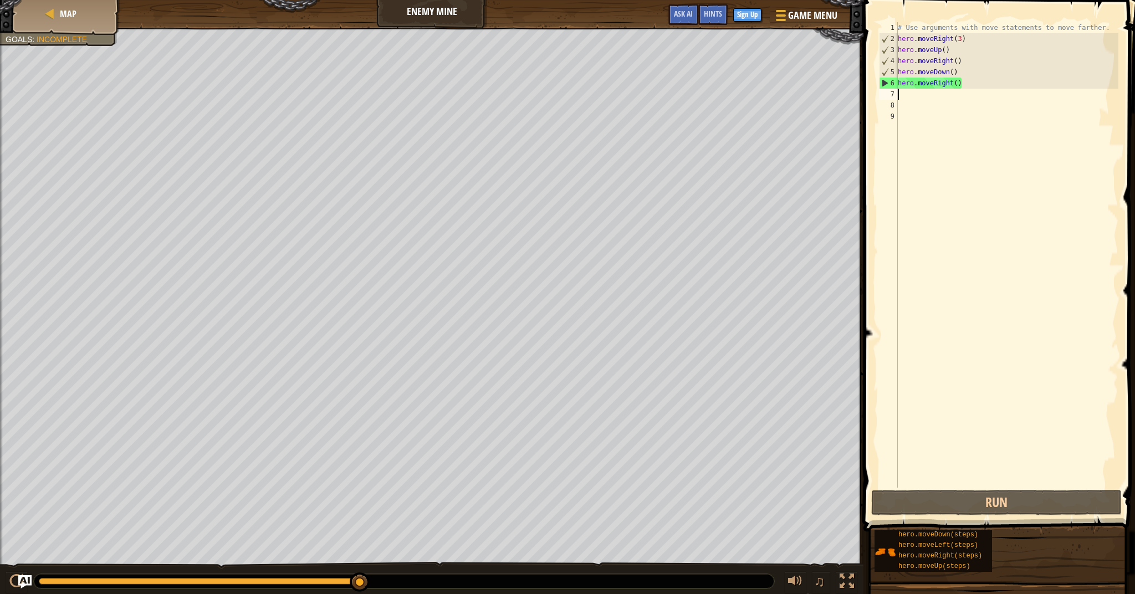
click at [970, 80] on div "# Use arguments with move statements to move farther. hero . moveRight ( 3 ) he…" at bounding box center [1007, 266] width 223 height 488
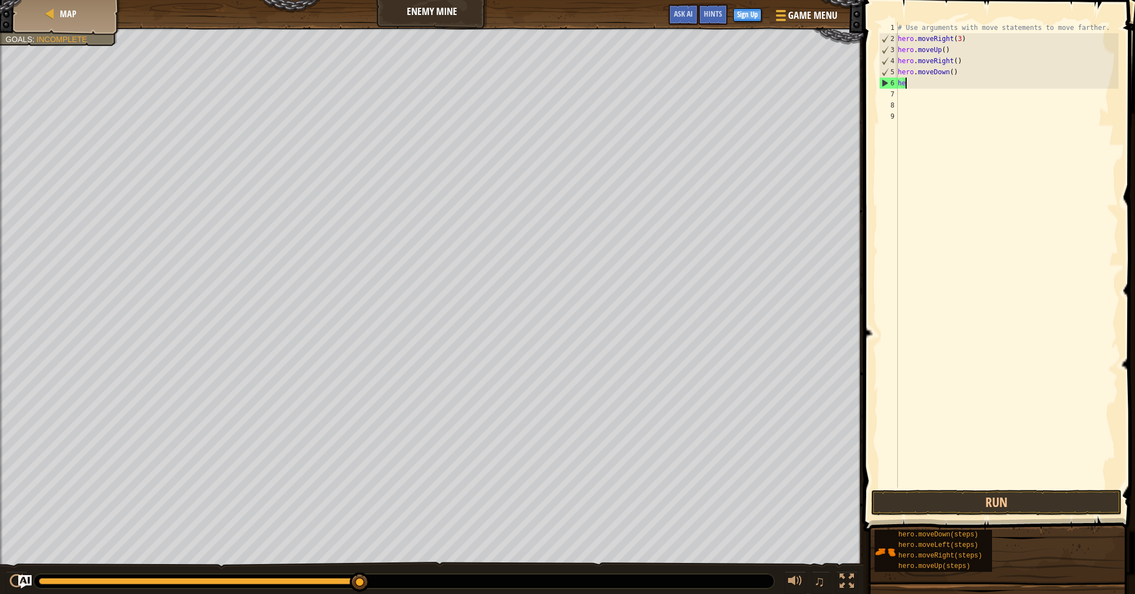
type textarea "h"
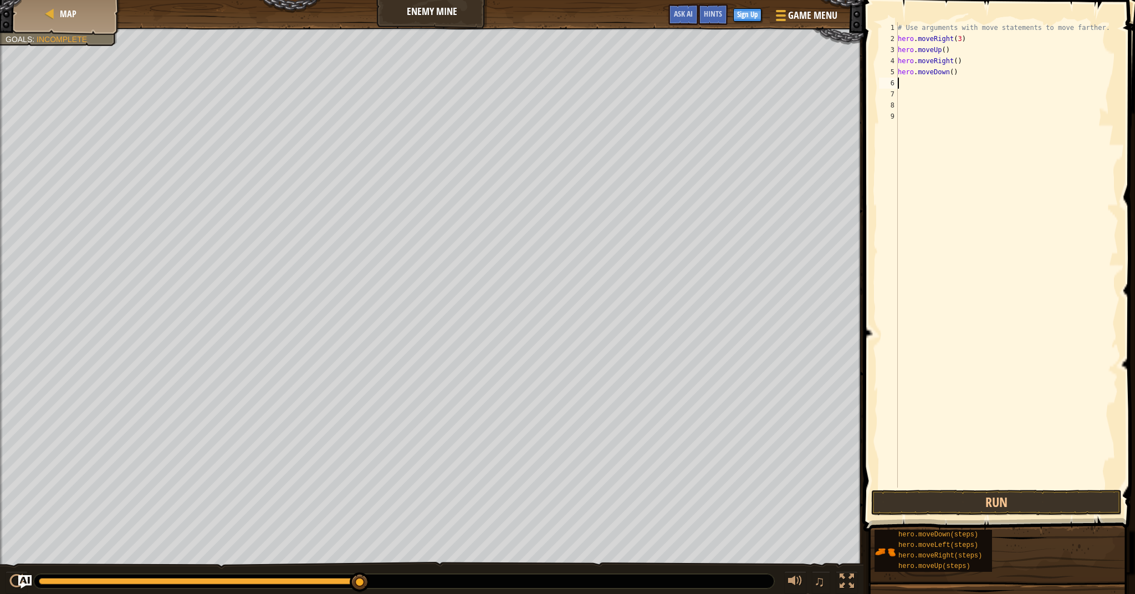
type textarea "d"
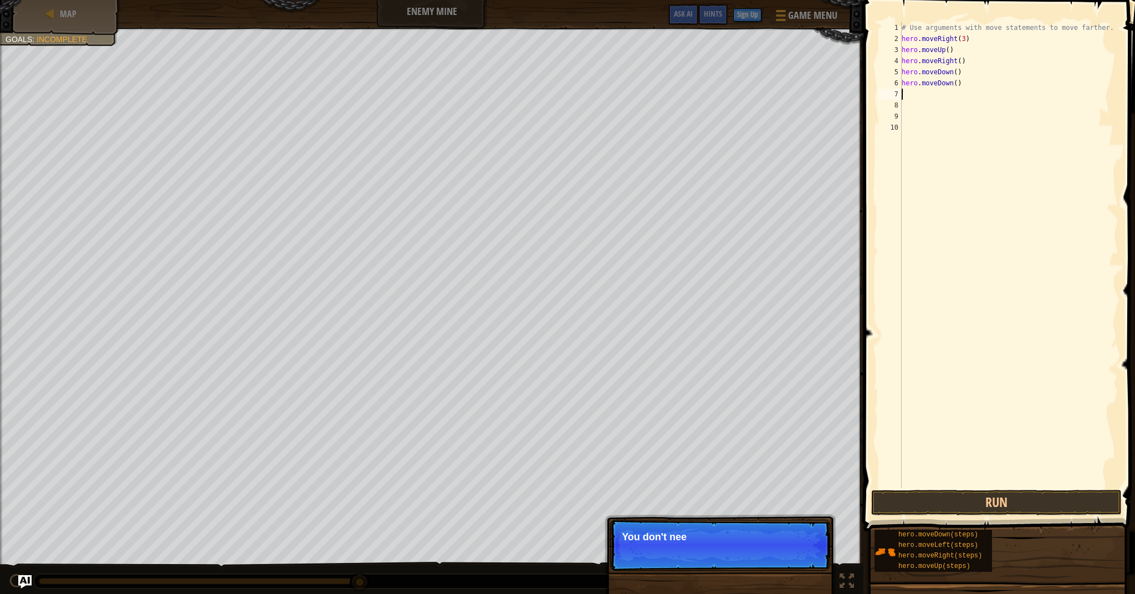
type textarea "d"
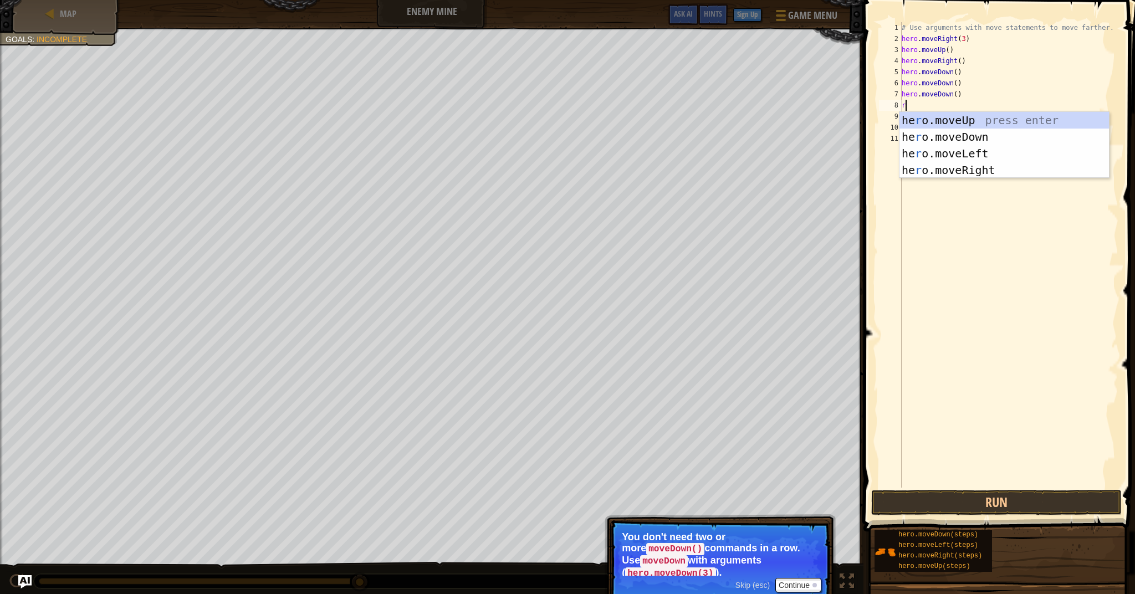
click at [970, 80] on div "# Use arguments with move statements to move farther. hero . moveRight ( 3 ) he…" at bounding box center [1008, 266] width 219 height 488
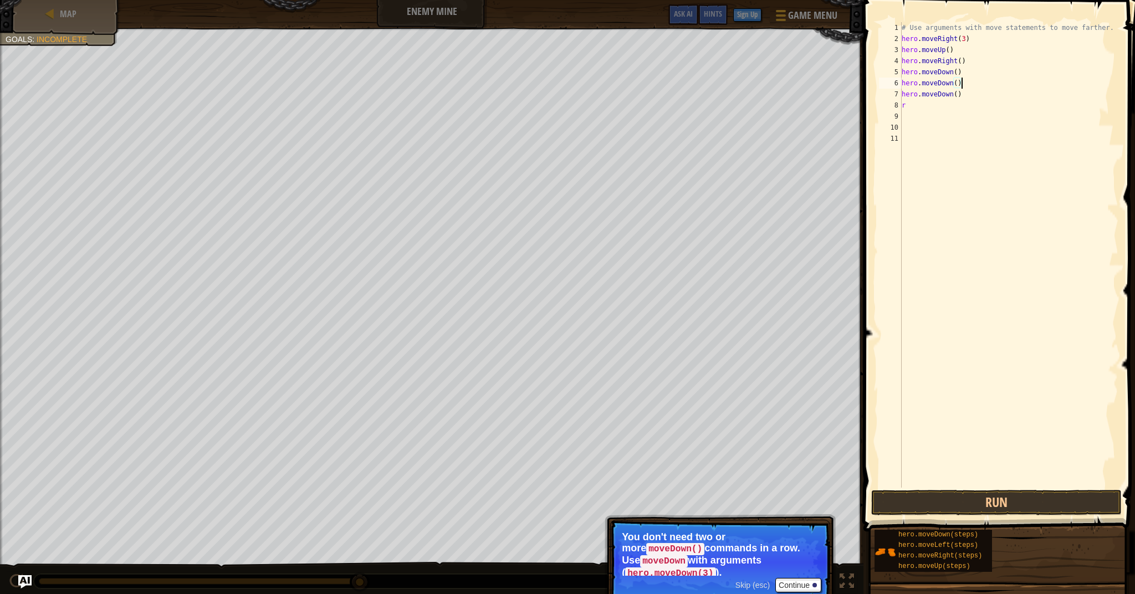
click at [908, 109] on div "# Use arguments with move statements to move farther. hero . moveRight ( 3 ) he…" at bounding box center [1008, 266] width 219 height 488
type textarea "righ"
type textarea "r"
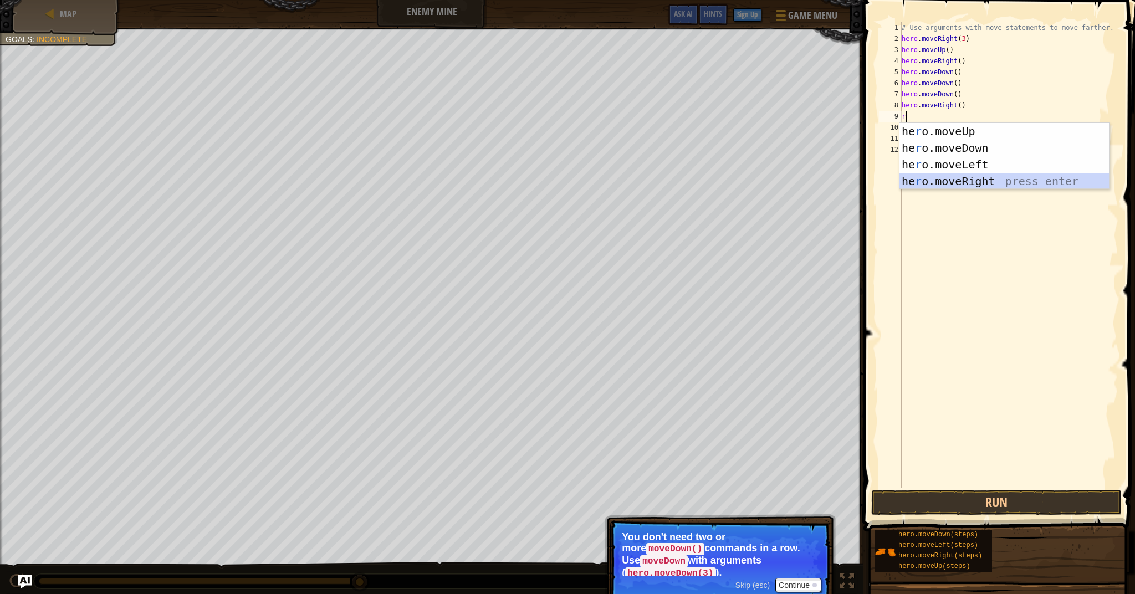
click at [944, 180] on div "he r o.moveUp press enter he r o.moveDown press enter he r o.moveLeft press ent…" at bounding box center [1003, 173] width 209 height 100
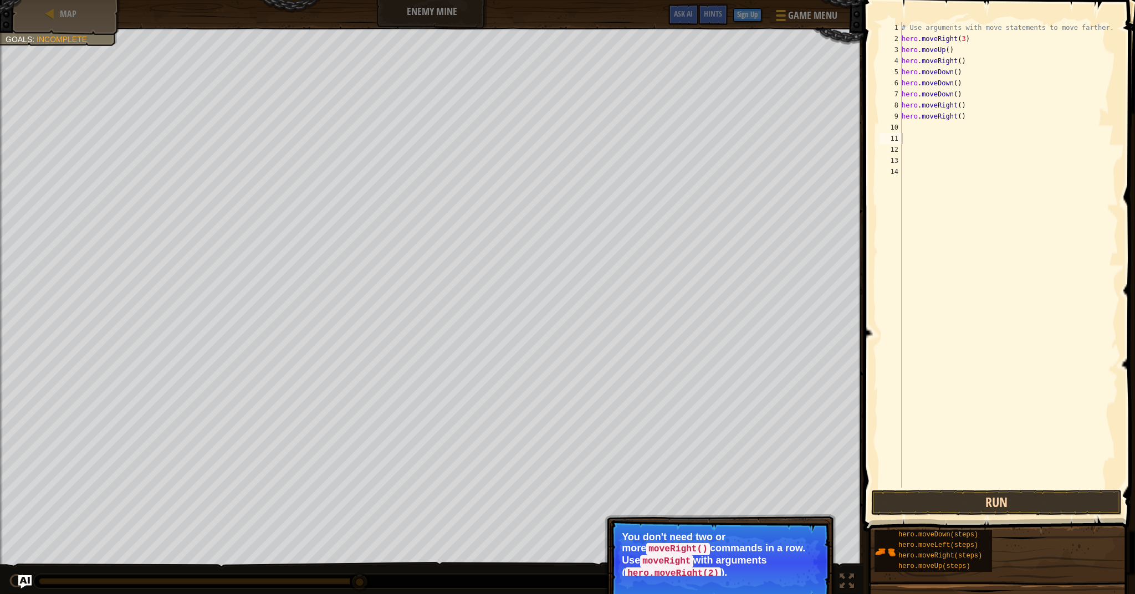
click at [1040, 501] on button "Run" at bounding box center [996, 502] width 250 height 25
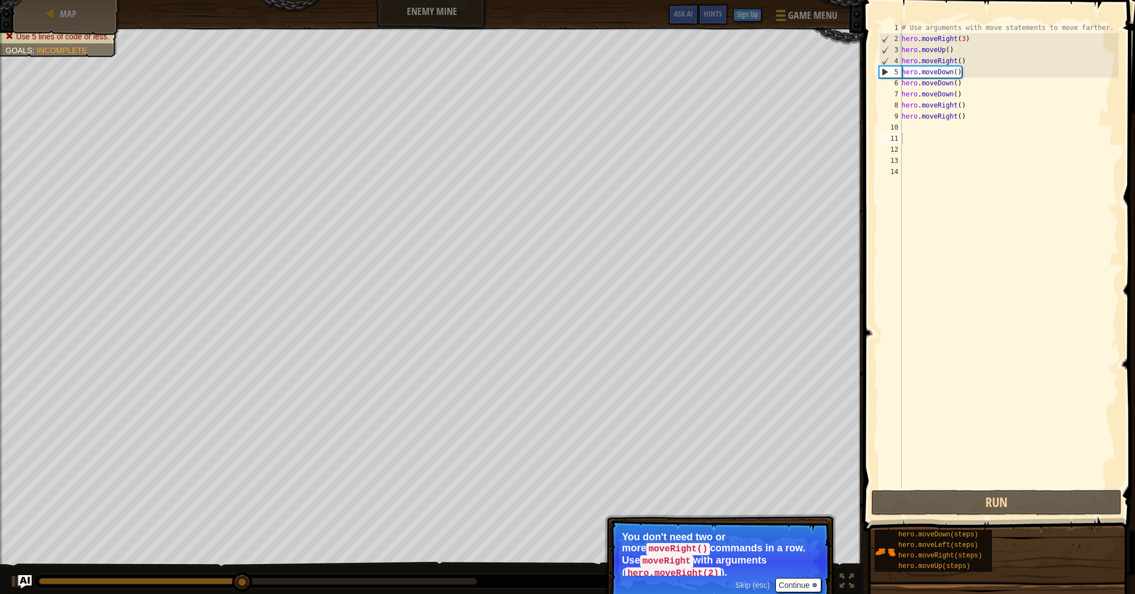
click at [804, 580] on button "Continue" at bounding box center [798, 585] width 46 height 14
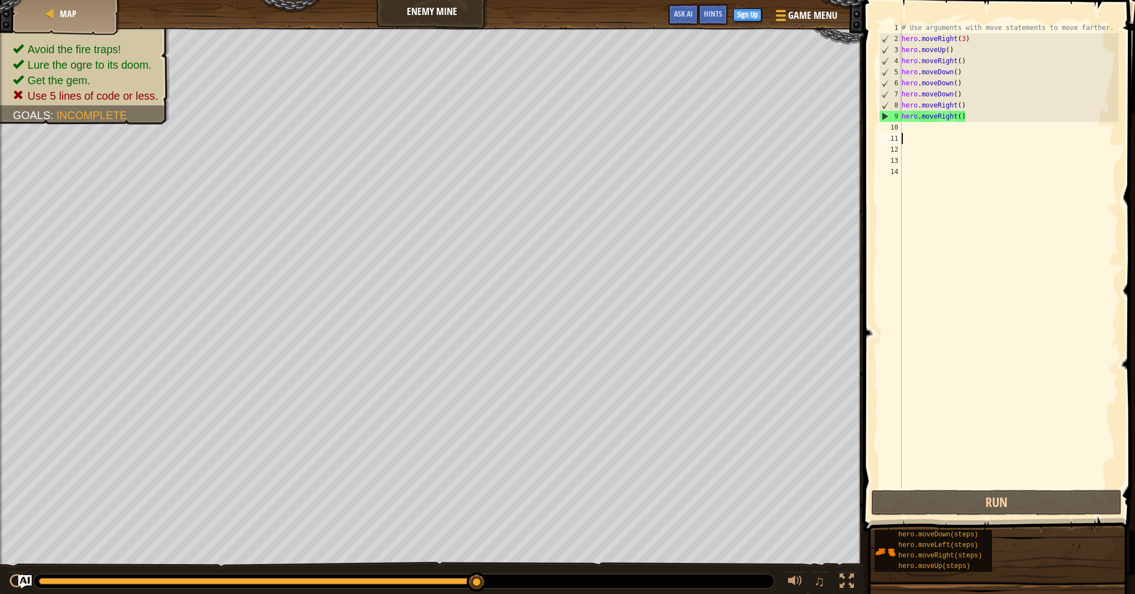
click at [969, 103] on div "# Use arguments with move statements to move farther. hero . moveRight ( 3 ) he…" at bounding box center [1008, 266] width 219 height 488
type textarea "h"
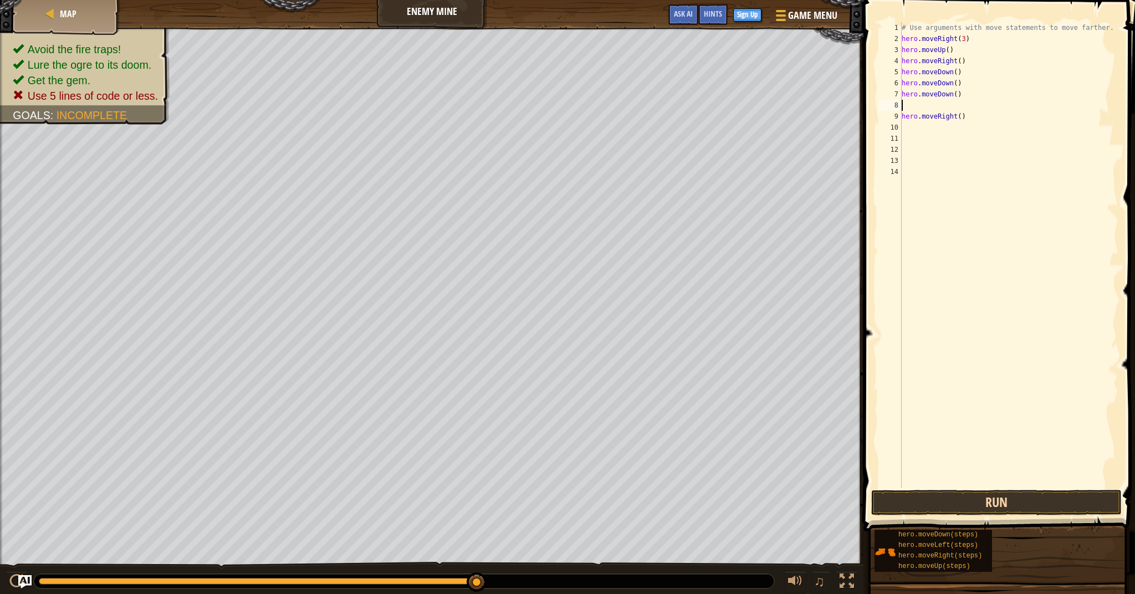
click at [968, 491] on button "Run" at bounding box center [996, 502] width 250 height 25
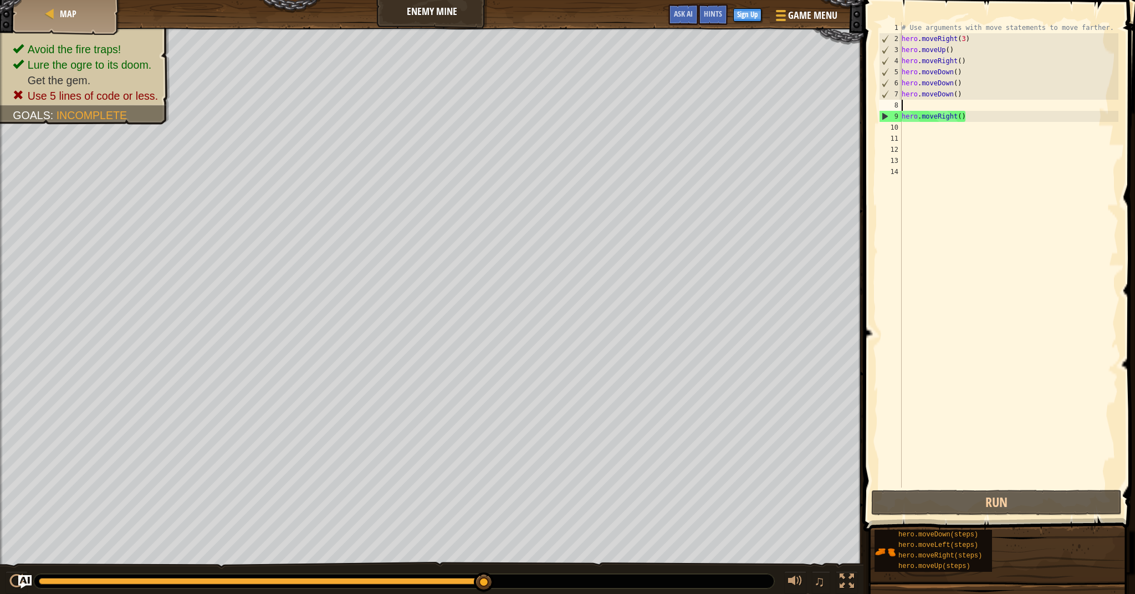
click at [992, 119] on div "# Use arguments with move statements to move farther. hero . moveRight ( 3 ) he…" at bounding box center [1008, 266] width 219 height 488
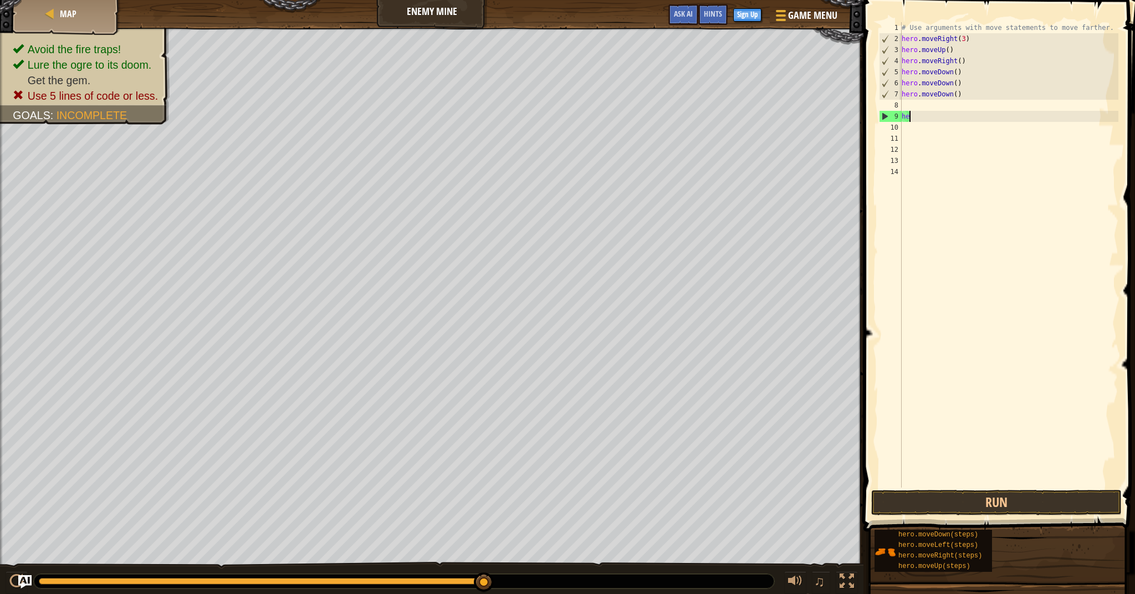
type textarea "h"
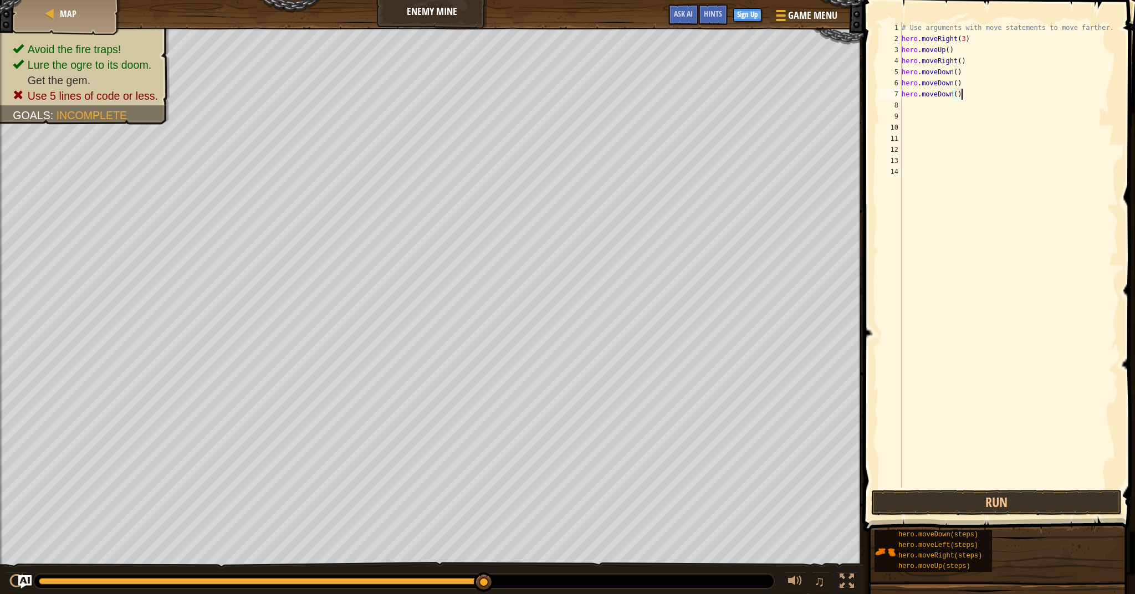
click at [963, 93] on div "# Use arguments with move statements to move farther. hero . moveRight ( 3 ) he…" at bounding box center [1008, 266] width 219 height 488
type textarea "h"
click at [969, 86] on div "# Use arguments with move statements to move farther. hero . moveRight ( 3 ) he…" at bounding box center [1008, 266] width 219 height 488
type textarea "h"
click at [963, 80] on div "# Use arguments with move statements to move farther. hero . moveRight ( 3 ) he…" at bounding box center [1008, 266] width 219 height 488
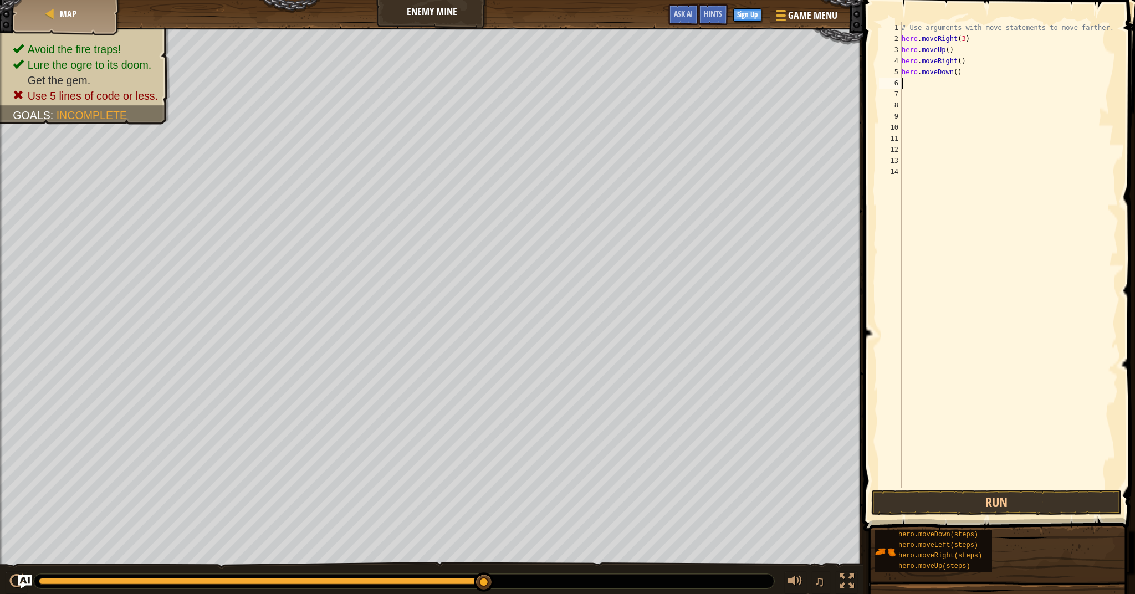
click at [965, 75] on div "# Use arguments with move statements to move farther. hero . moveRight ( 3 ) he…" at bounding box center [1008, 266] width 219 height 488
type textarea "h"
click at [961, 63] on div "# Use arguments with move statements to move farther. hero . moveRight ( 3 ) he…" at bounding box center [1008, 266] width 219 height 488
type textarea "hero.moveRight()"
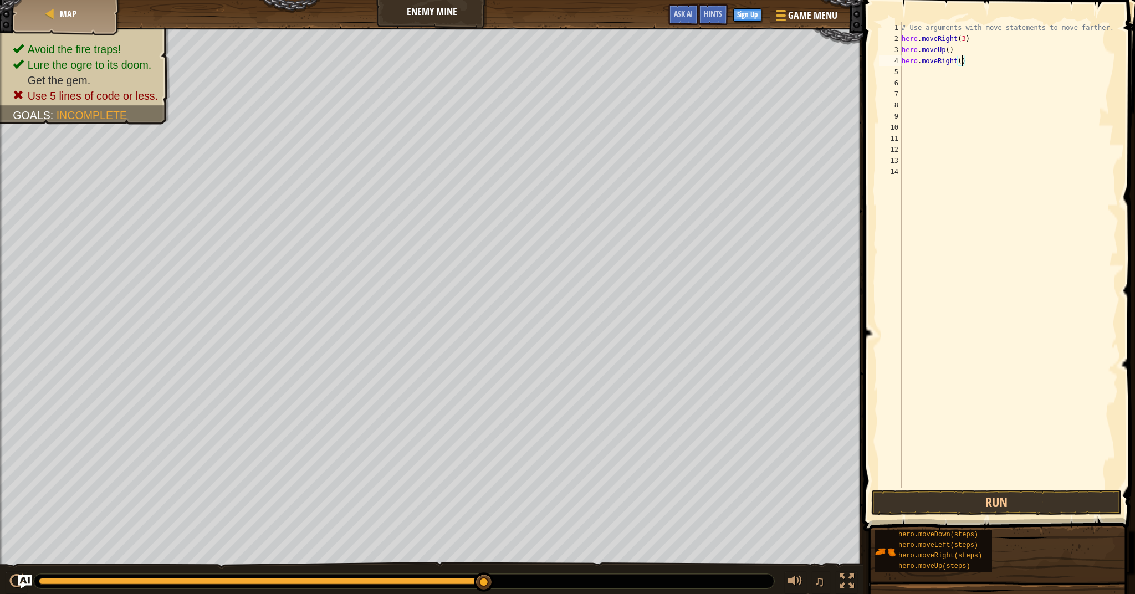
click at [910, 75] on div "# Use arguments with move statements to move farther. hero . moveRight ( 3 ) he…" at bounding box center [1008, 266] width 219 height 488
type textarea "do"
click at [956, 74] on div "# Use arguments with move statements to move farther. hero . moveRight ( 3 ) he…" at bounding box center [1008, 266] width 219 height 488
type textarea "hero.moveDown(3)"
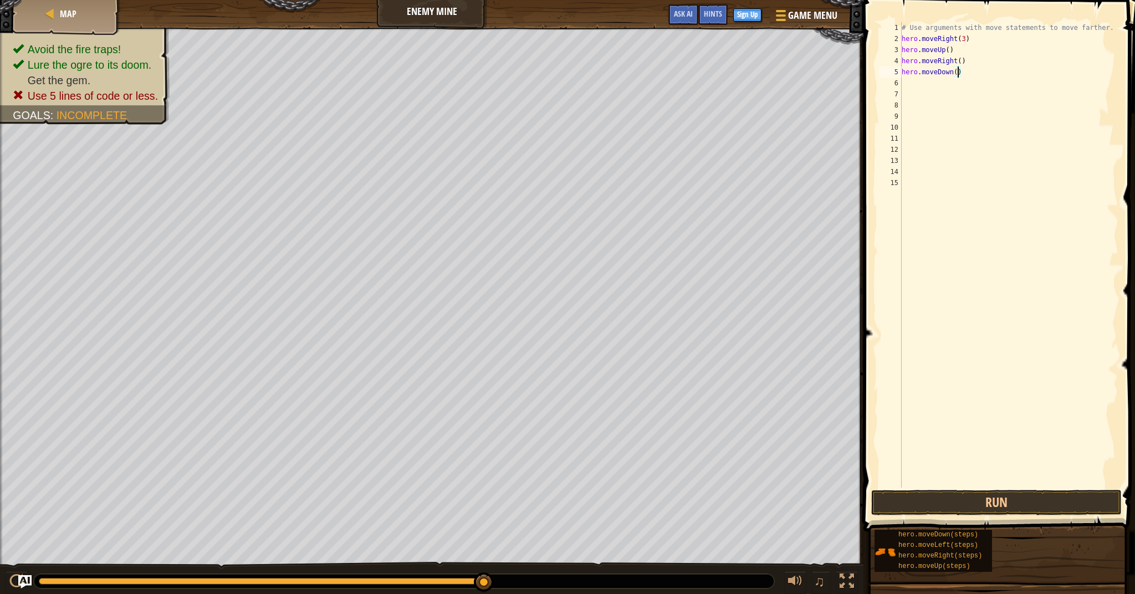
scroll to position [5, 5]
click at [907, 84] on div "# Use arguments with move statements to move farther. hero . moveRight ( 3 ) he…" at bounding box center [1008, 266] width 219 height 488
type textarea "r"
click at [946, 158] on div "# Use arguments with move statements to move farther. hero . moveRight ( 3 ) he…" at bounding box center [1008, 266] width 219 height 488
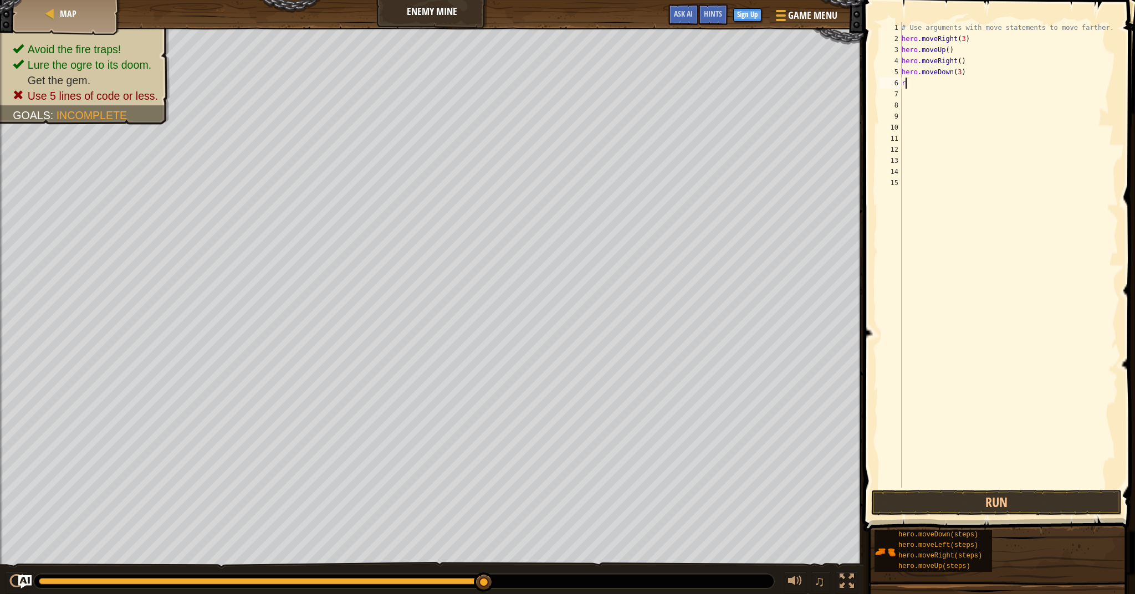
click at [925, 83] on div "# Use arguments with move statements to move farther. hero . moveRight ( 3 ) he…" at bounding box center [1008, 266] width 219 height 488
type textarea "ri"
click at [991, 92] on div "hero.move Ri ght press enter" at bounding box center [1003, 115] width 209 height 50
click at [962, 83] on div "# Use arguments with move statements to move farther. hero . moveRight ( 3 ) he…" at bounding box center [1008, 266] width 219 height 488
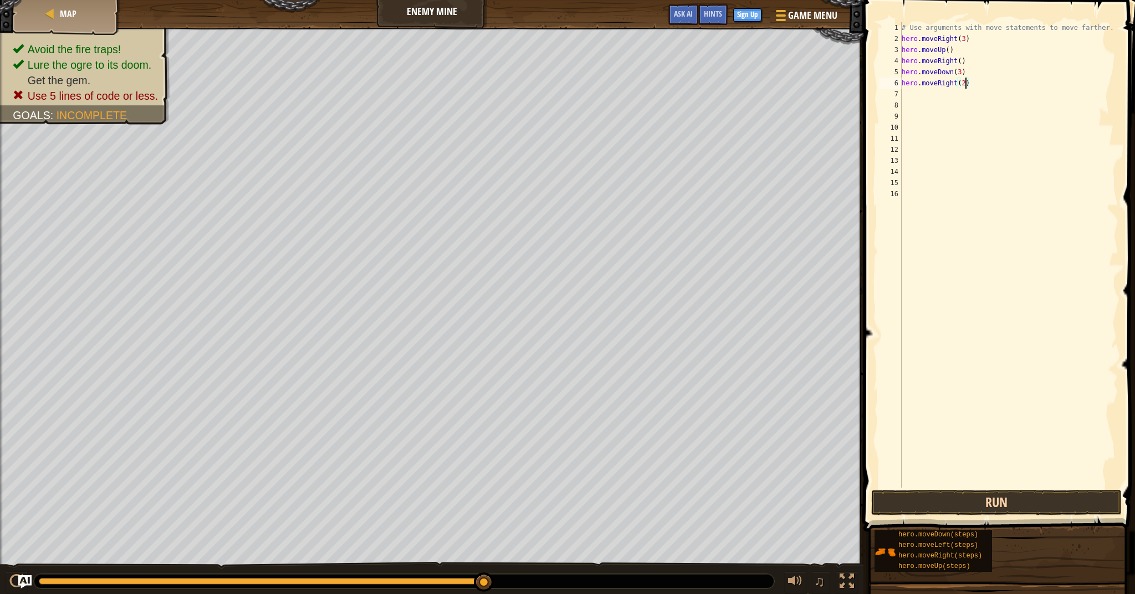
type textarea "hero.moveRight(2)"
drag, startPoint x: 1019, startPoint y: 499, endPoint x: 1014, endPoint y: 497, distance: 6.0
click at [1019, 499] on button "Run" at bounding box center [996, 502] width 250 height 25
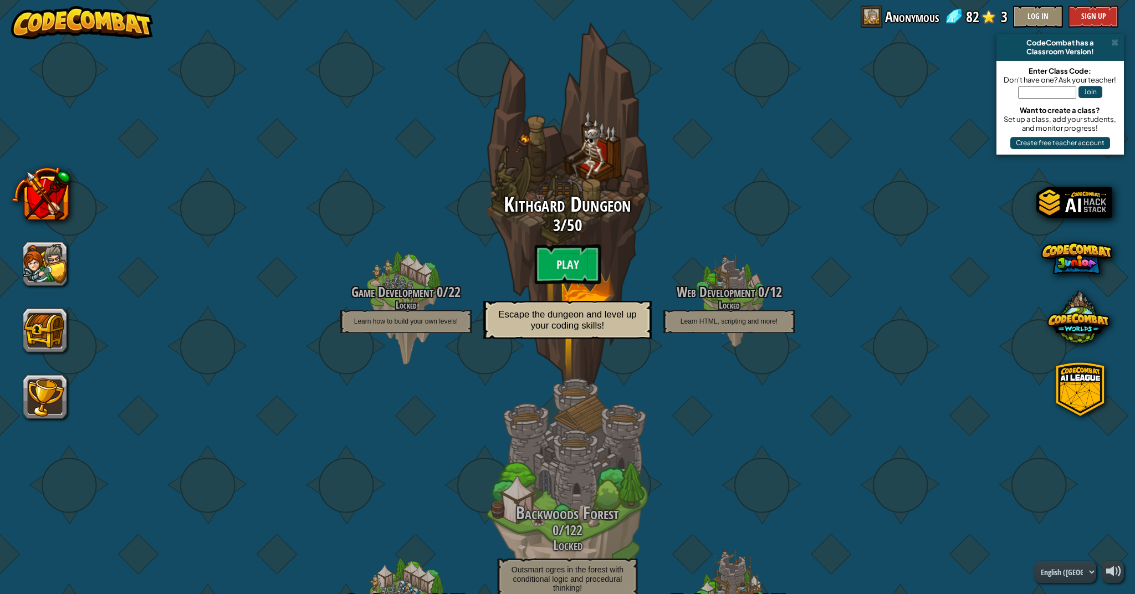
scroll to position [716, 0]
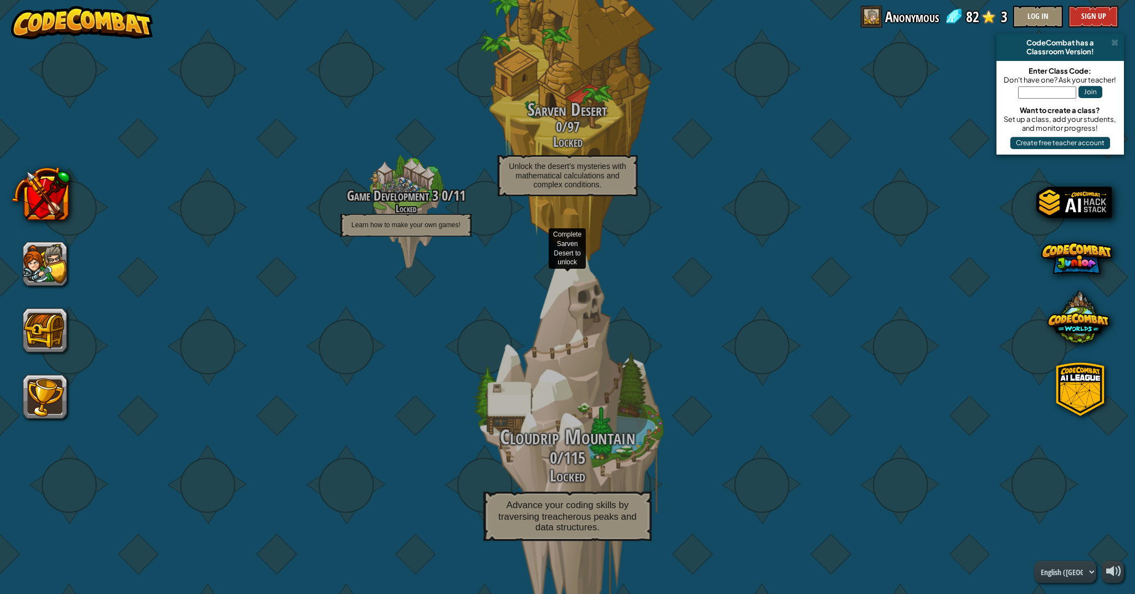
click at [567, 178] on div "Game Development 0 / 22 Locked Learn how to build your own levels! Kithgard Dun…" at bounding box center [567, 134] width 0 height 1679
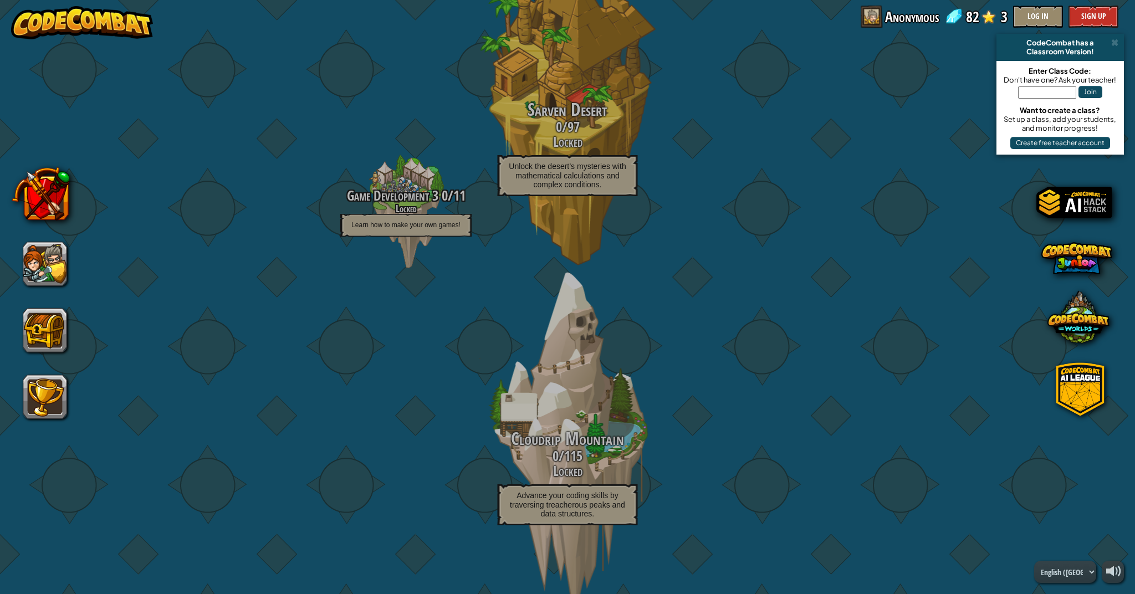
scroll to position [0, 0]
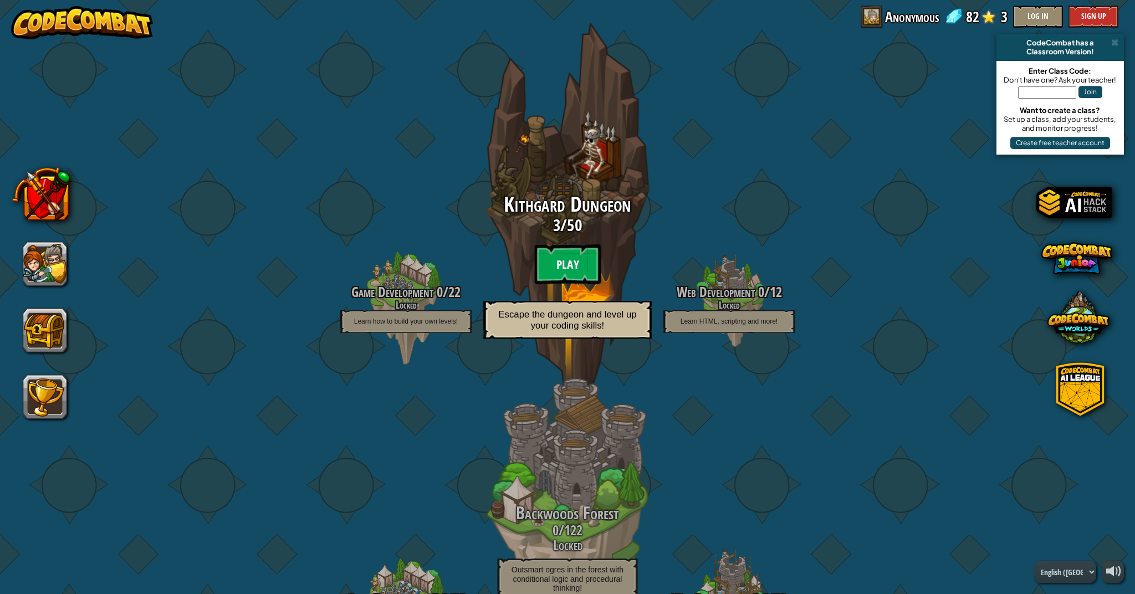
click at [560, 263] on btn "Play" at bounding box center [567, 264] width 66 height 40
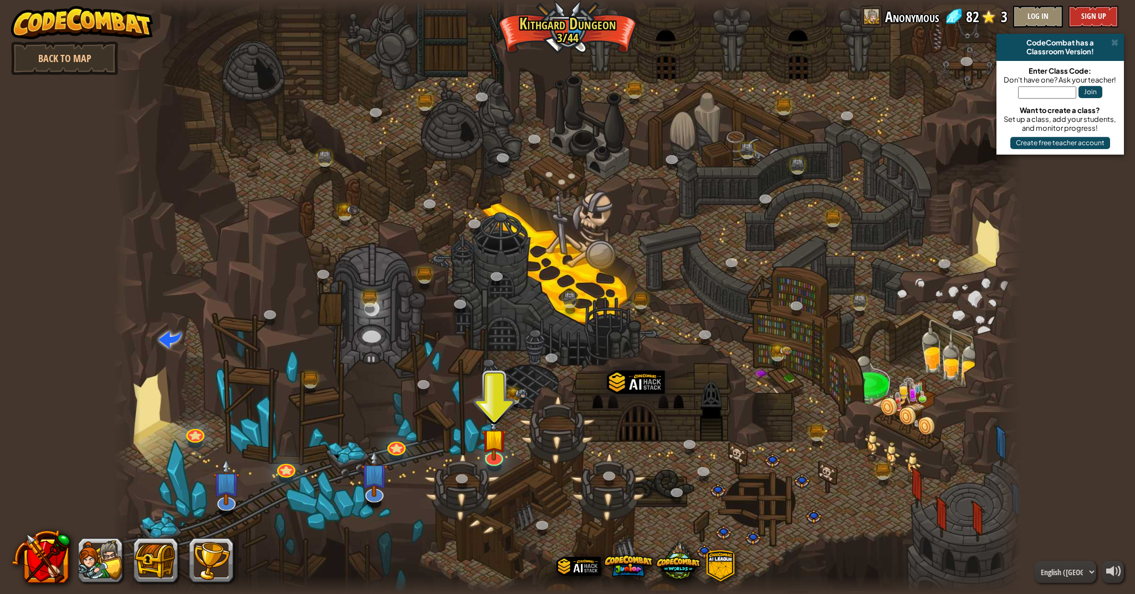
click at [493, 466] on div at bounding box center [494, 465] width 14 height 11
click at [496, 463] on link at bounding box center [492, 454] width 22 height 22
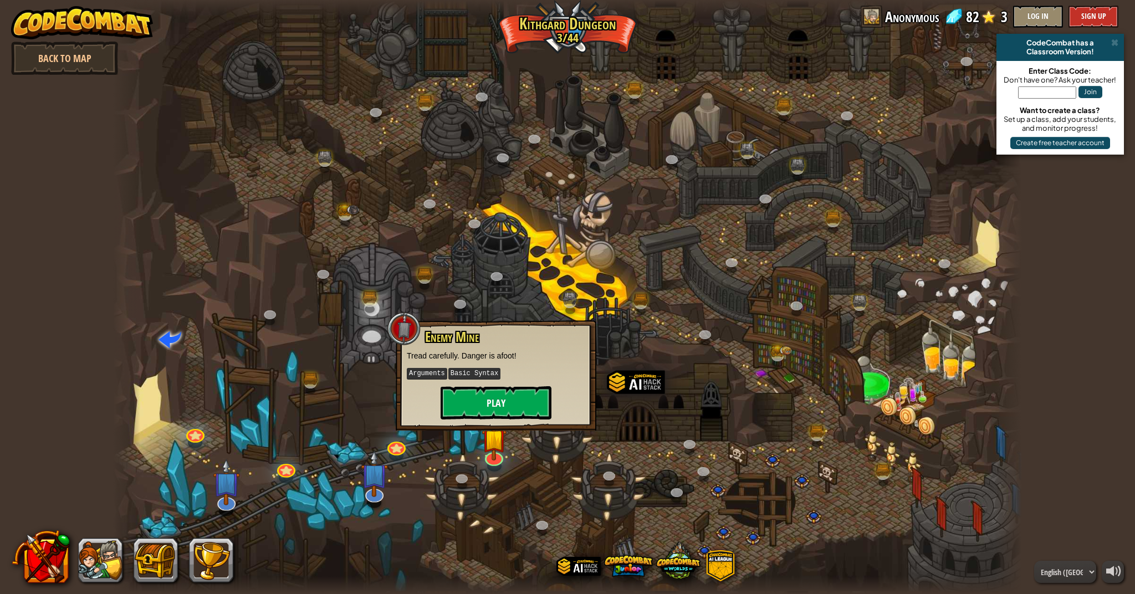
click at [512, 409] on button "Play" at bounding box center [496, 402] width 111 height 33
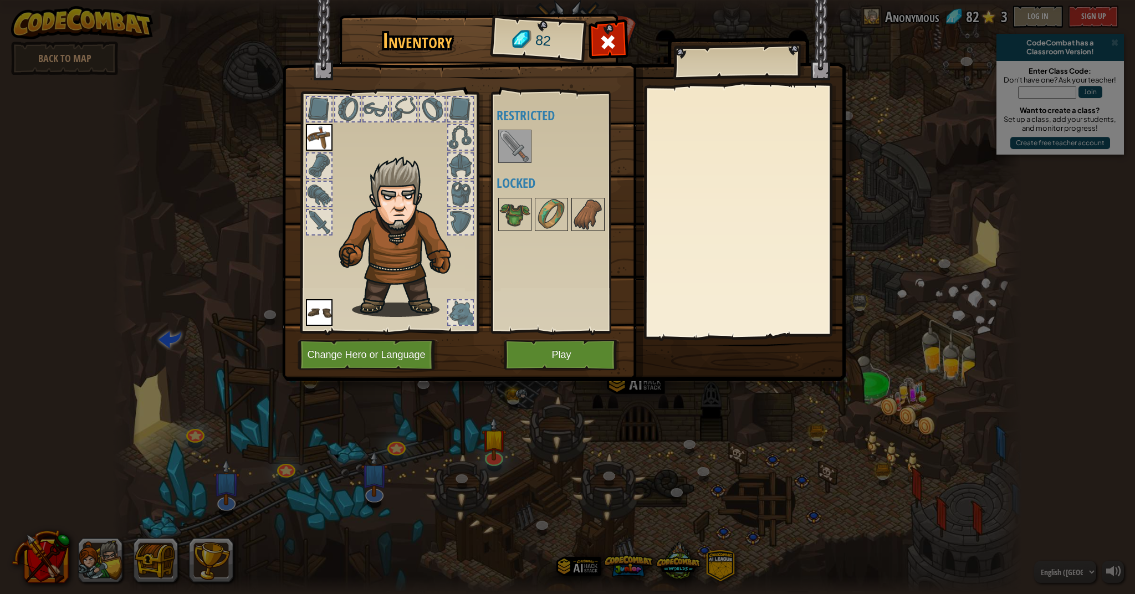
click at [505, 160] on img at bounding box center [514, 146] width 31 height 31
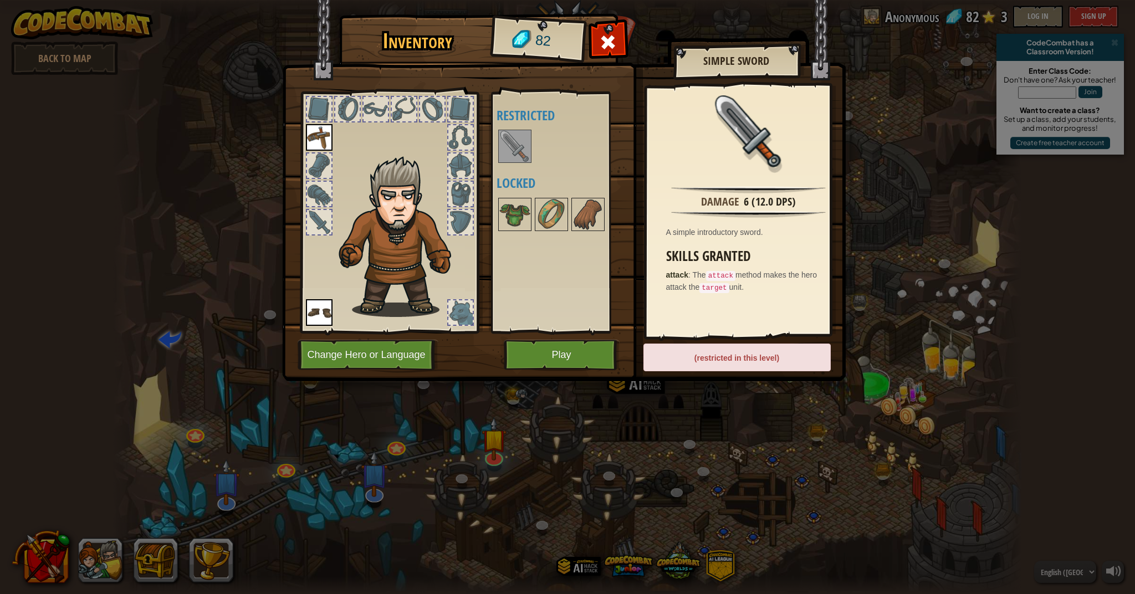
click at [494, 144] on div "Available Equip Equip (double-click to equip) Restricted Locked" at bounding box center [560, 212] width 136 height 241
click at [316, 147] on img at bounding box center [319, 137] width 27 height 27
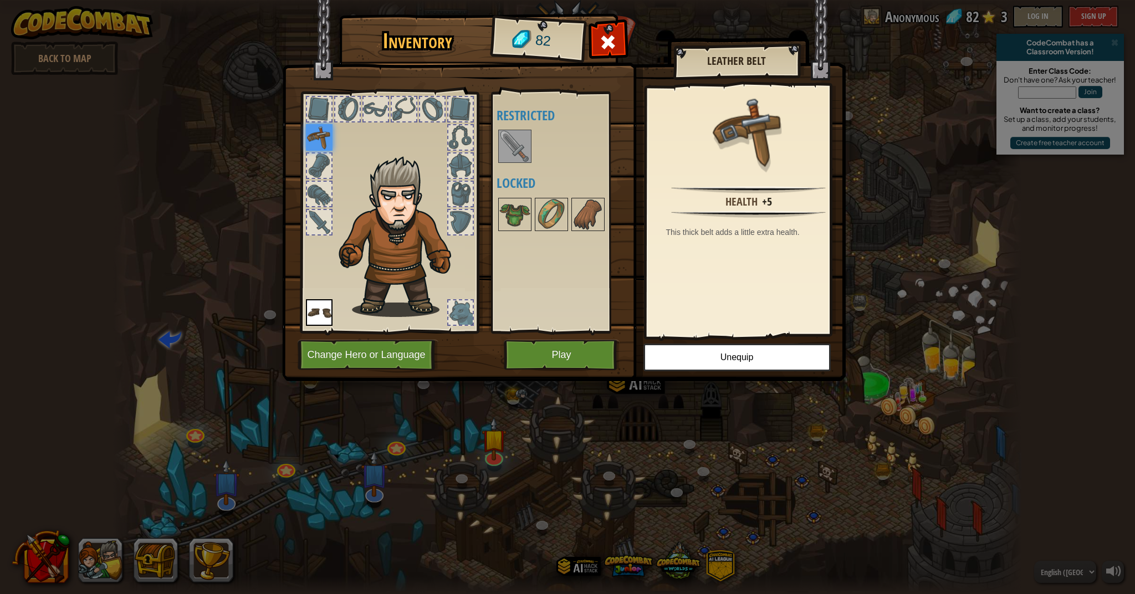
click at [572, 354] on button "Play" at bounding box center [562, 355] width 116 height 30
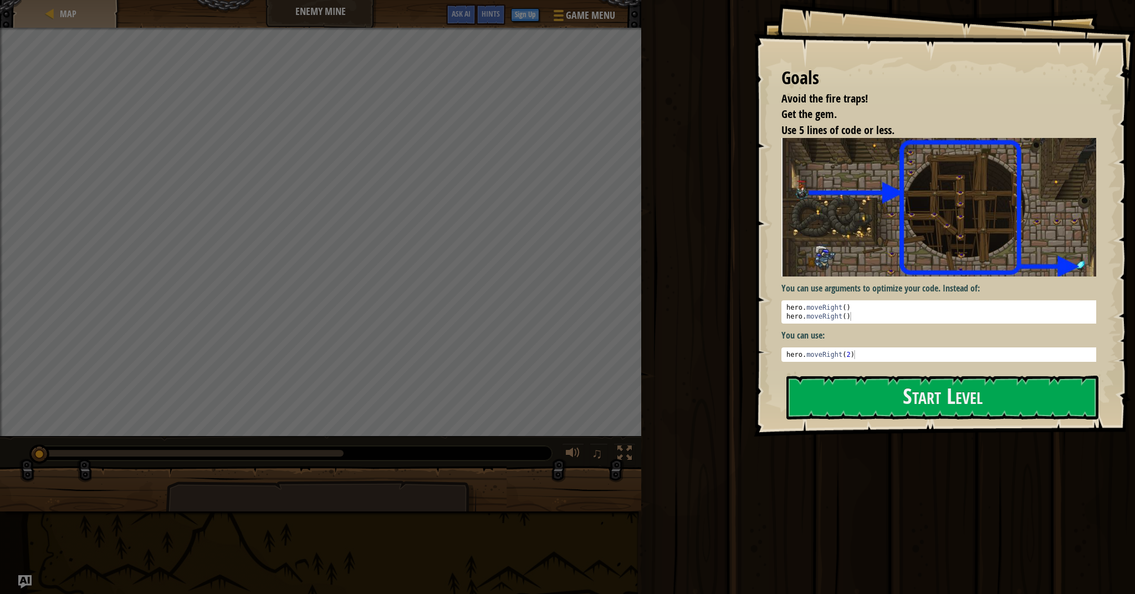
click at [907, 368] on div "Goals Avoid the fire traps! Get the gem. Use 5 lines of code or less. You can u…" at bounding box center [944, 218] width 381 height 437
click at [915, 400] on button "Start Level" at bounding box center [942, 398] width 312 height 44
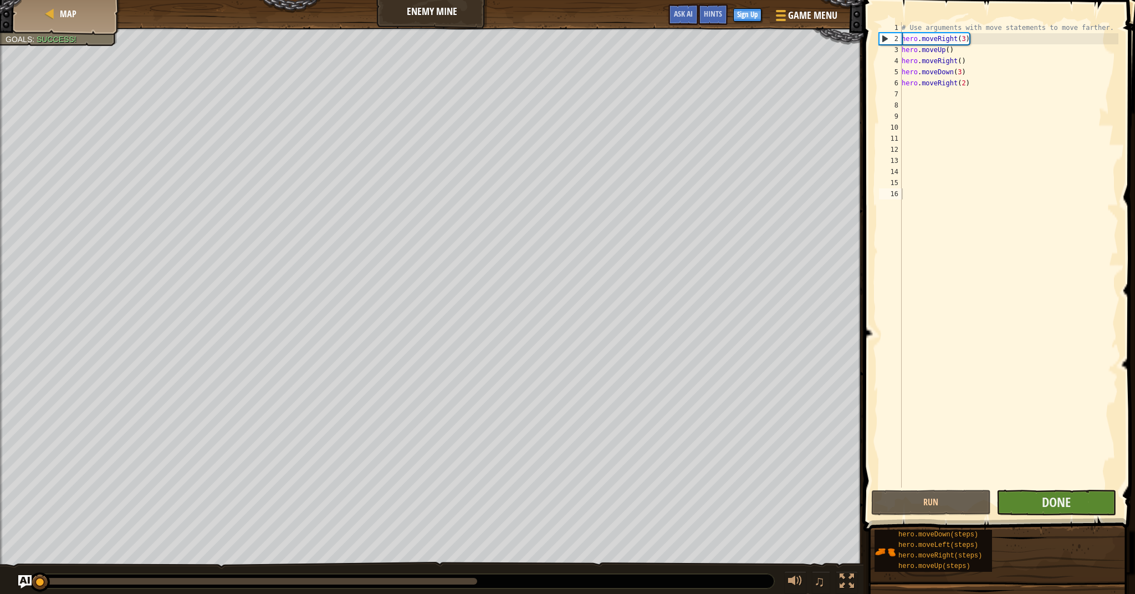
drag, startPoint x: 1082, startPoint y: 514, endPoint x: 1082, endPoint y: 508, distance: 5.6
click at [1082, 508] on button "Done" at bounding box center [1056, 502] width 120 height 25
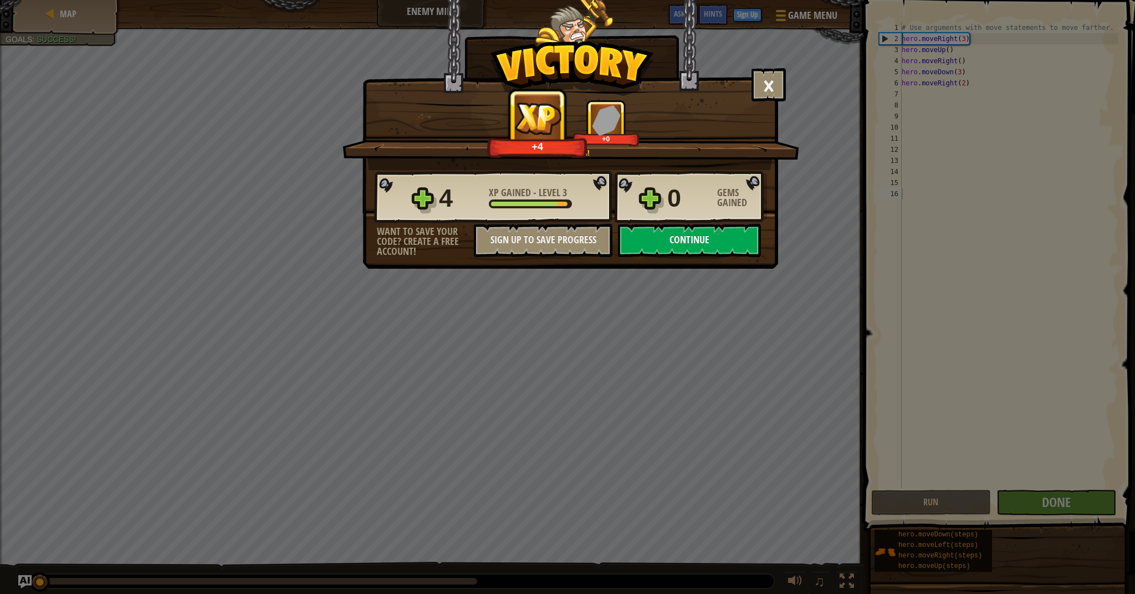
click at [688, 242] on button "Continue" at bounding box center [689, 240] width 143 height 33
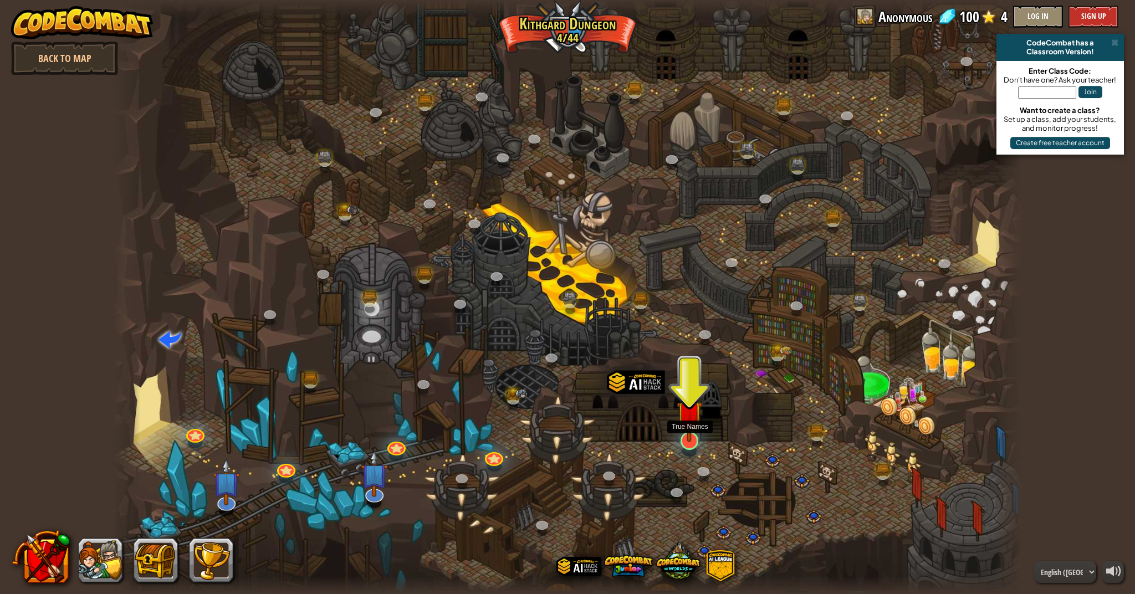
click at [685, 433] on img at bounding box center [689, 414] width 25 height 58
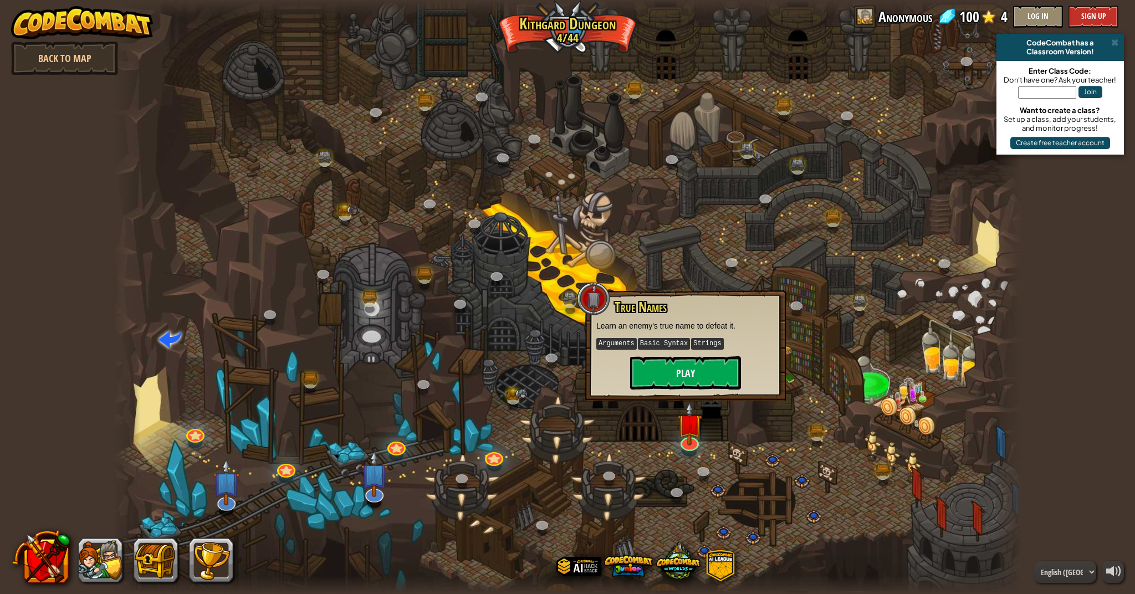
click at [697, 383] on button "Play" at bounding box center [685, 372] width 111 height 33
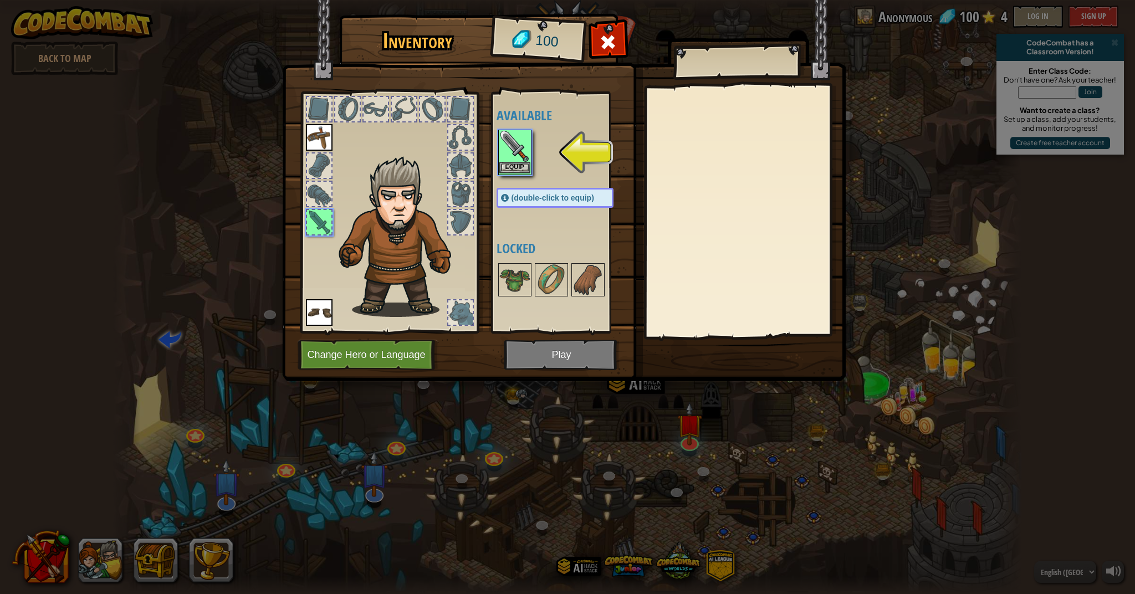
click at [523, 157] on img at bounding box center [514, 146] width 31 height 31
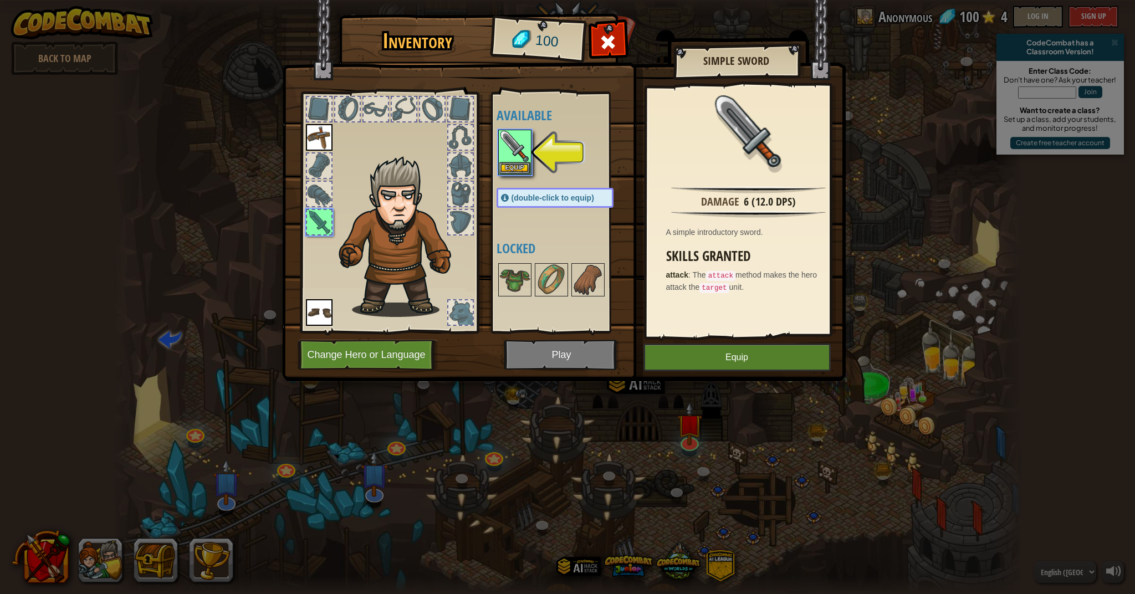
click at [752, 365] on button "Equip" at bounding box center [736, 358] width 187 height 28
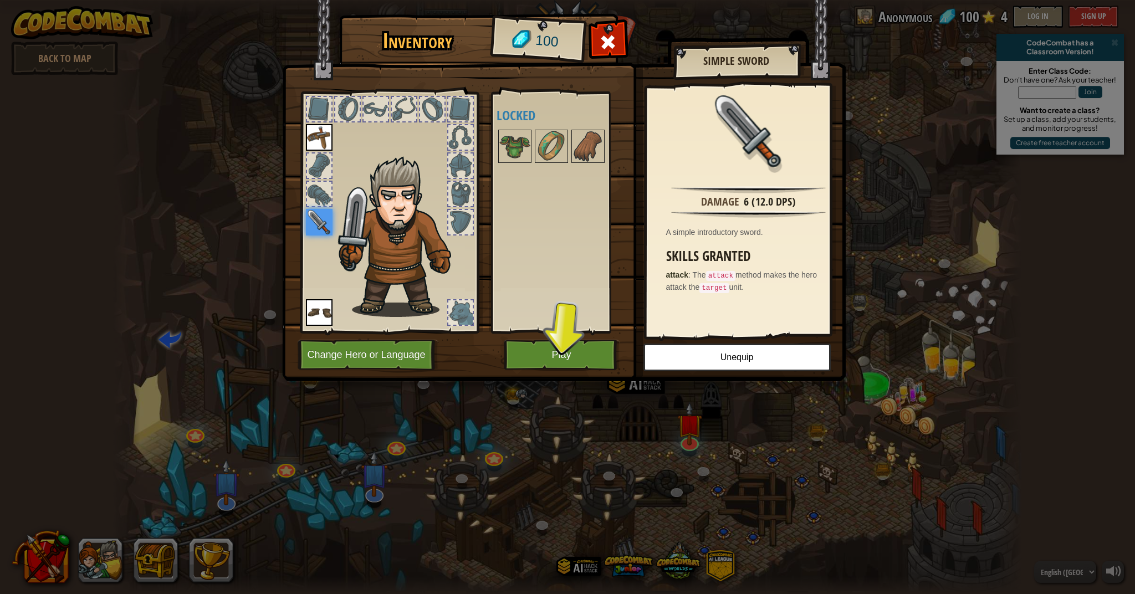
click at [589, 355] on button "Play" at bounding box center [562, 355] width 116 height 30
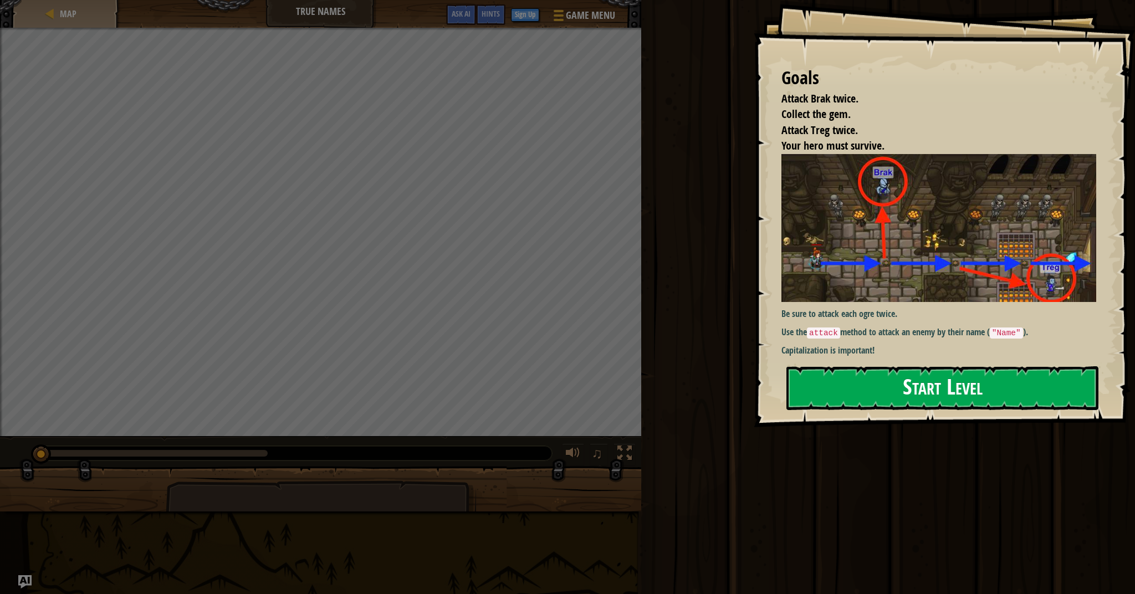
click at [873, 383] on button "Start Level" at bounding box center [942, 388] width 312 height 44
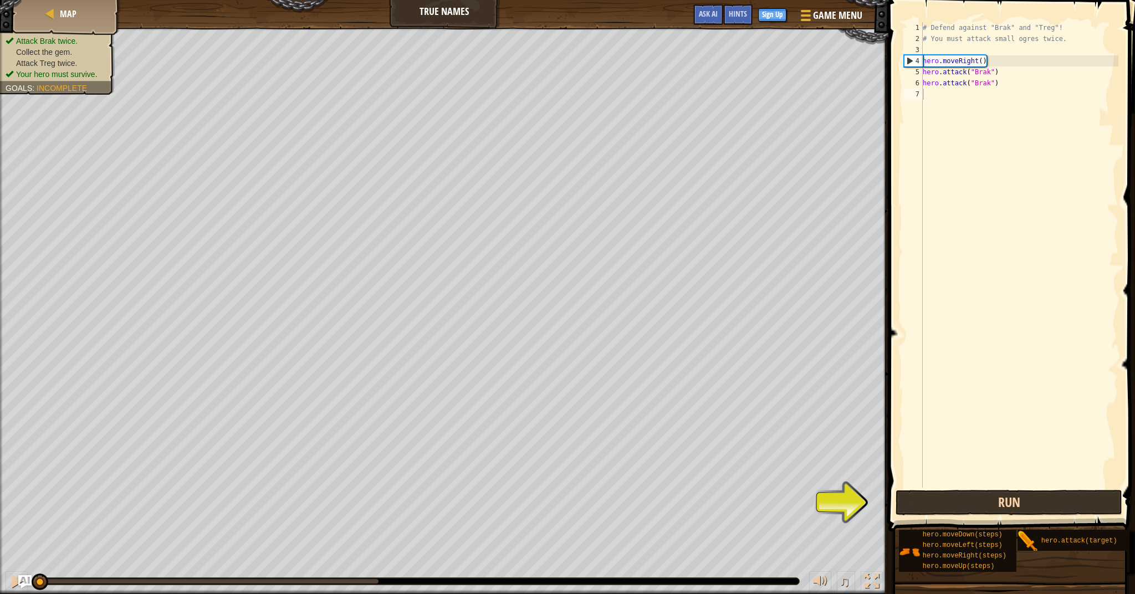
click at [951, 511] on button "Run" at bounding box center [1009, 502] width 226 height 25
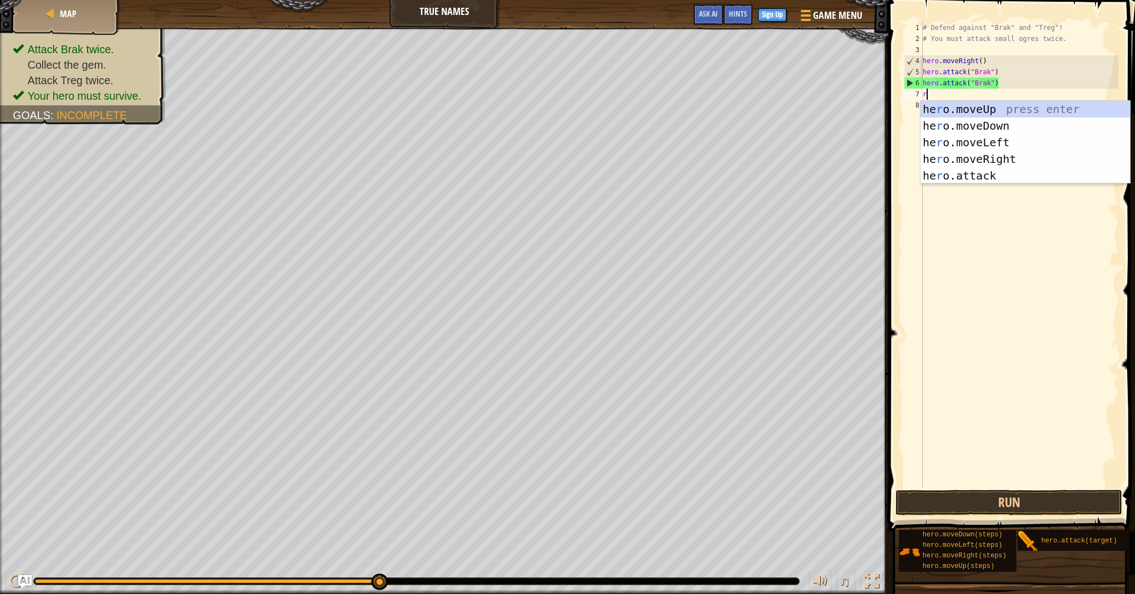
scroll to position [5, 0]
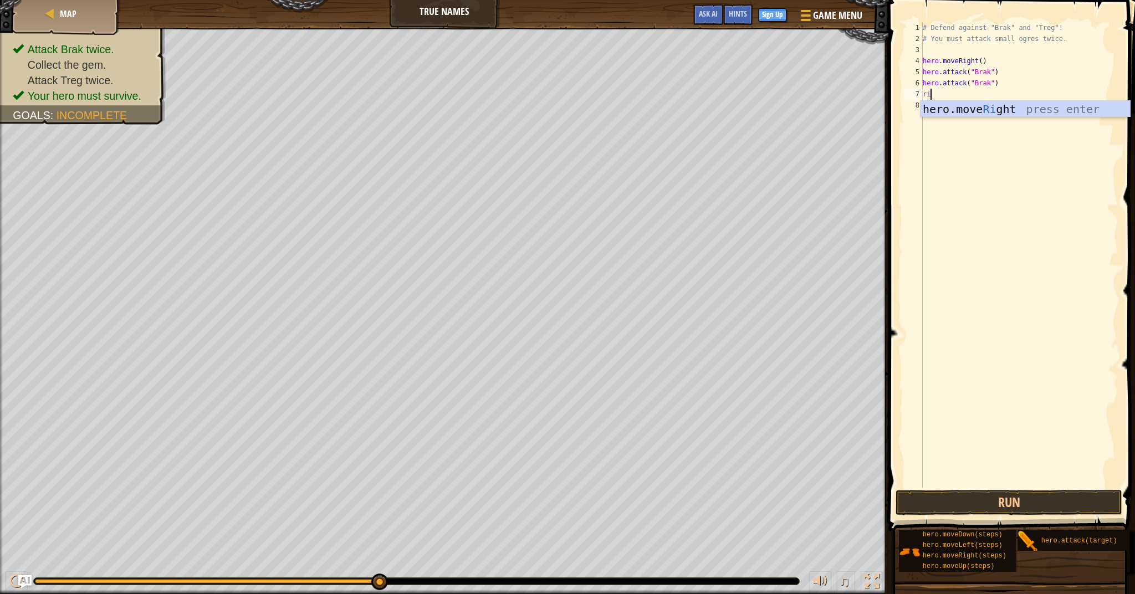
type textarea "rig"
type textarea "righ"
type textarea """
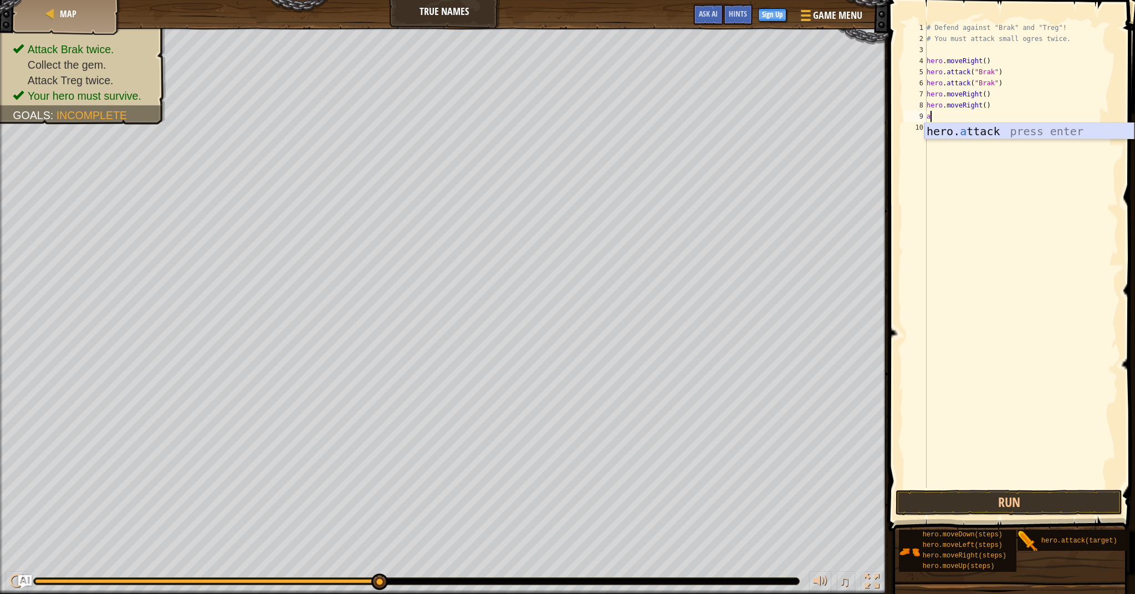
click at [1001, 126] on div "hero. a ttack press enter" at bounding box center [1028, 148] width 209 height 50
type textarea "hero.attack("treg")"
click at [991, 503] on button "Run" at bounding box center [1009, 502] width 226 height 25
